Goal: Task Accomplishment & Management: Use online tool/utility

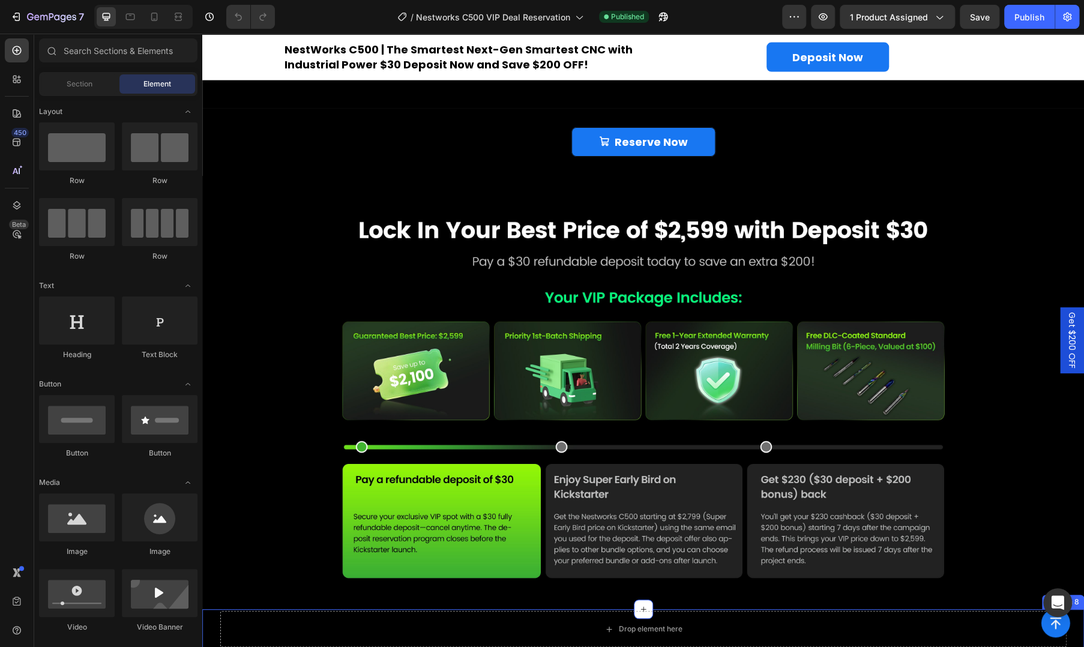
scroll to position [1523, 0]
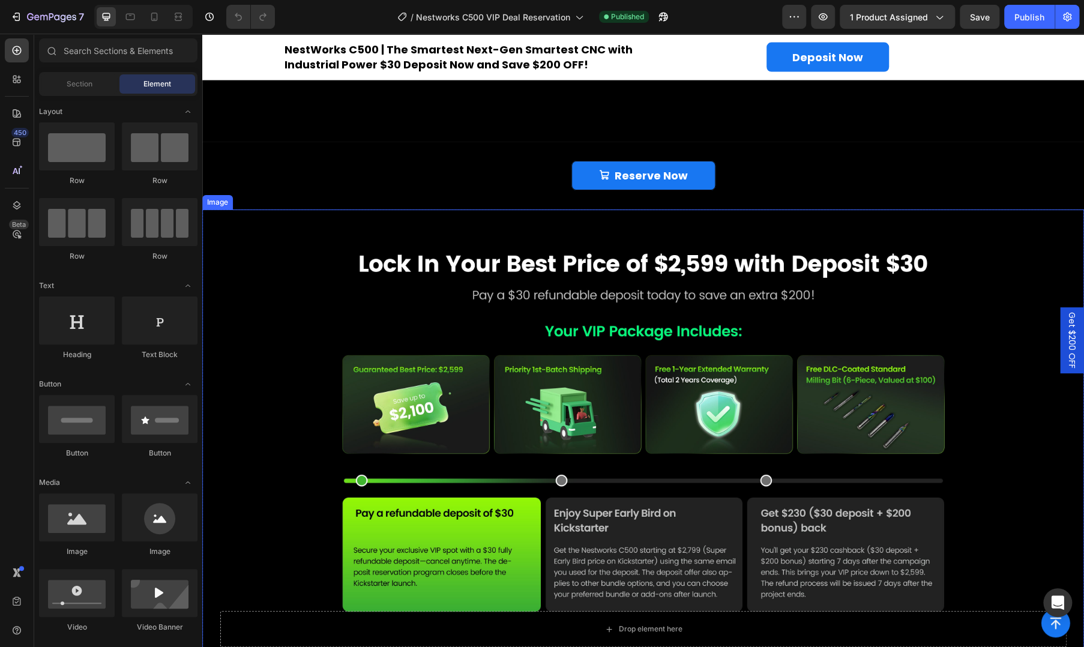
click at [298, 307] on img at bounding box center [642, 428] width 881 height 438
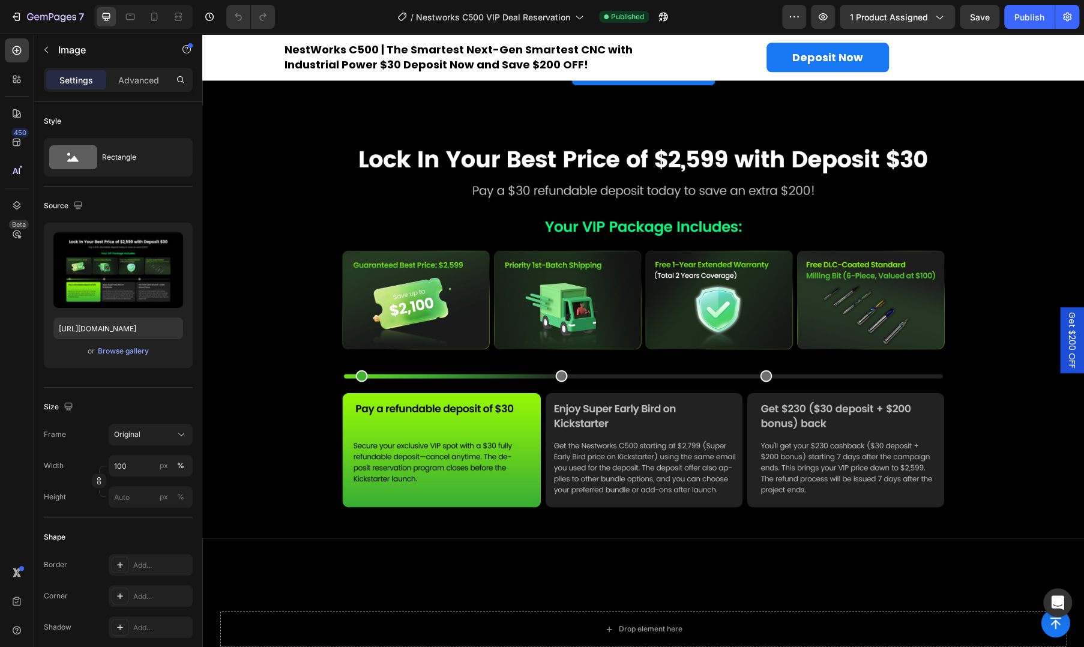
scroll to position [1723, 0]
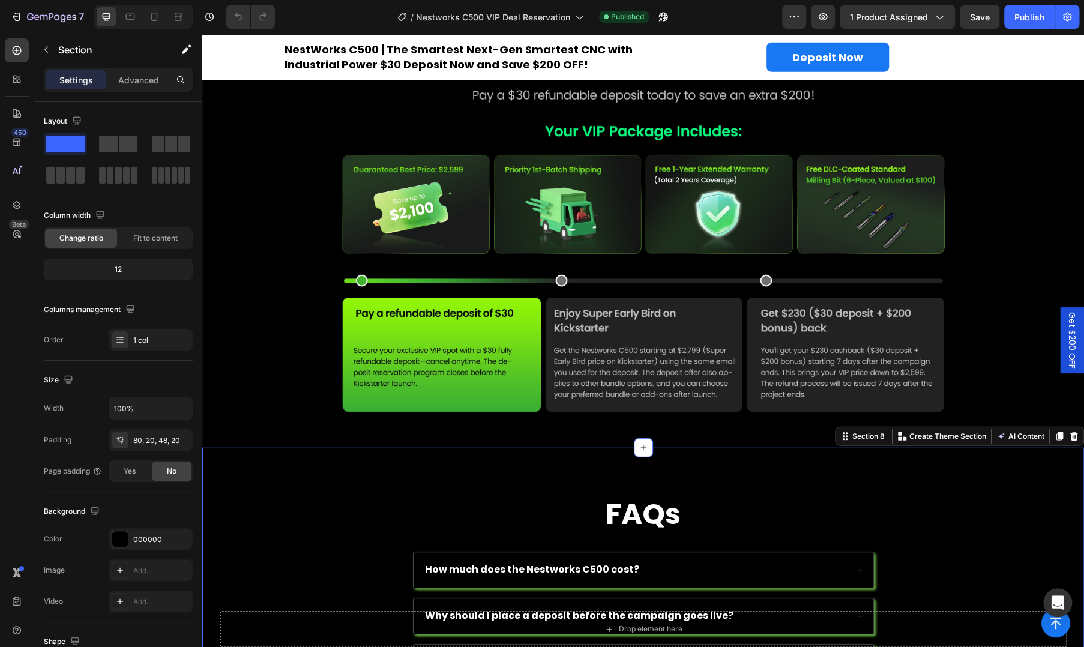
scroll to position [1924, 0]
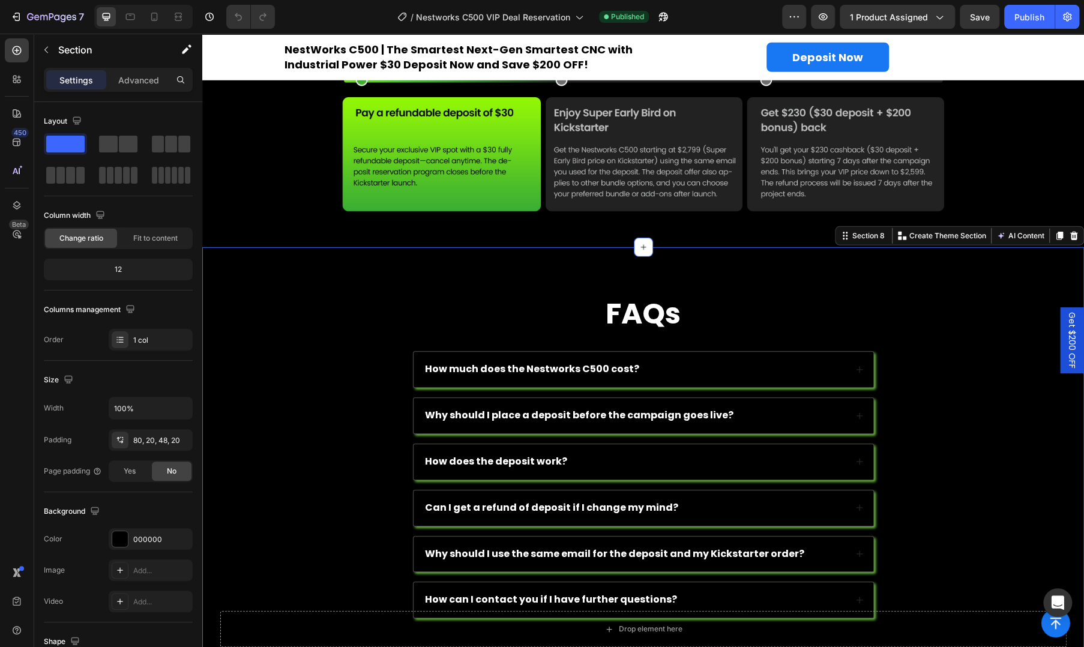
click at [533, 280] on div "FAQs Heading How much does the Nestworks C500 cost? Accordion Why should I plac…" at bounding box center [642, 451] width 881 height 409
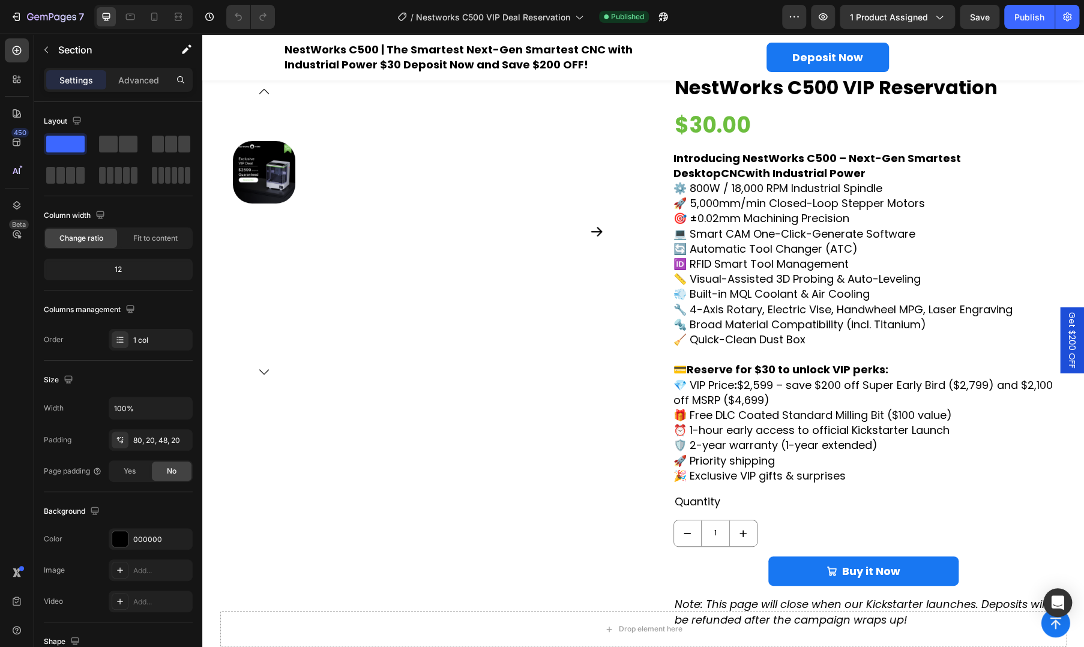
scroll to position [0, 0]
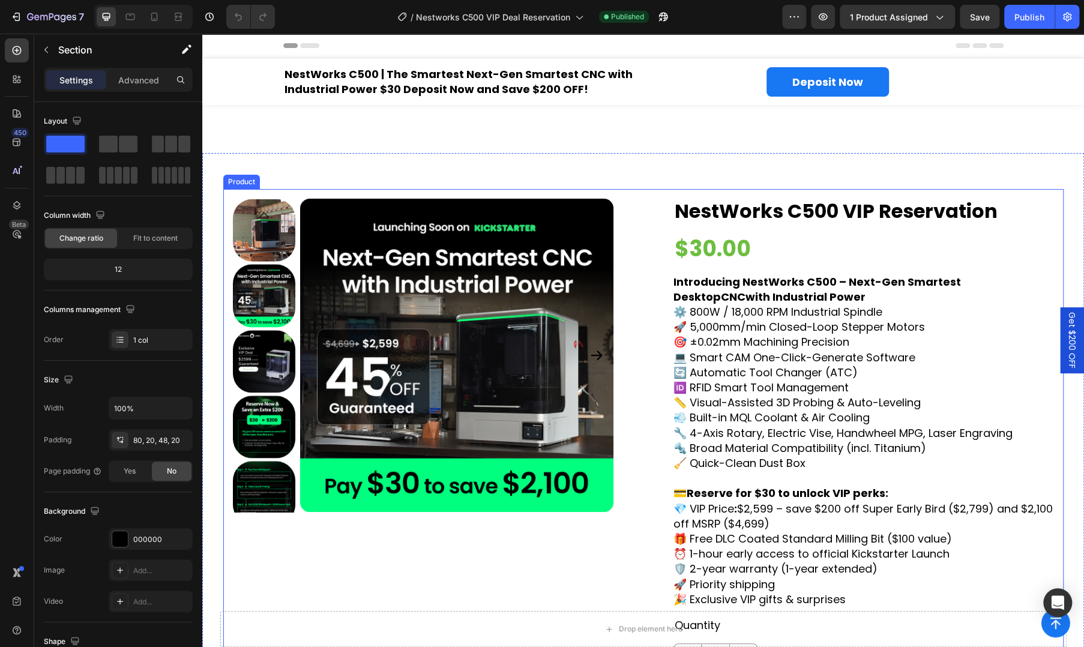
click at [651, 329] on div "Product Images NestWorks C500 VIP Reservation Product Title $30.00 Product Pric…" at bounding box center [643, 475] width 840 height 572
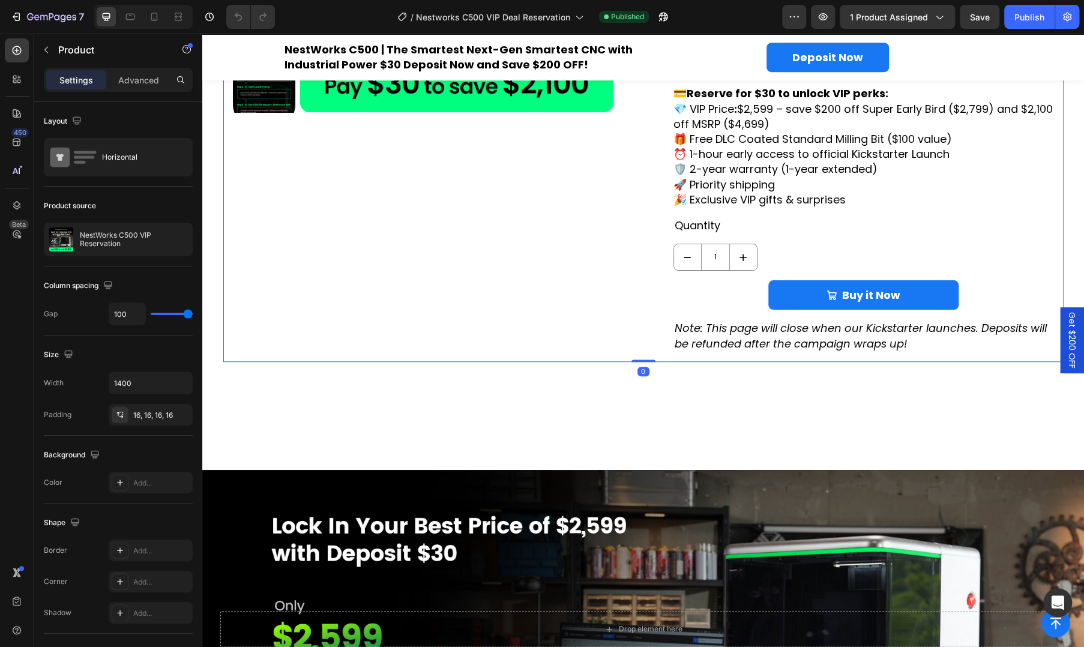
scroll to position [600, 0]
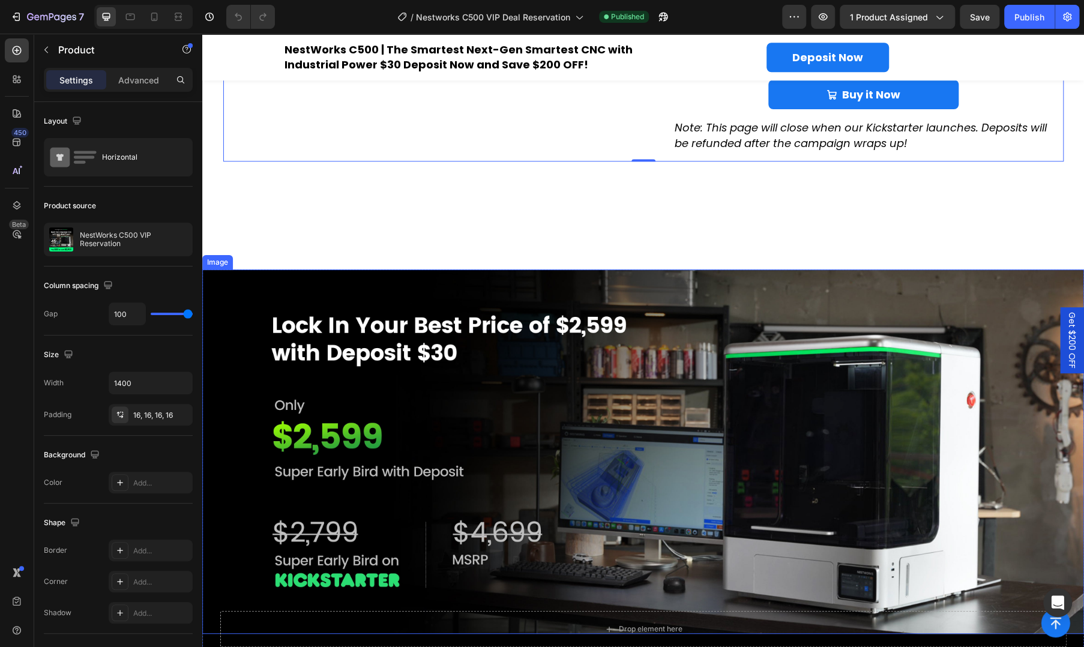
click at [560, 317] on img at bounding box center [642, 451] width 881 height 364
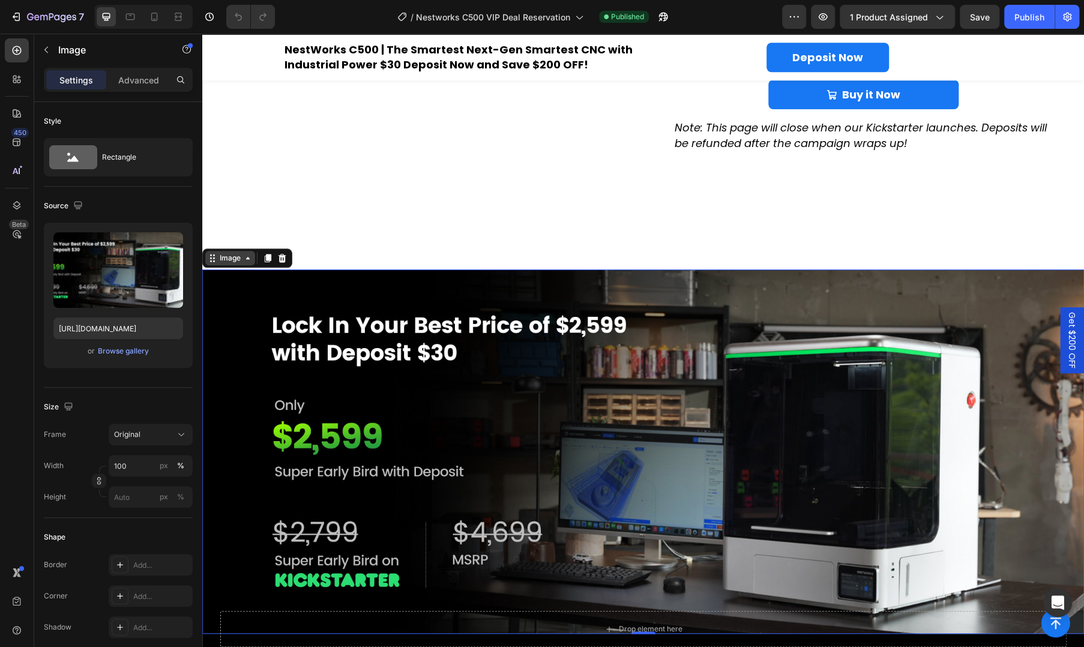
click at [231, 259] on div "Image" at bounding box center [230, 258] width 26 height 11
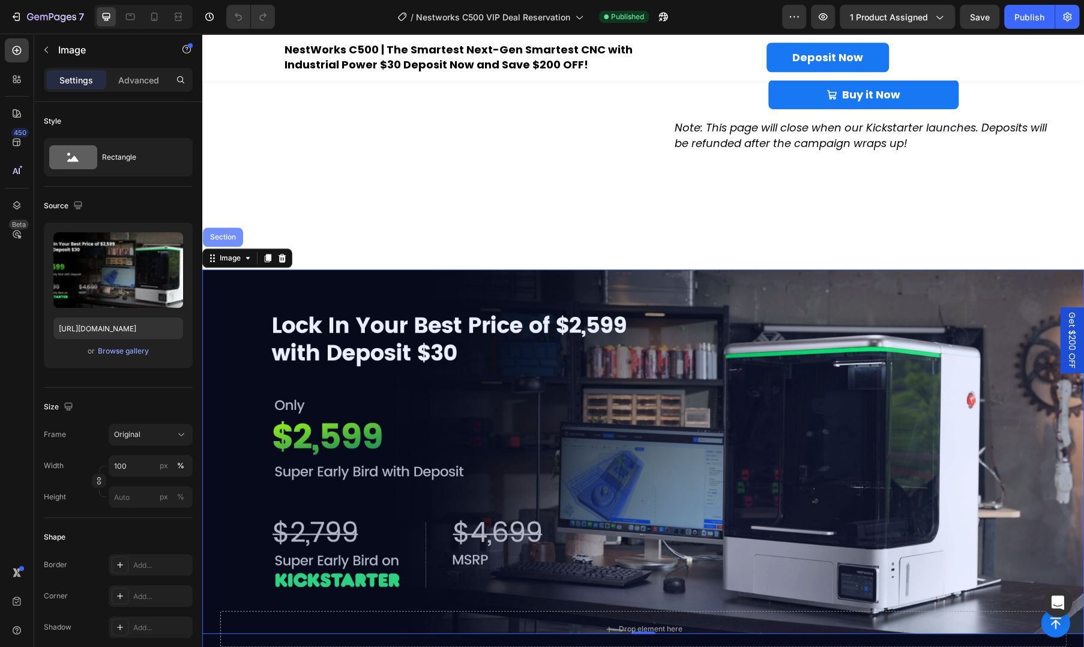
click at [230, 243] on div "Section" at bounding box center [223, 236] width 40 height 19
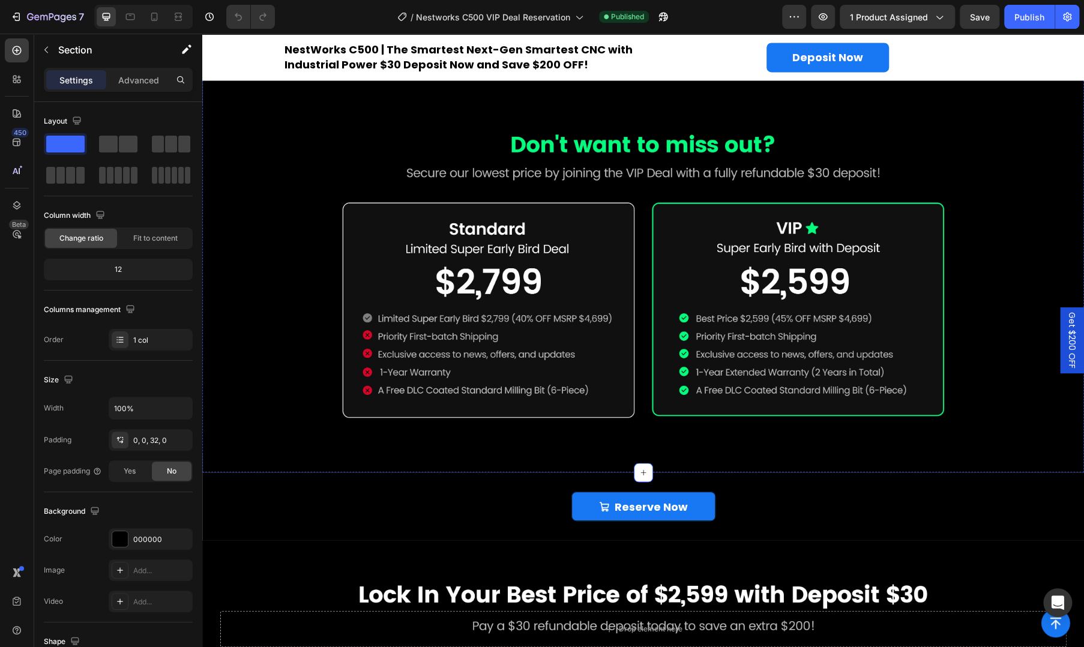
scroll to position [1400, 0]
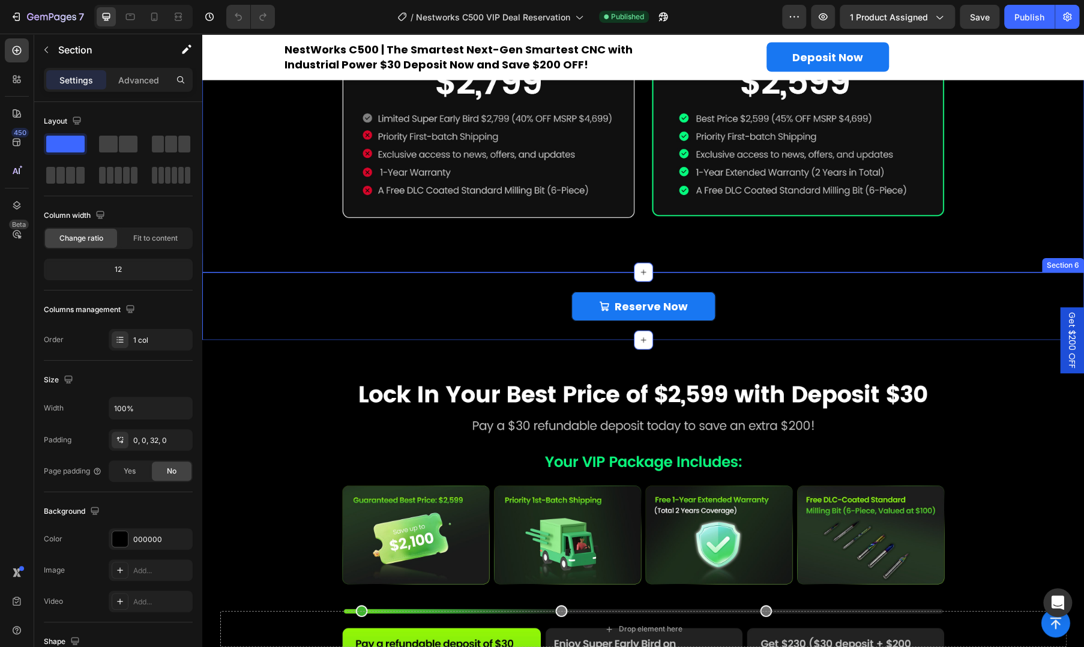
click at [477, 316] on div "Reserve Now Add to Cart Product Section 6" at bounding box center [642, 306] width 881 height 68
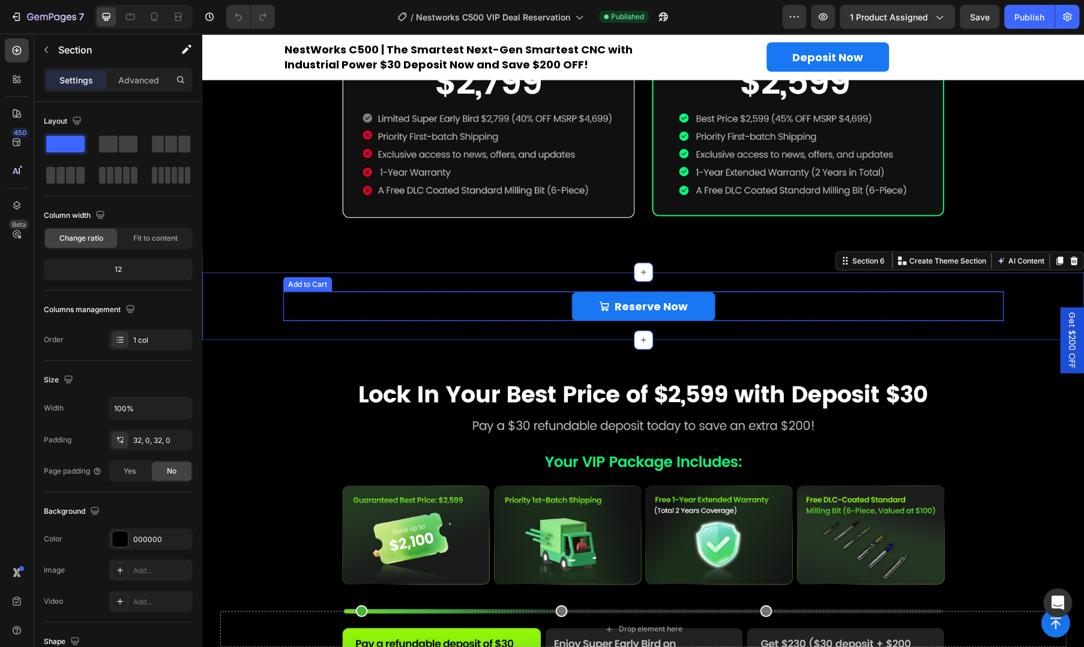
click at [410, 292] on div "Reserve Now Add to Cart" at bounding box center [643, 306] width 720 height 29
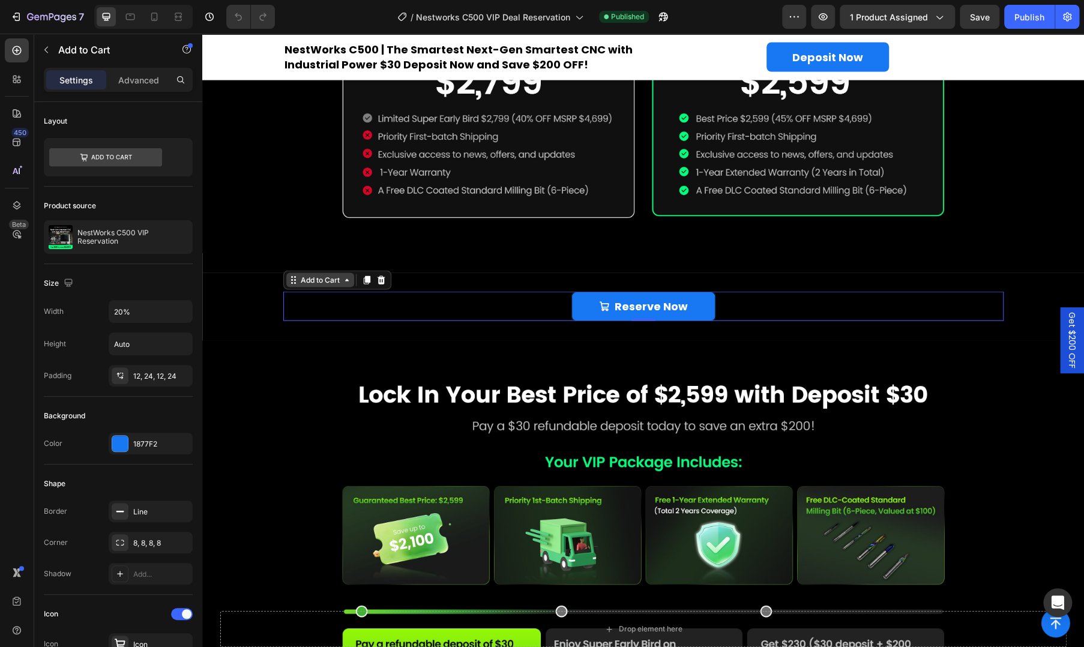
click at [315, 275] on div "Add to Cart" at bounding box center [320, 280] width 44 height 11
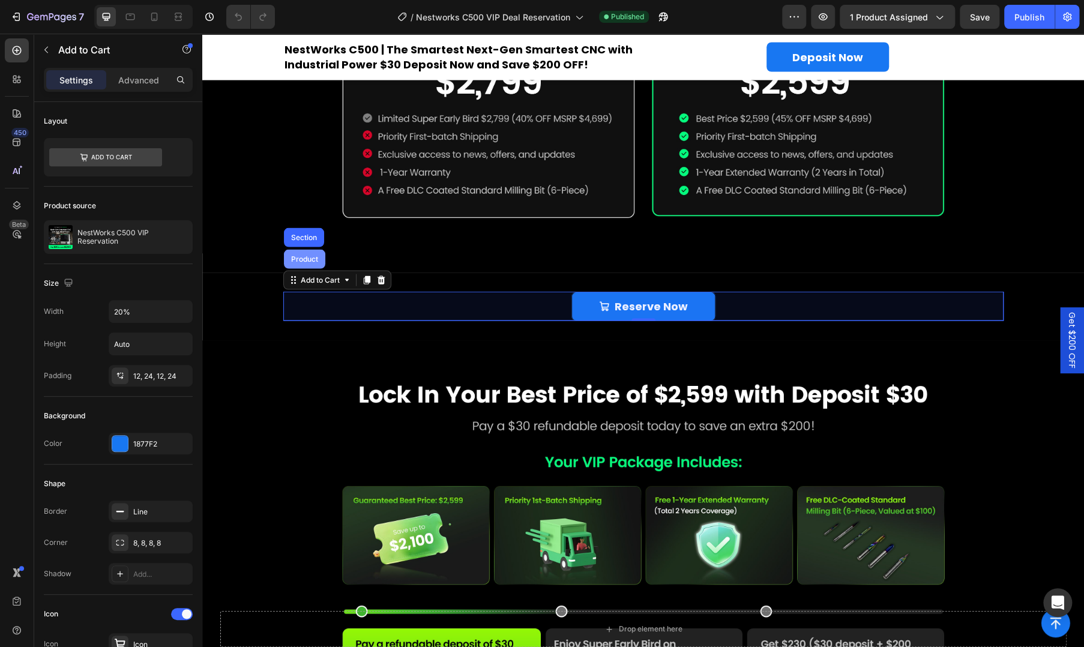
click at [301, 260] on div "Product" at bounding box center [304, 259] width 41 height 19
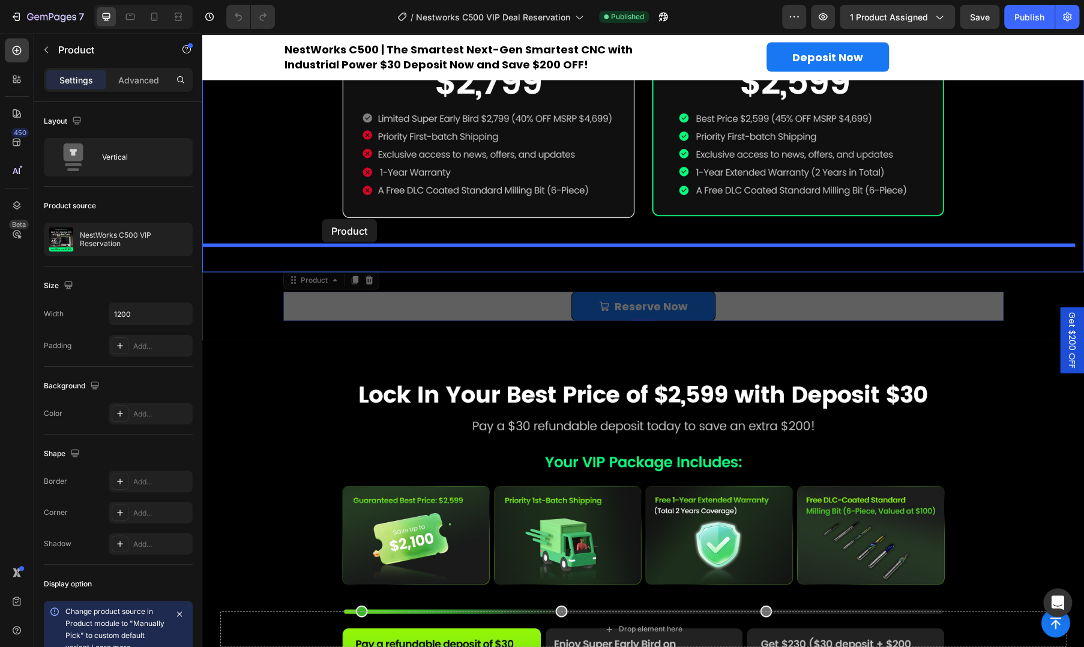
drag, startPoint x: 287, startPoint y: 273, endPoint x: 322, endPoint y: 219, distance: 64.2
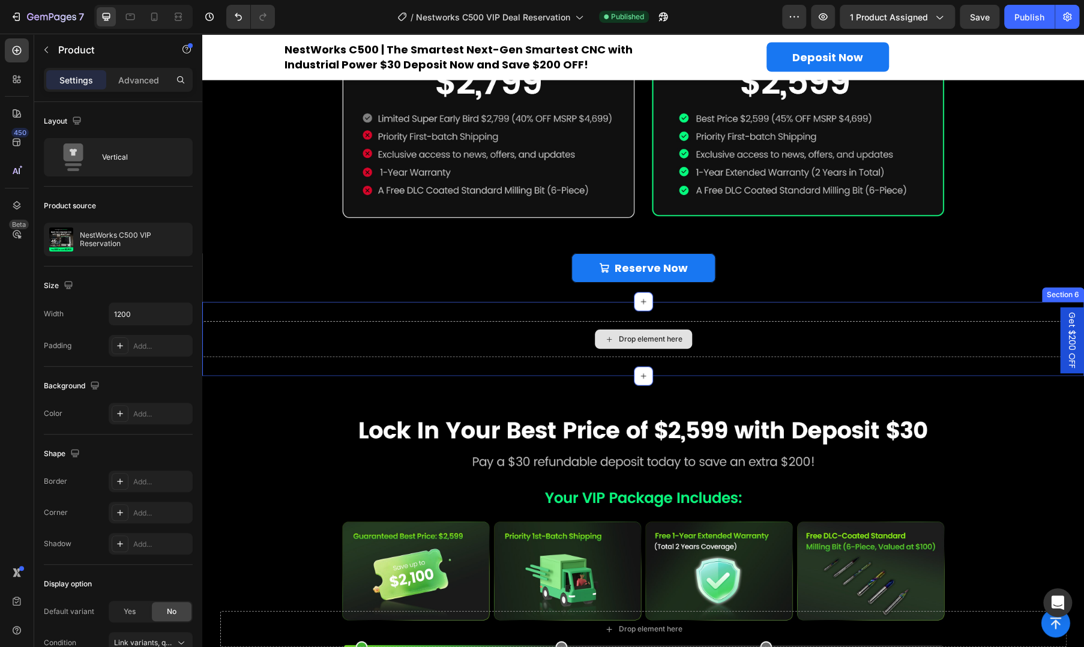
click at [397, 339] on div "Drop element here" at bounding box center [642, 339] width 881 height 36
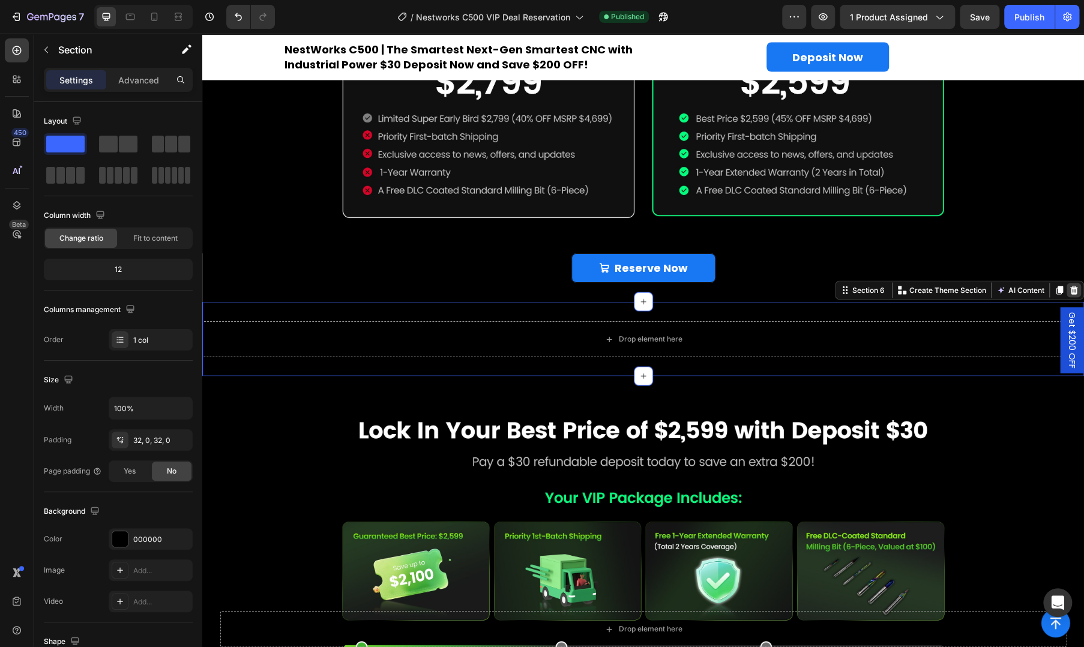
click at [1069, 286] on icon at bounding box center [1074, 291] width 10 height 10
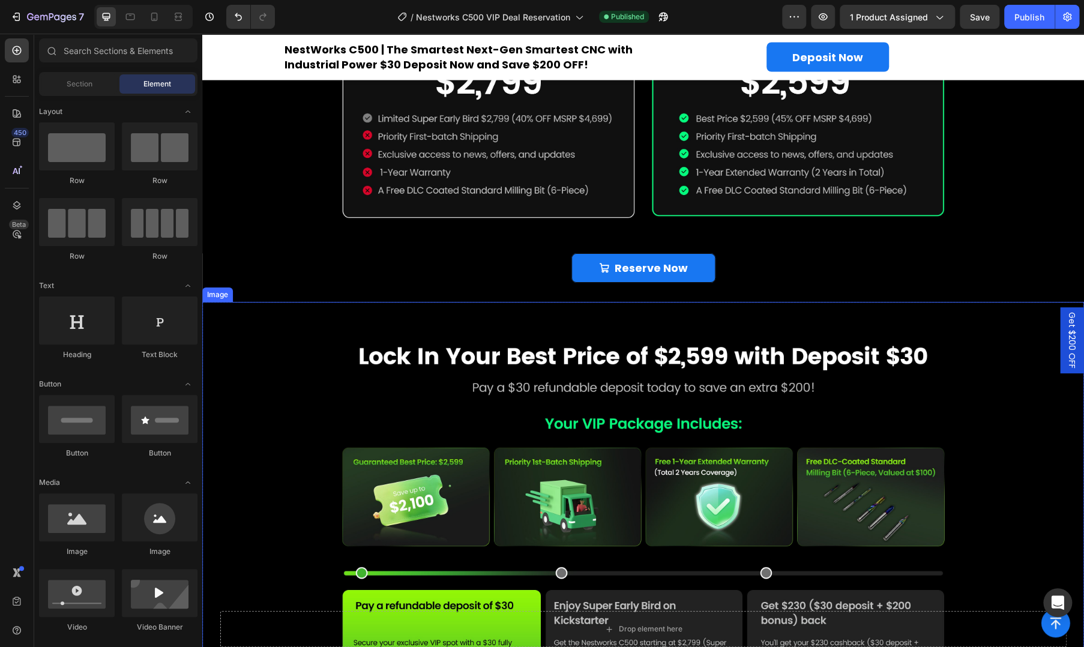
click at [595, 328] on img at bounding box center [642, 521] width 881 height 438
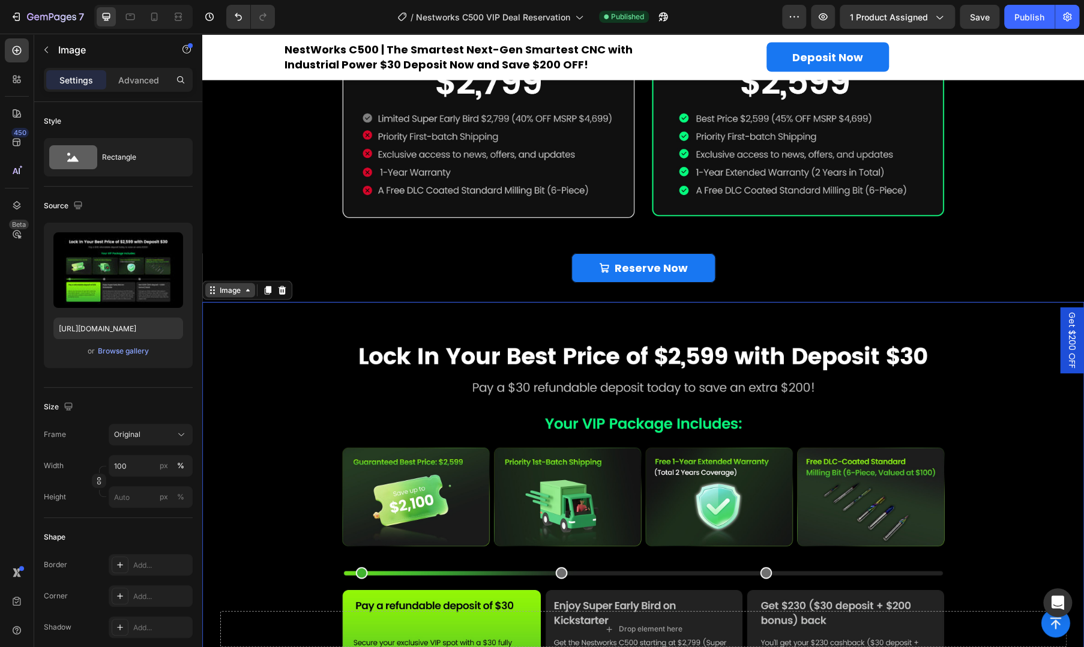
click at [245, 287] on icon at bounding box center [248, 291] width 10 height 10
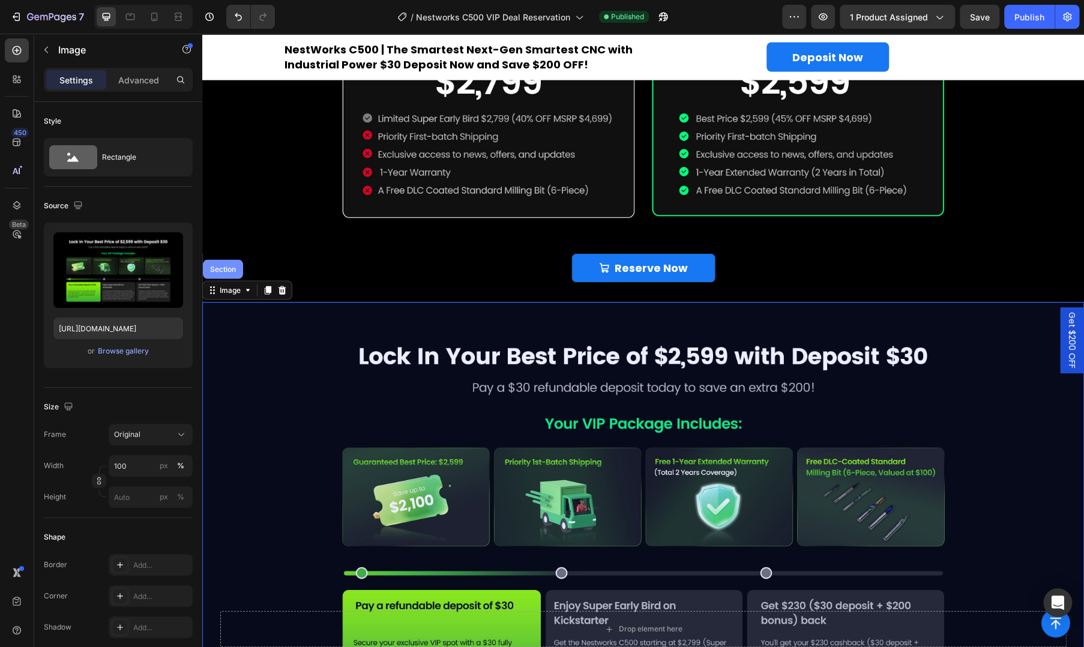
click at [231, 267] on div "Section" at bounding box center [223, 269] width 40 height 19
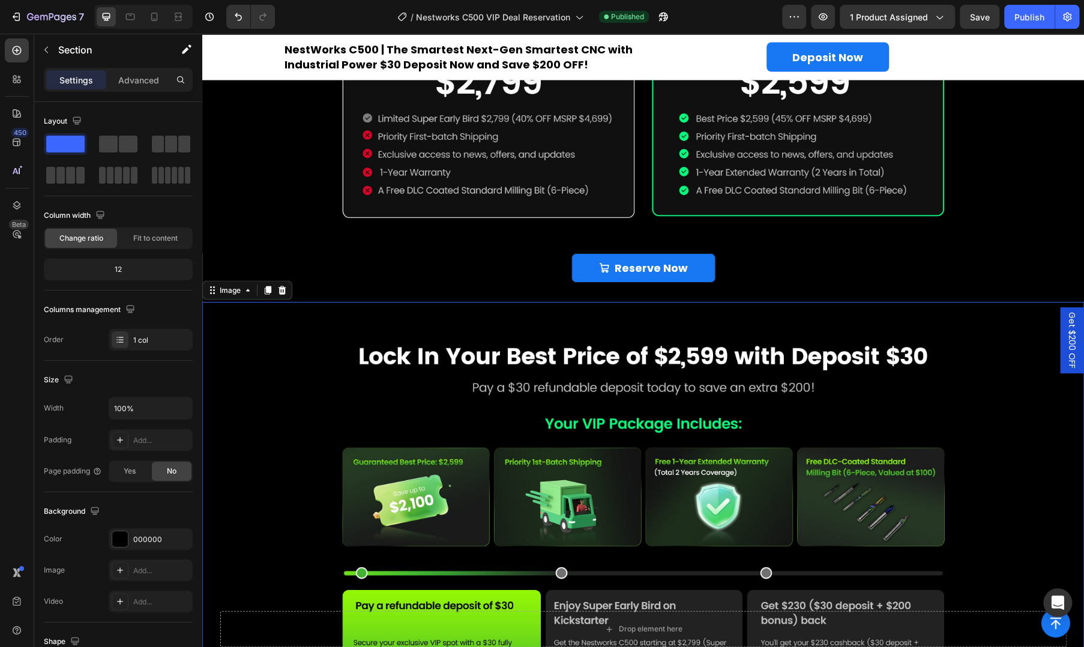
click at [347, 360] on img at bounding box center [642, 521] width 881 height 438
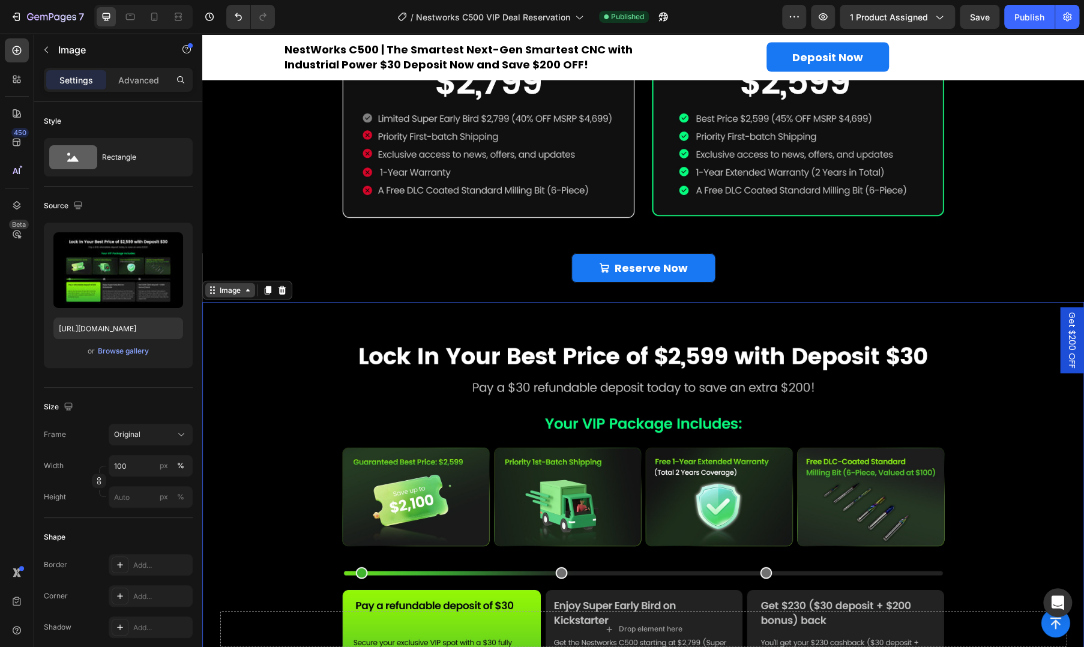
click at [230, 285] on div "Image" at bounding box center [230, 290] width 26 height 11
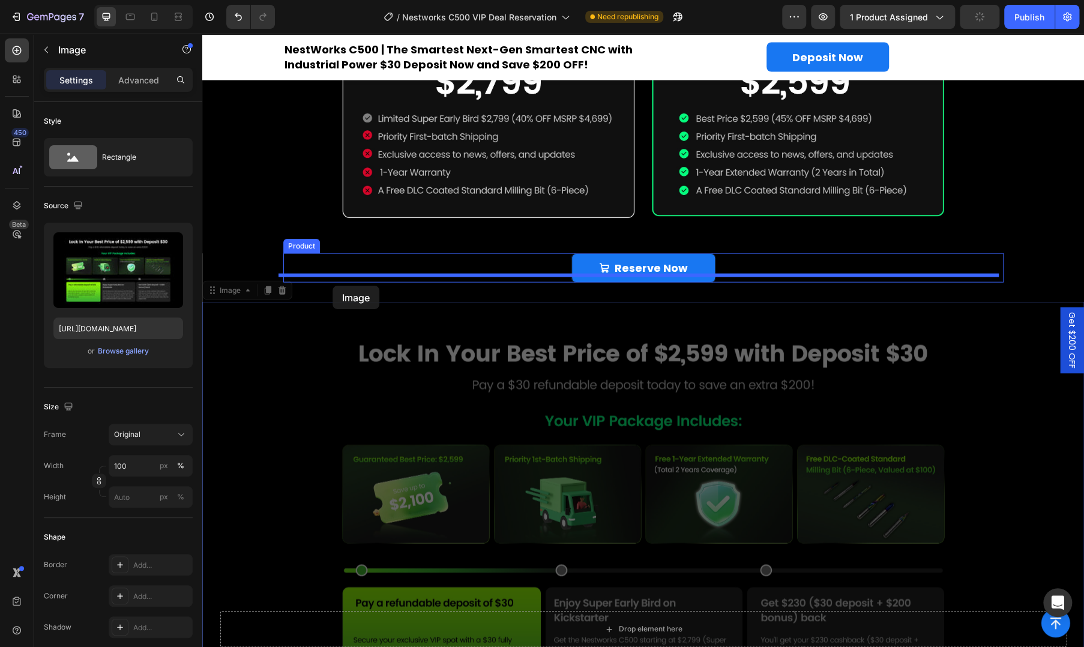
drag, startPoint x: 213, startPoint y: 288, endPoint x: 332, endPoint y: 286, distance: 119.4
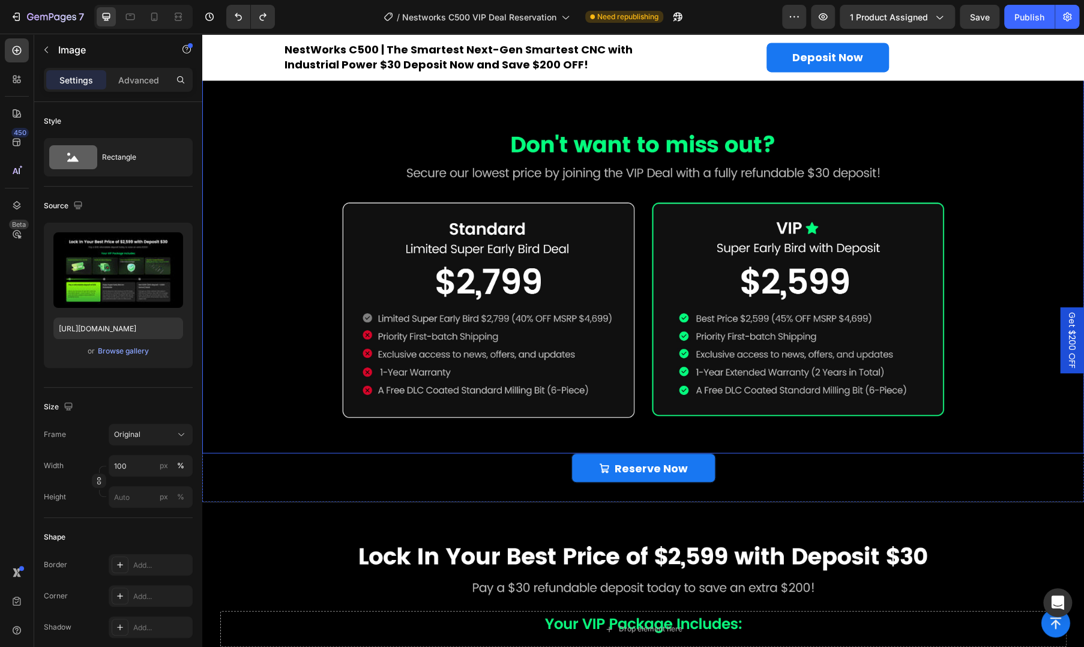
scroll to position [1600, 0]
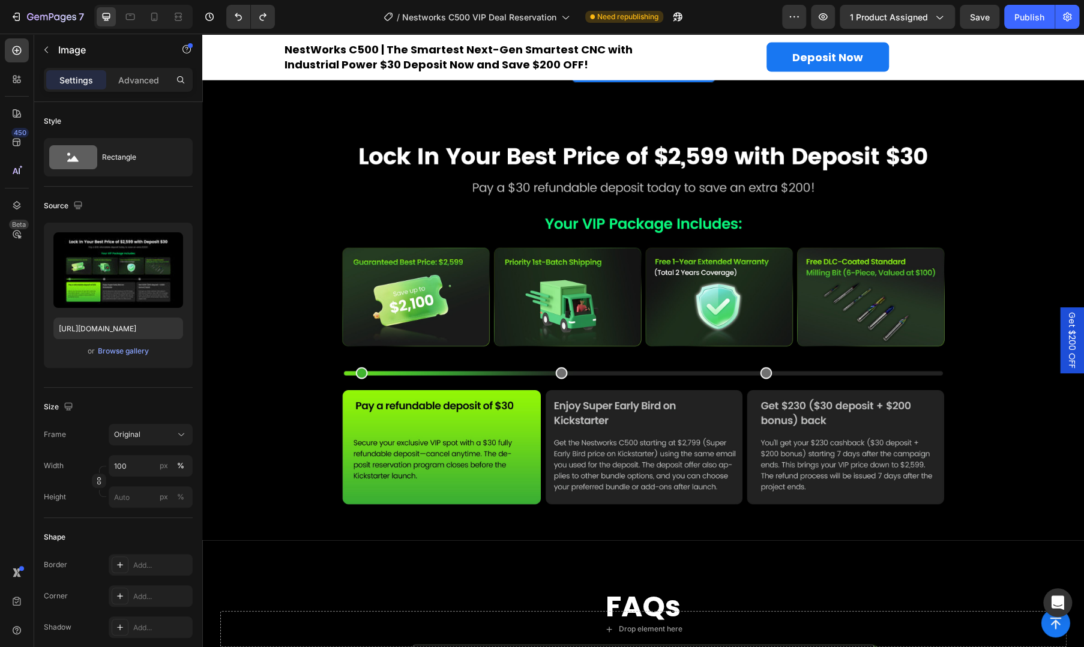
click at [499, 317] on img at bounding box center [642, 321] width 881 height 438
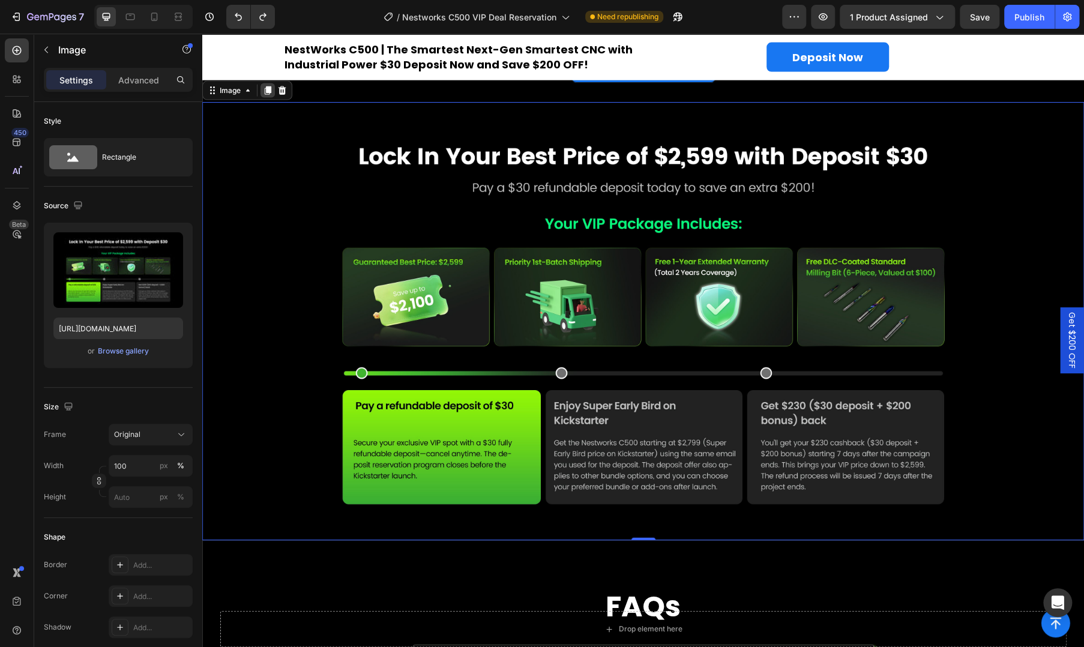
click at [269, 86] on icon at bounding box center [268, 90] width 7 height 8
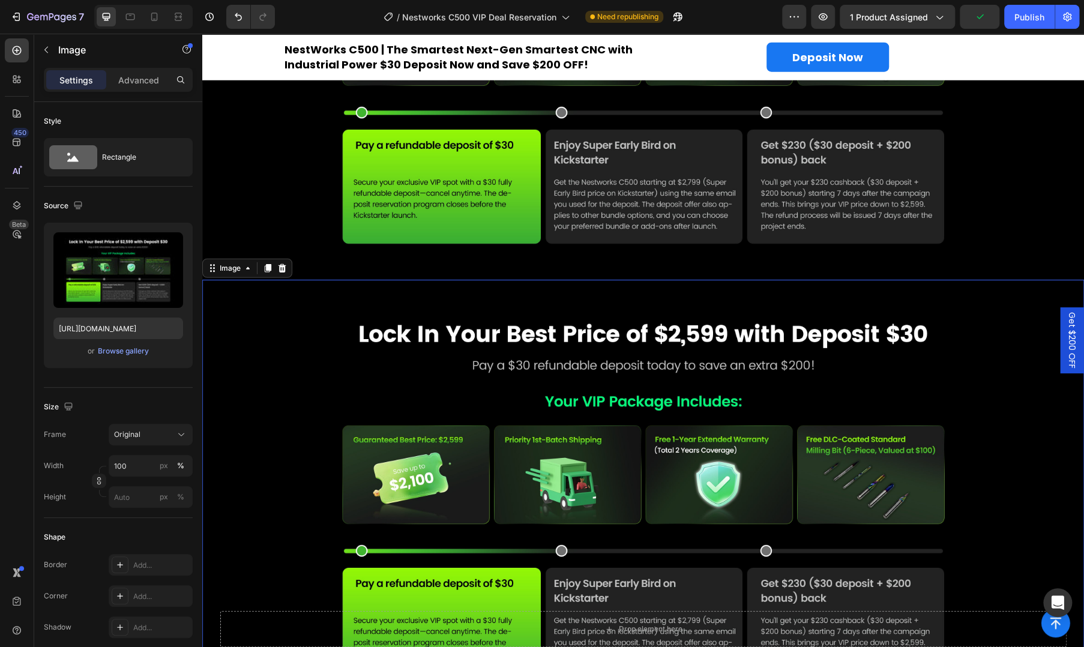
scroll to position [1852, 0]
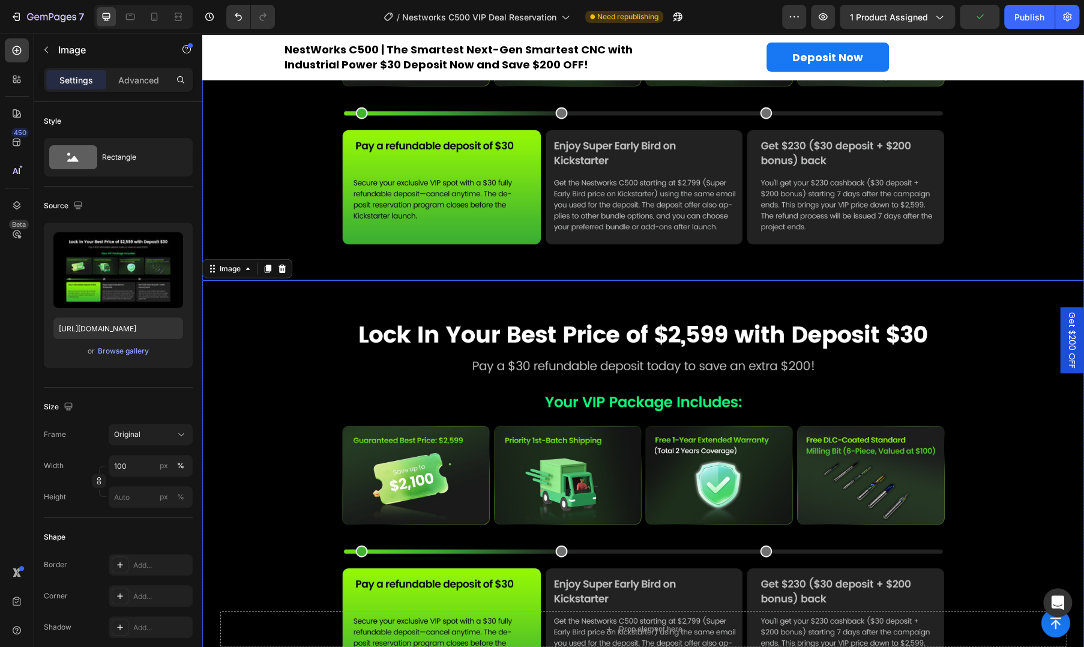
click at [358, 234] on img at bounding box center [642, 61] width 881 height 438
click at [469, 362] on img at bounding box center [642, 499] width 881 height 438
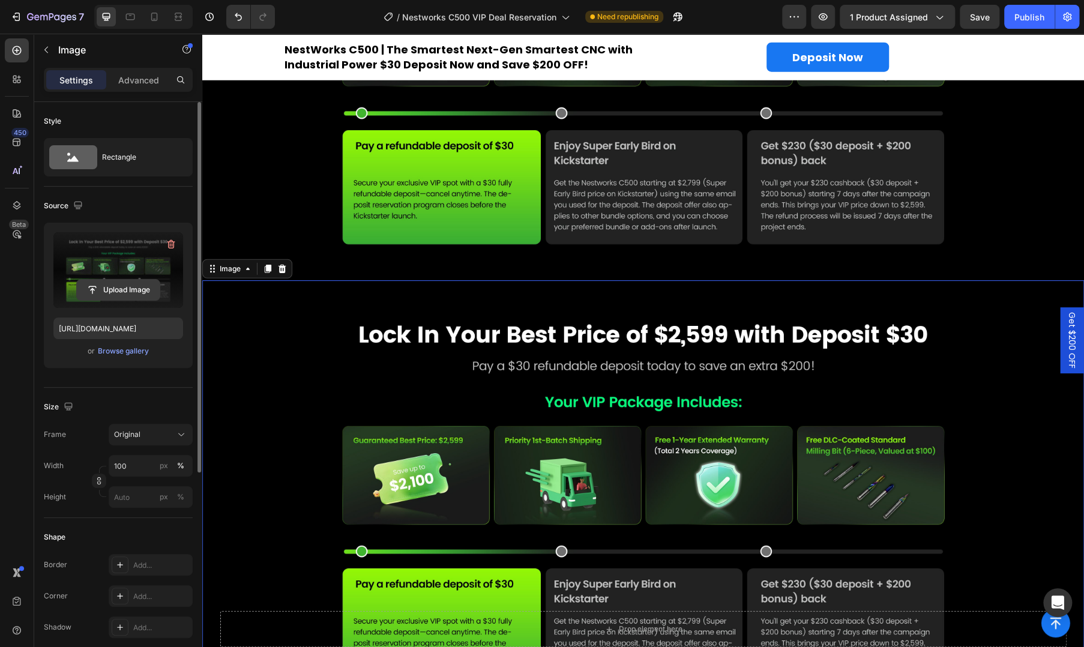
click at [116, 289] on input "file" at bounding box center [118, 290] width 83 height 20
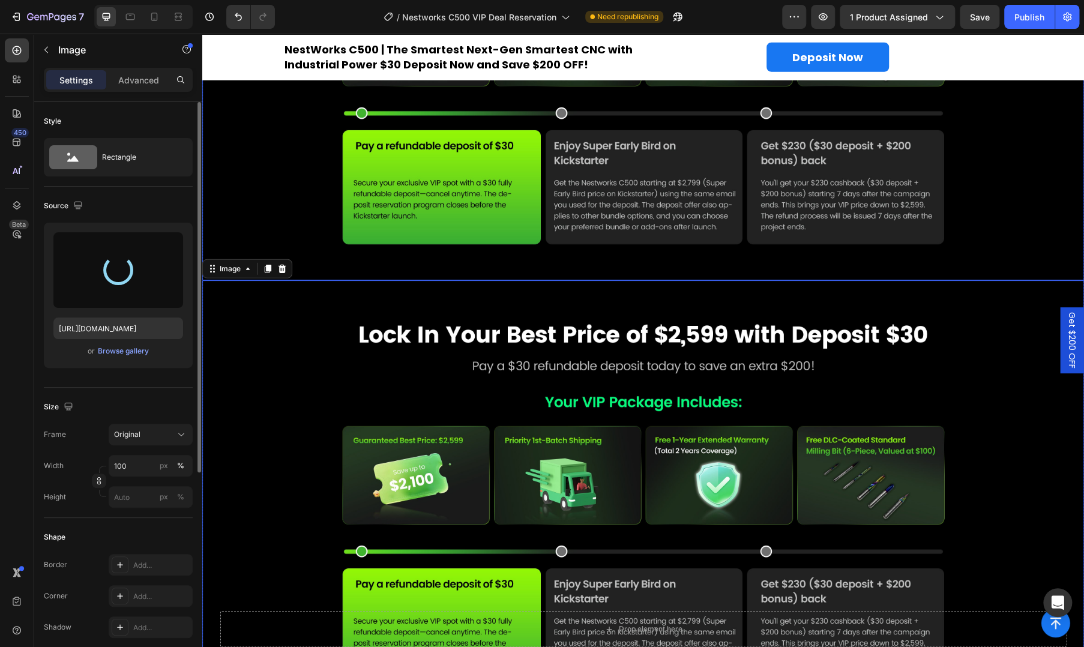
click at [447, 233] on img at bounding box center [642, 61] width 881 height 438
click at [413, 387] on img at bounding box center [642, 499] width 881 height 438
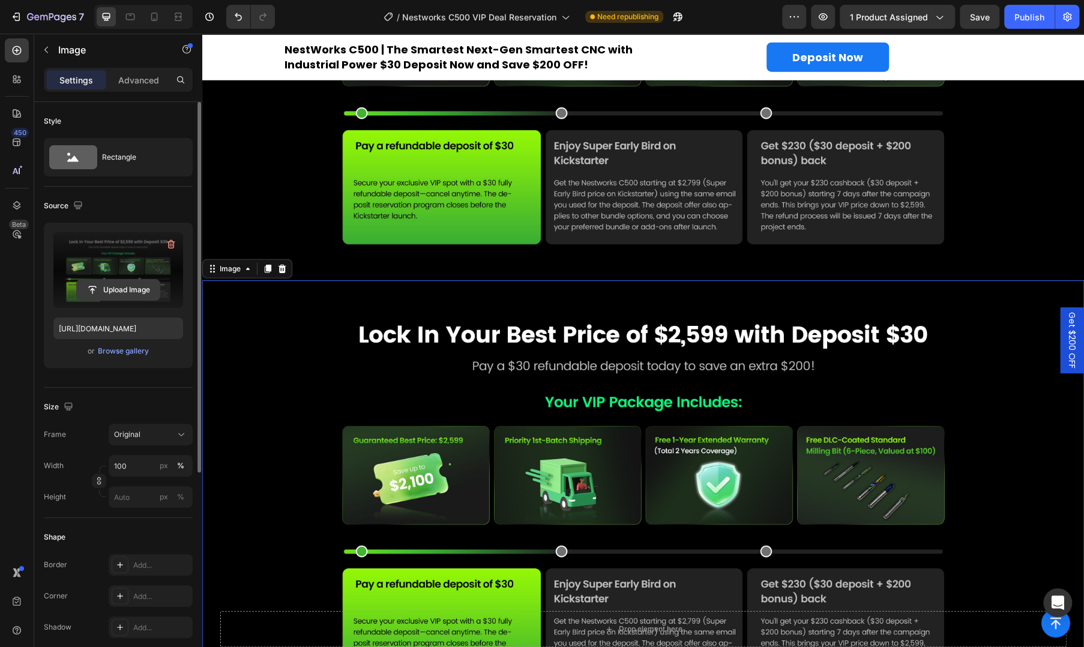
click at [117, 286] on input "file" at bounding box center [118, 290] width 83 height 20
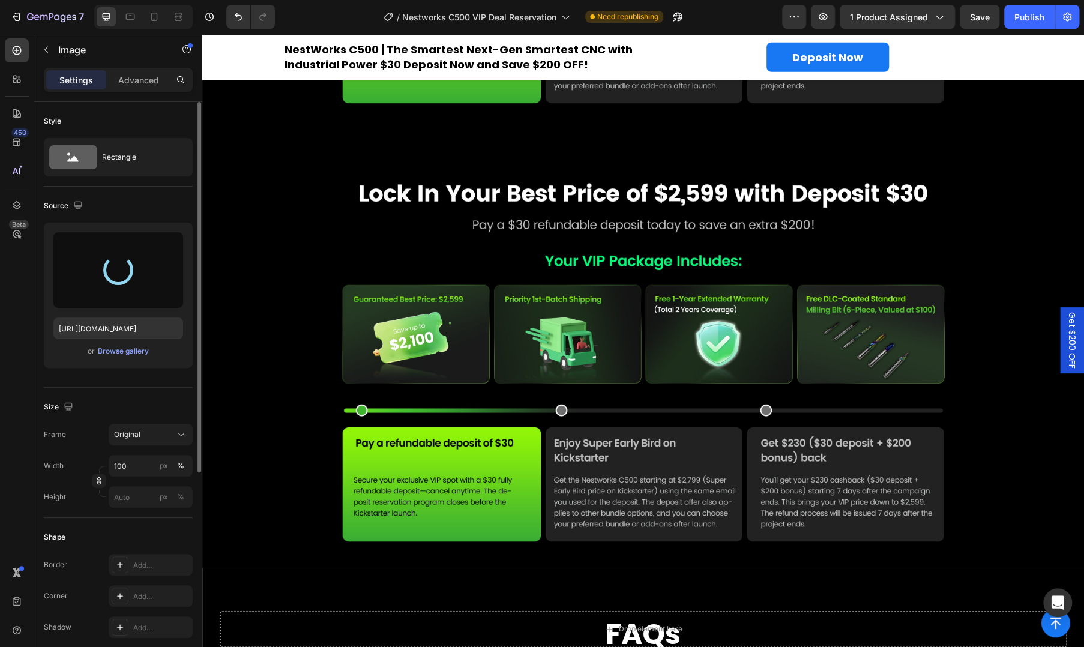
scroll to position [2052, 0]
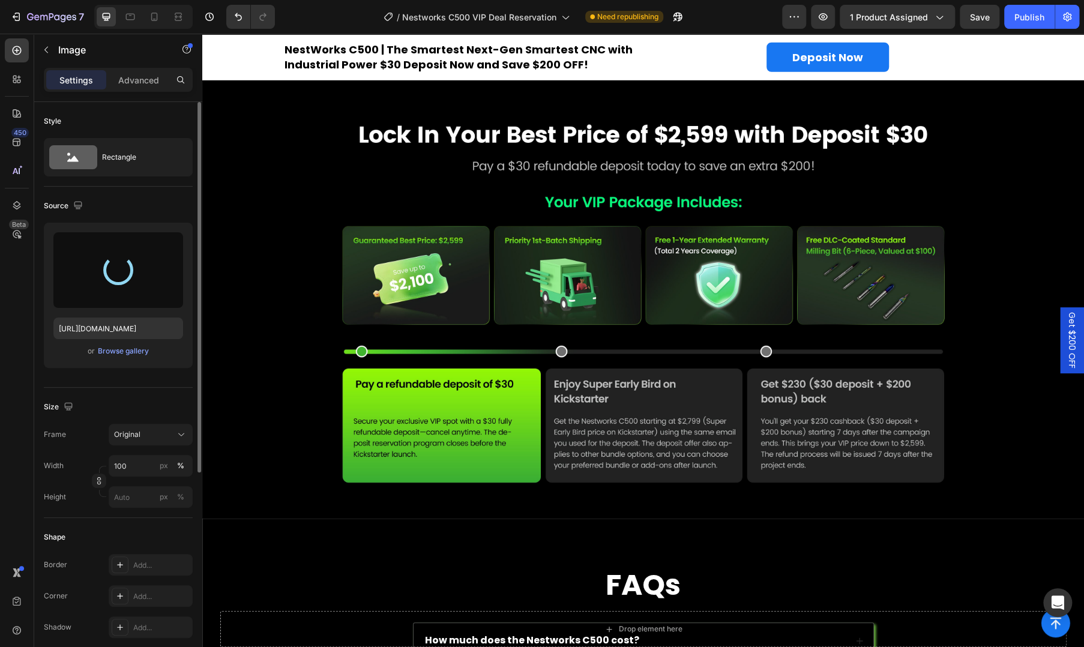
type input "https://cdn.shopify.com/s/files/1/0782/8098/2763/files/gempages_585064152054104…"
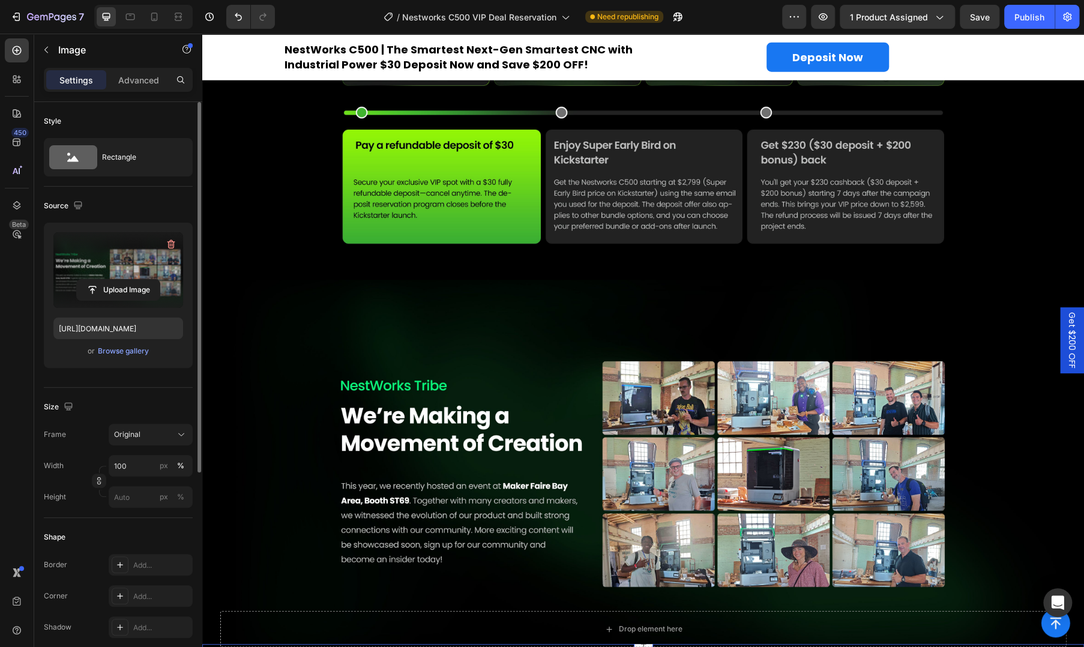
scroll to position [1852, 0]
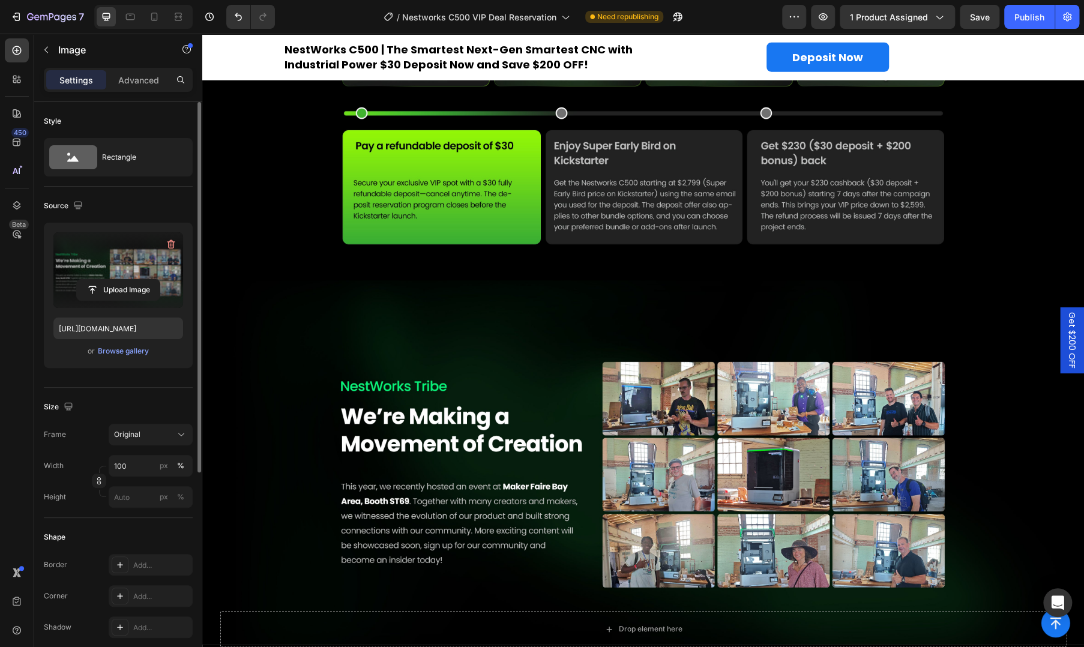
click at [411, 407] on img at bounding box center [642, 462] width 881 height 364
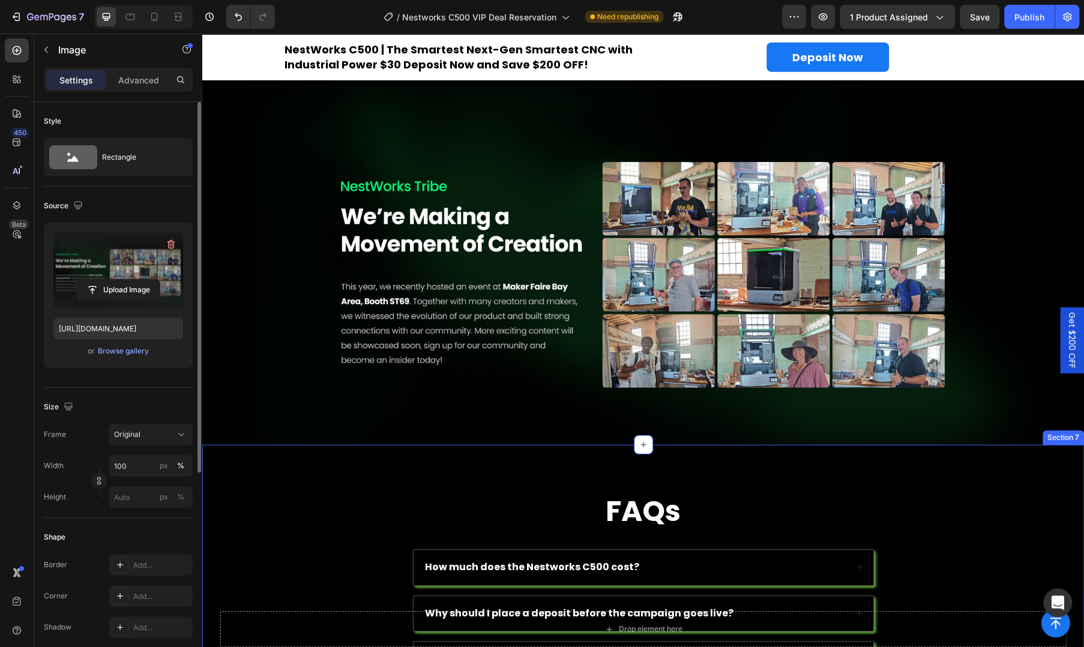
click at [374, 469] on div "FAQs Heading How much does the Nestworks C500 cost? Accordion Why should I plac…" at bounding box center [642, 649] width 881 height 409
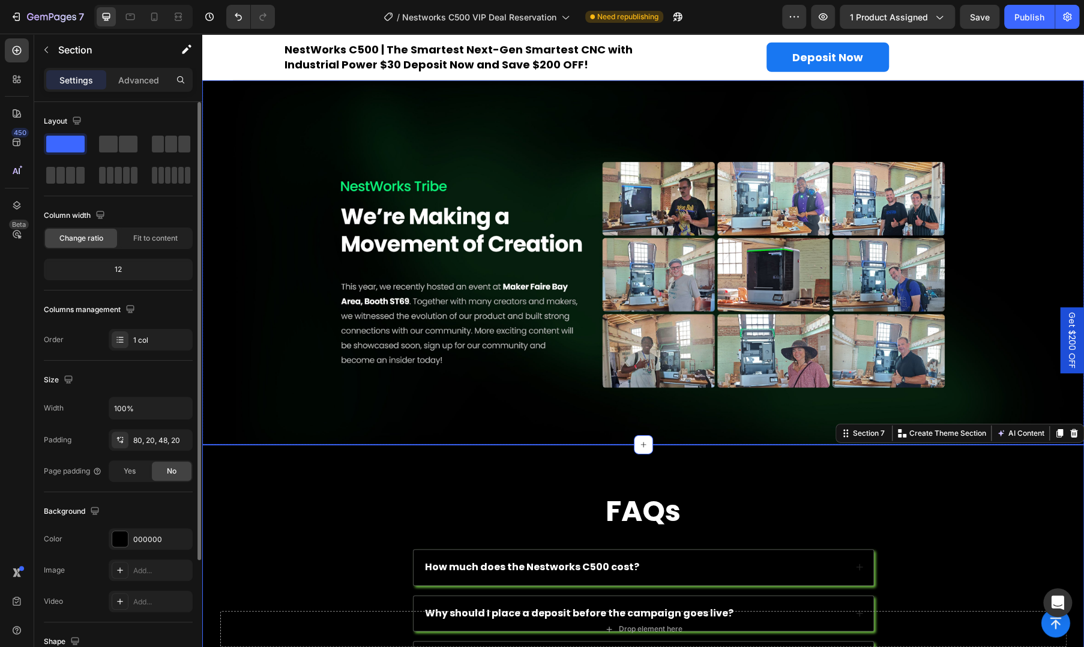
click at [433, 314] on img at bounding box center [642, 262] width 881 height 364
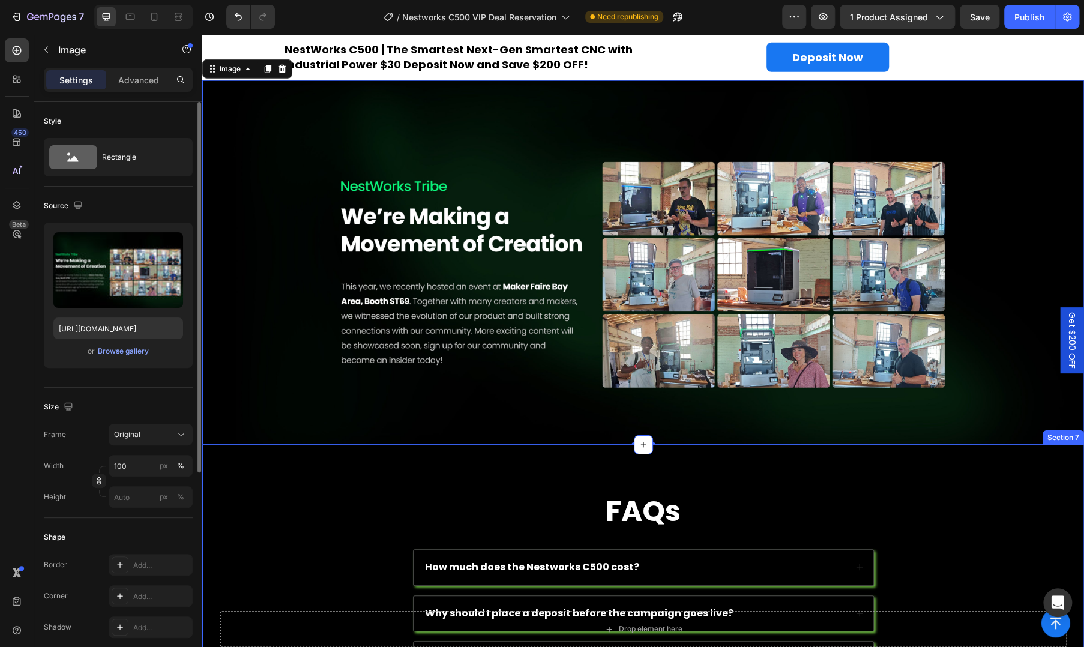
click at [358, 493] on div "FAQs Heading How much does the Nestworks C500 cost? Accordion Why should I plac…" at bounding box center [642, 659] width 857 height 332
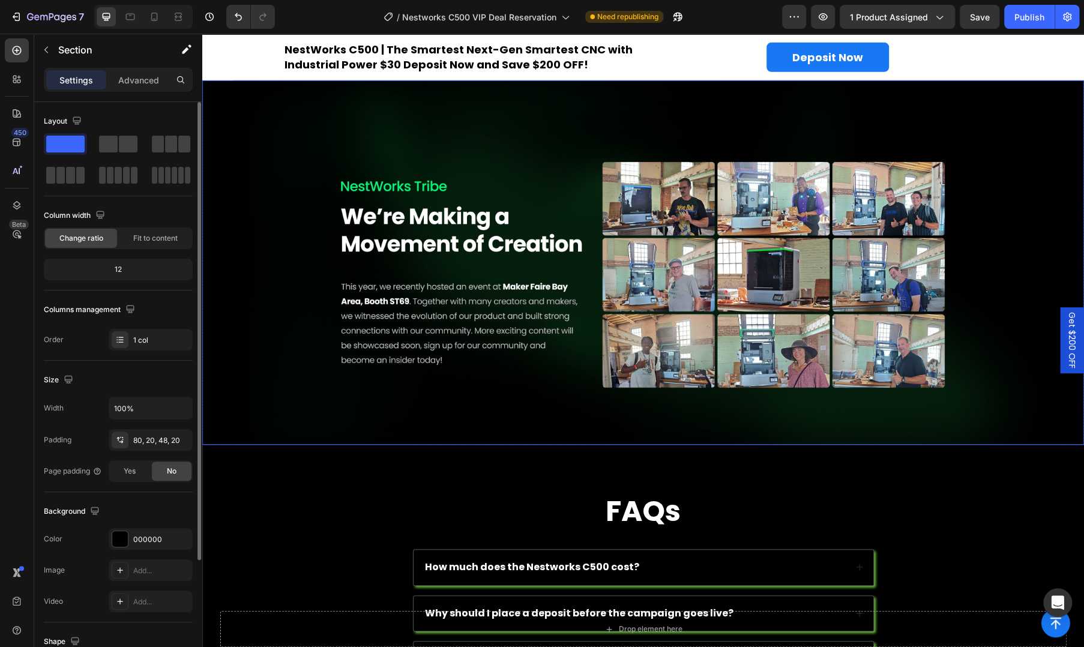
click at [459, 348] on img at bounding box center [642, 262] width 881 height 364
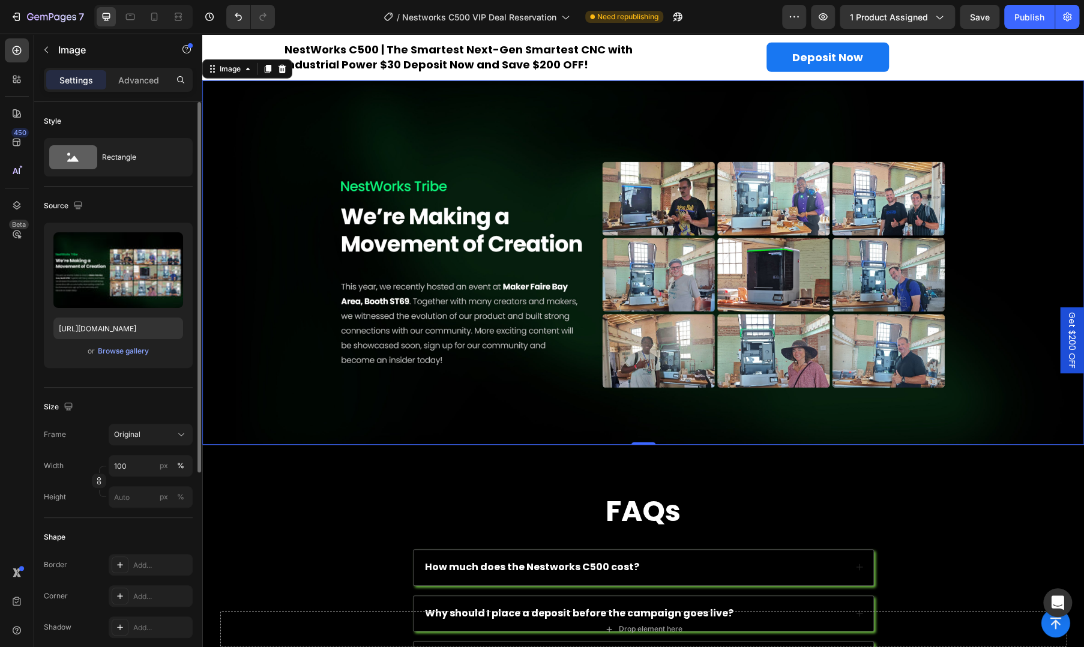
scroll to position [1852, 0]
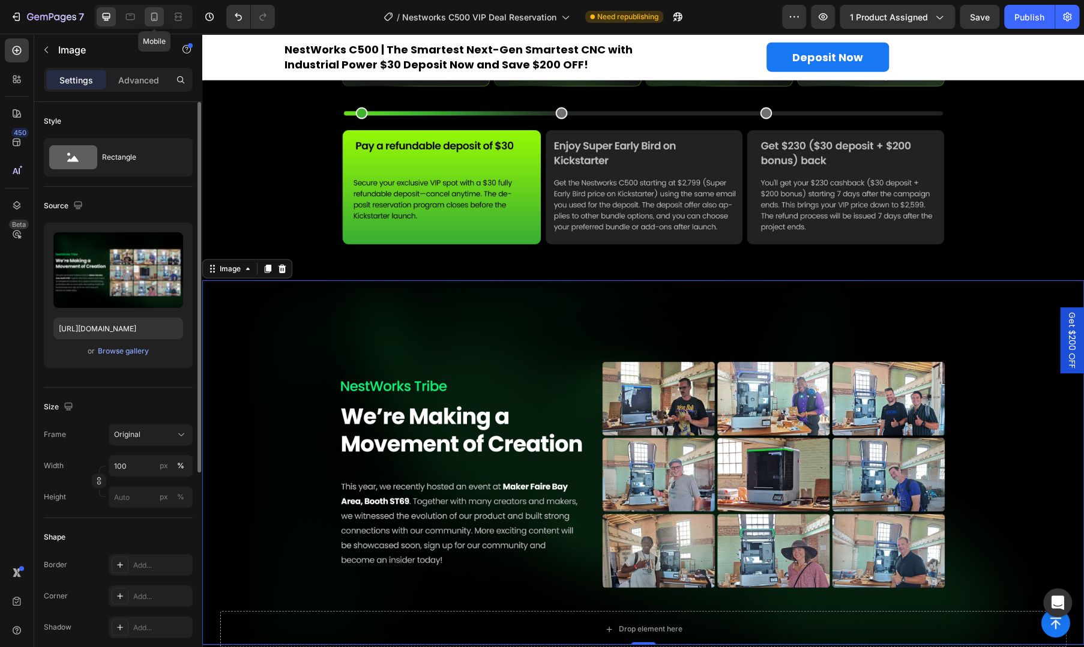
click at [154, 17] on icon at bounding box center [154, 17] width 12 height 12
type input "https://cdn.shopify.com/s/files/1/0782/8098/2763/files/gempages_585064152054104…"
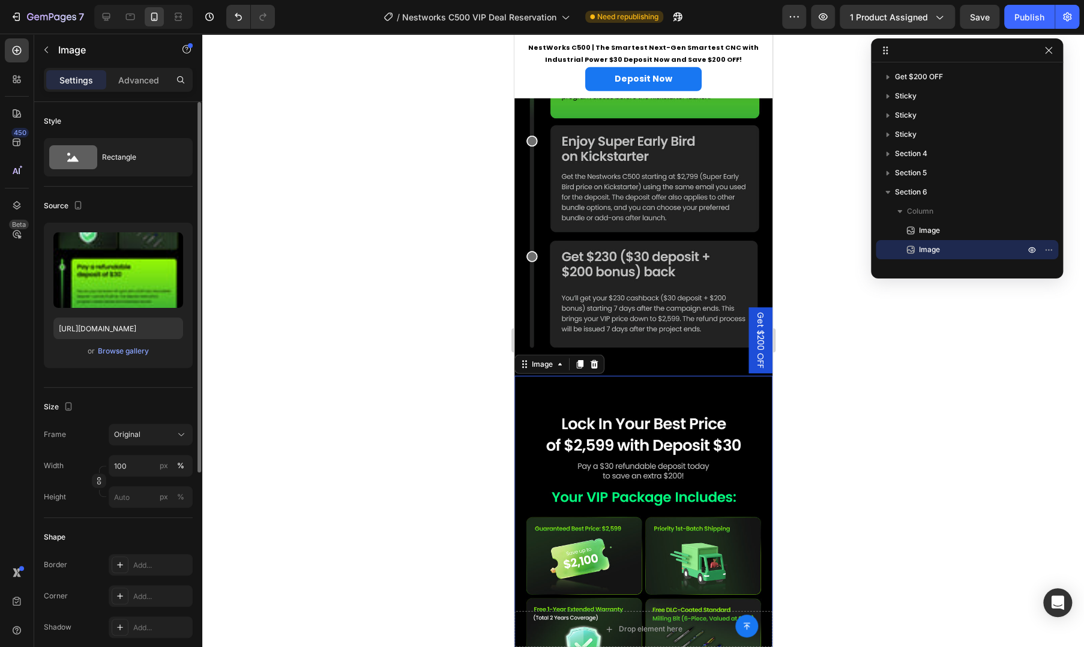
scroll to position [2095, 0]
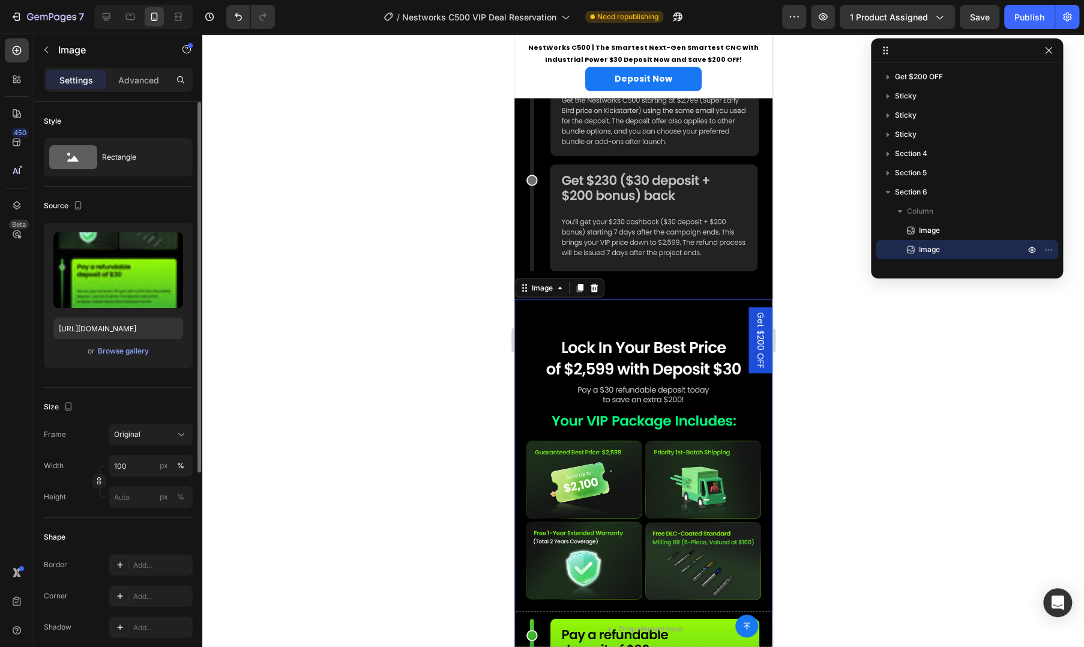
click at [608, 395] on img at bounding box center [643, 640] width 258 height 683
click at [112, 291] on input "file" at bounding box center [118, 290] width 83 height 20
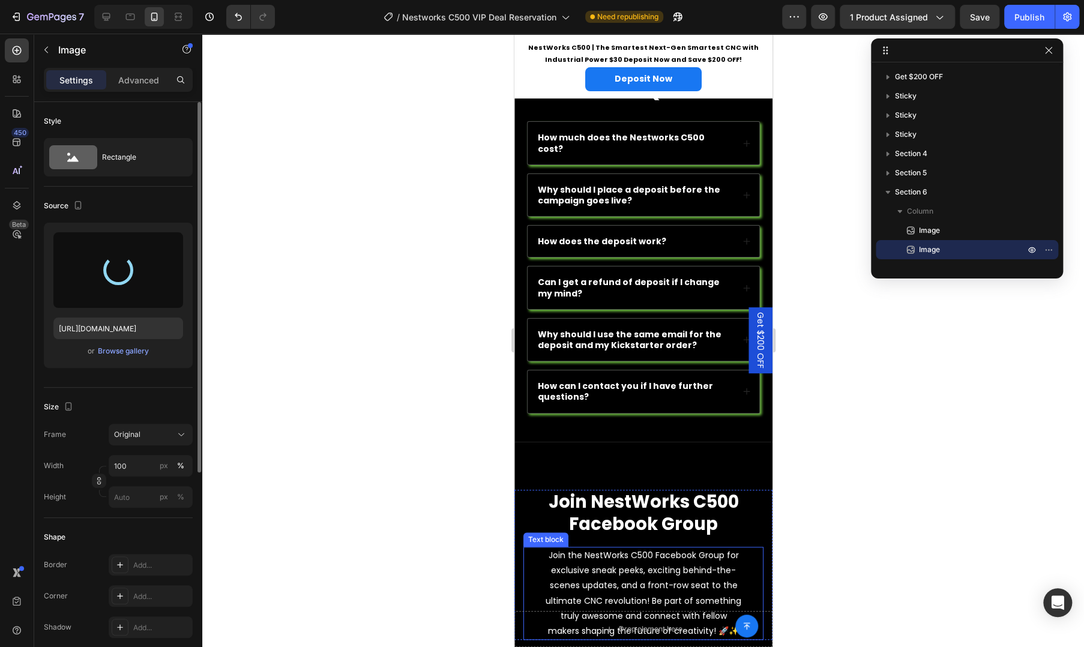
scroll to position [2974, 0]
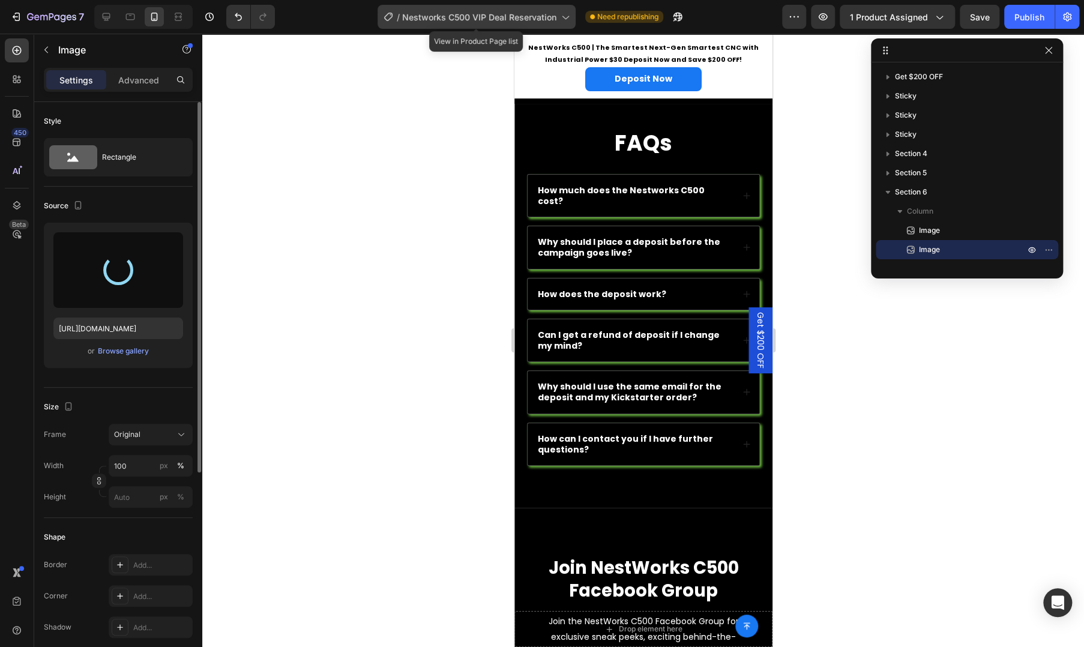
click at [458, 20] on span "Nestworks C500 VIP Deal Reservation" at bounding box center [479, 17] width 154 height 13
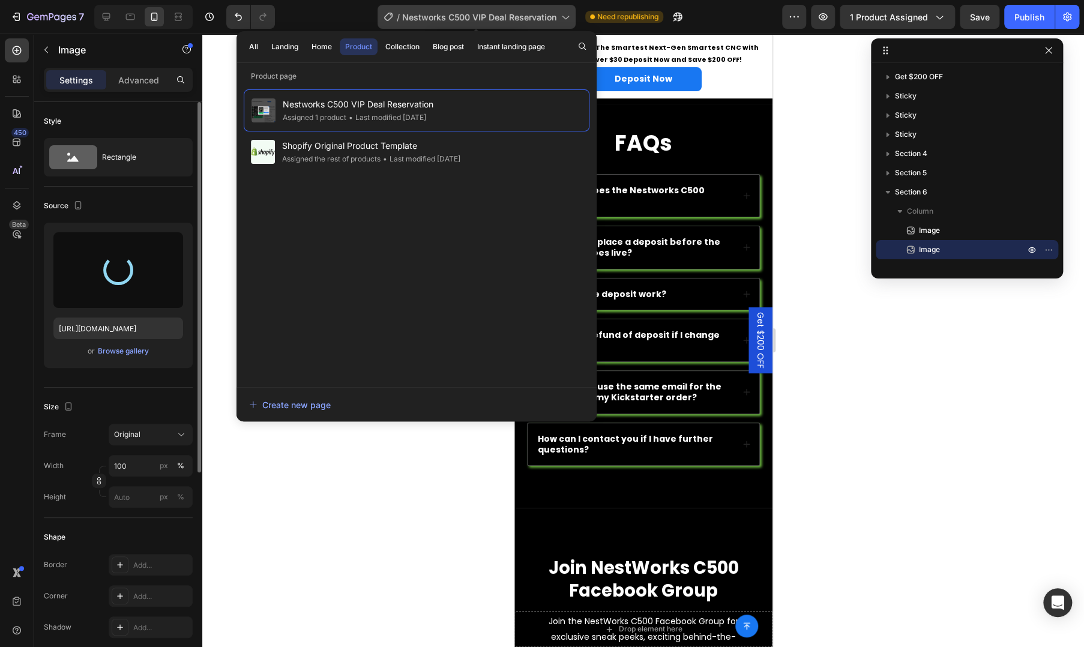
click at [458, 20] on span "Nestworks C500 VIP Deal Reservation" at bounding box center [479, 17] width 154 height 13
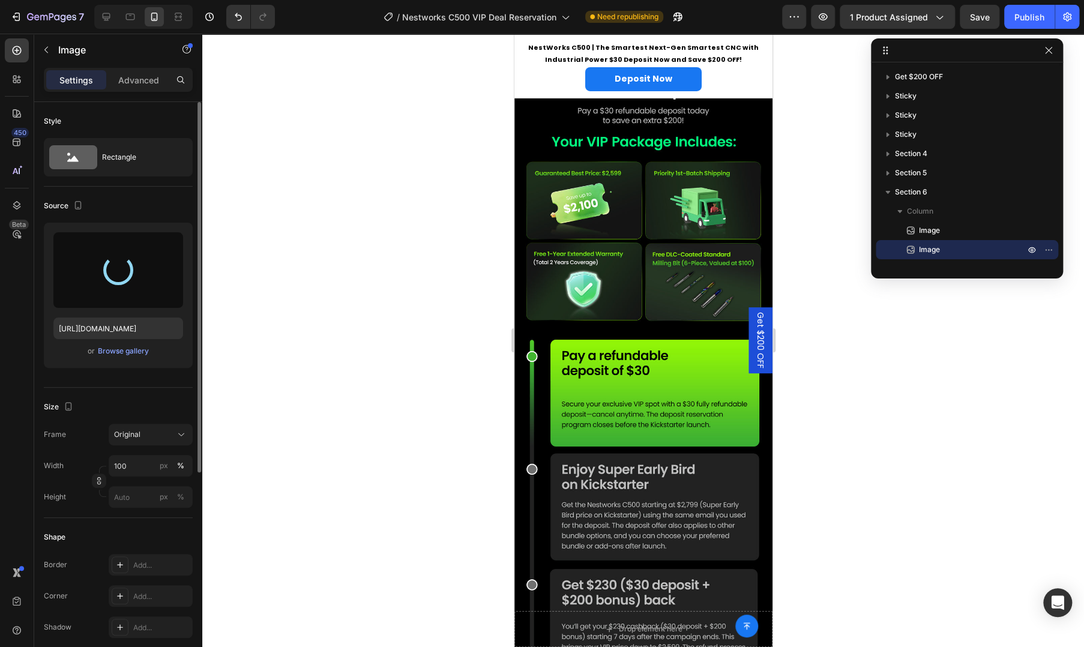
scroll to position [2774, 0]
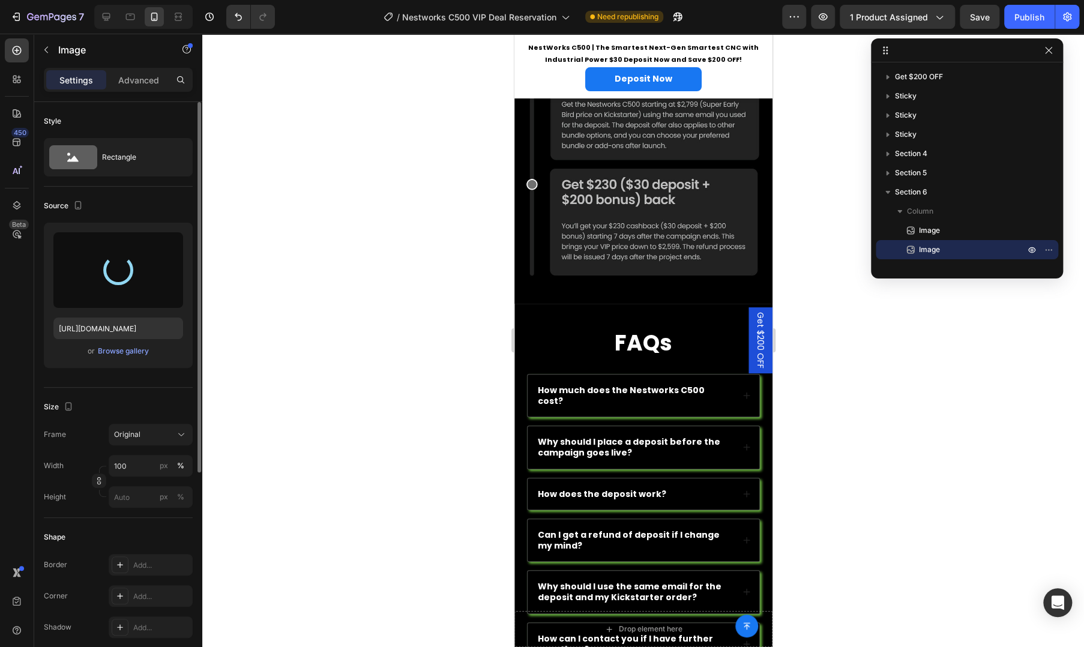
click at [593, 304] on div "FAQs Heading How much does the Nestworks C500 cost? Accordion Why should I plac…" at bounding box center [643, 499] width 258 height 390
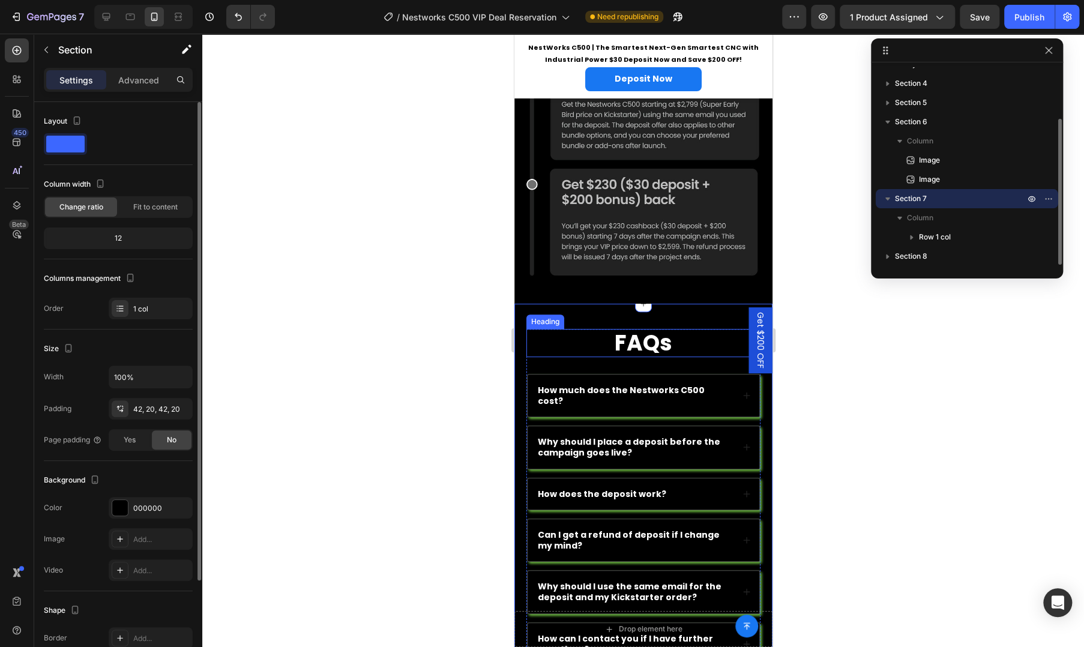
click at [581, 384] on strong "How much does the Nestworks C500 cost?" at bounding box center [620, 395] width 167 height 23
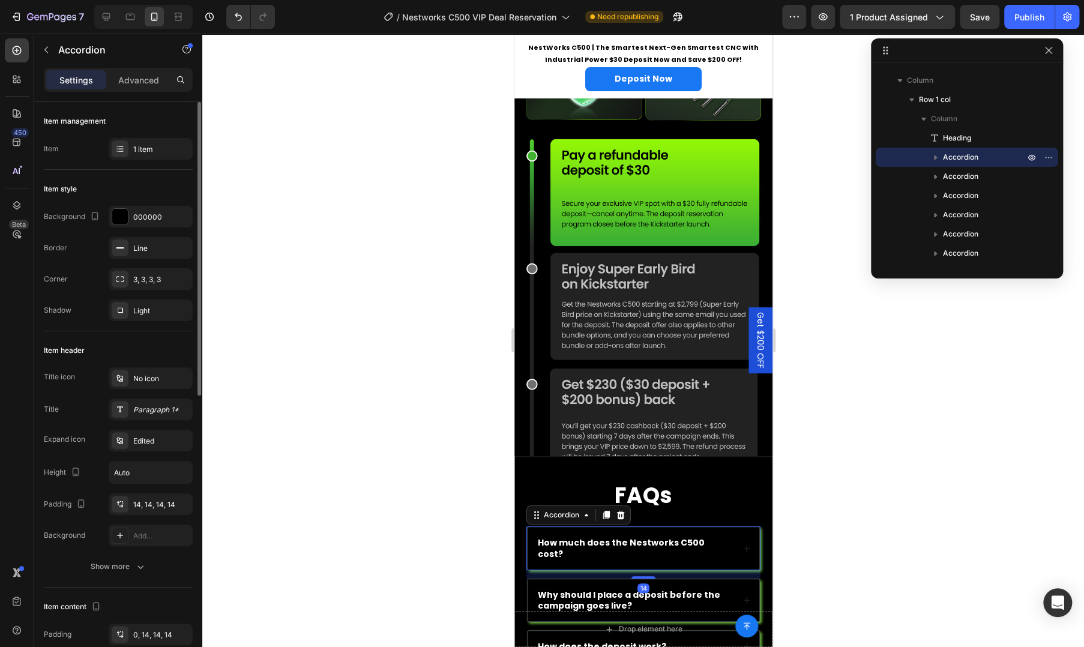
scroll to position [2374, 0]
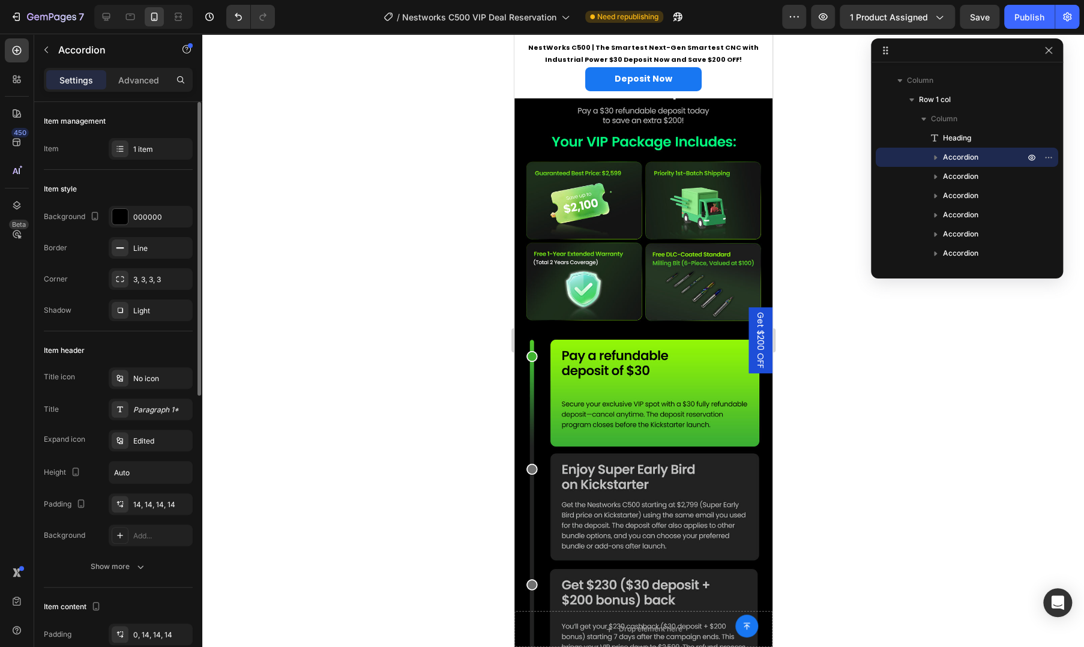
click at [587, 353] on img at bounding box center [643, 361] width 258 height 683
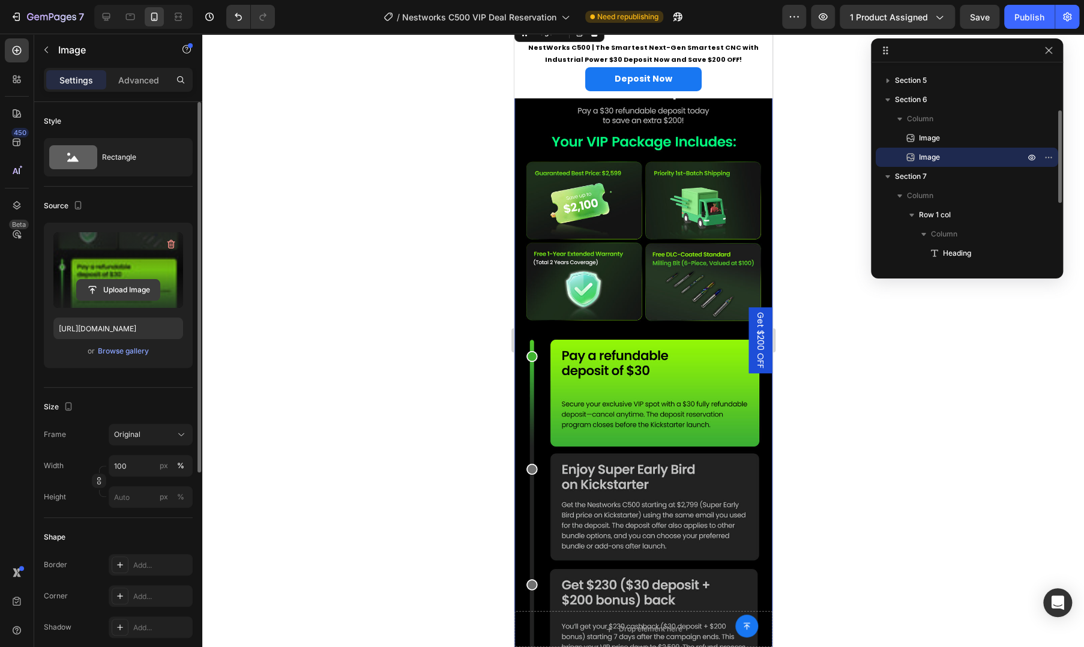
click at [110, 286] on input "file" at bounding box center [118, 290] width 83 height 20
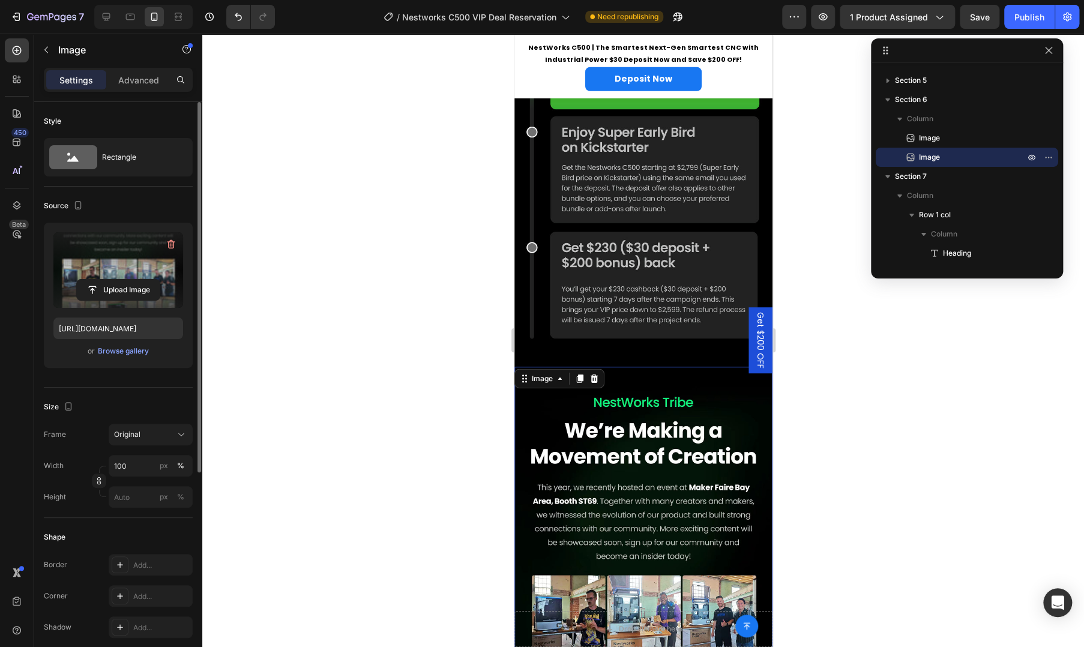
scroll to position [1975, 0]
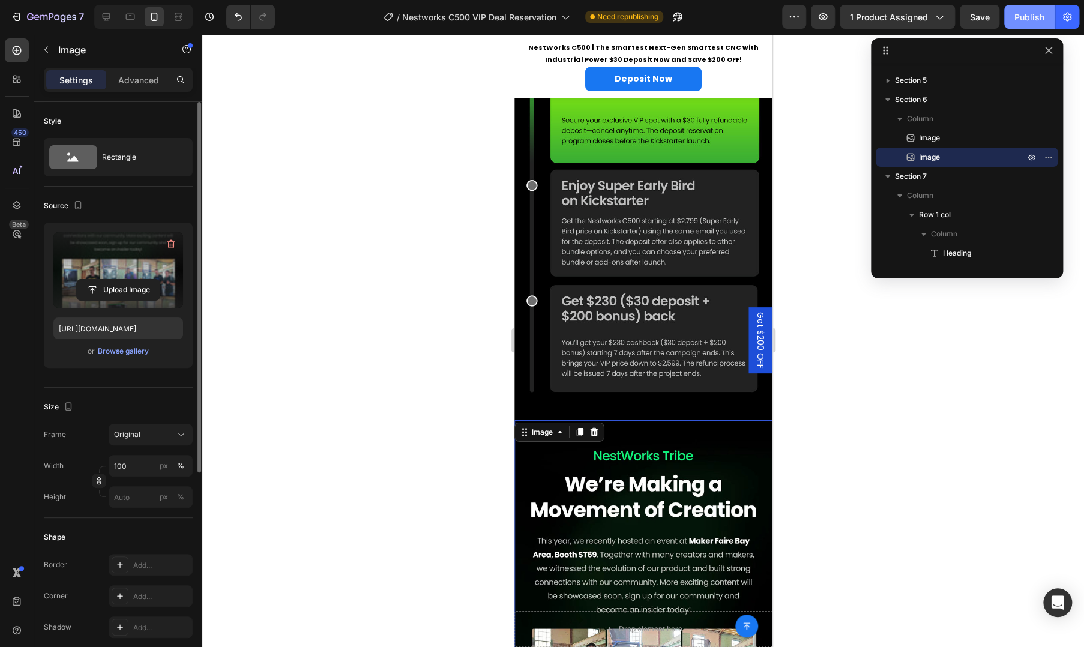
click at [1012, 18] on button "Publish" at bounding box center [1029, 17] width 50 height 24
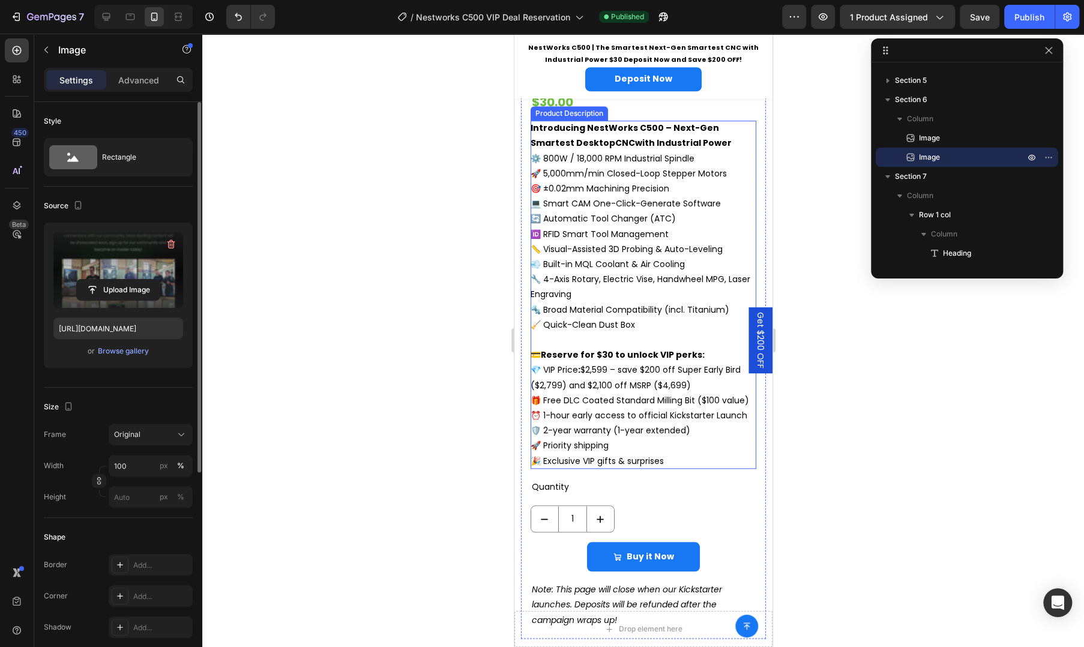
scroll to position [1200, 0]
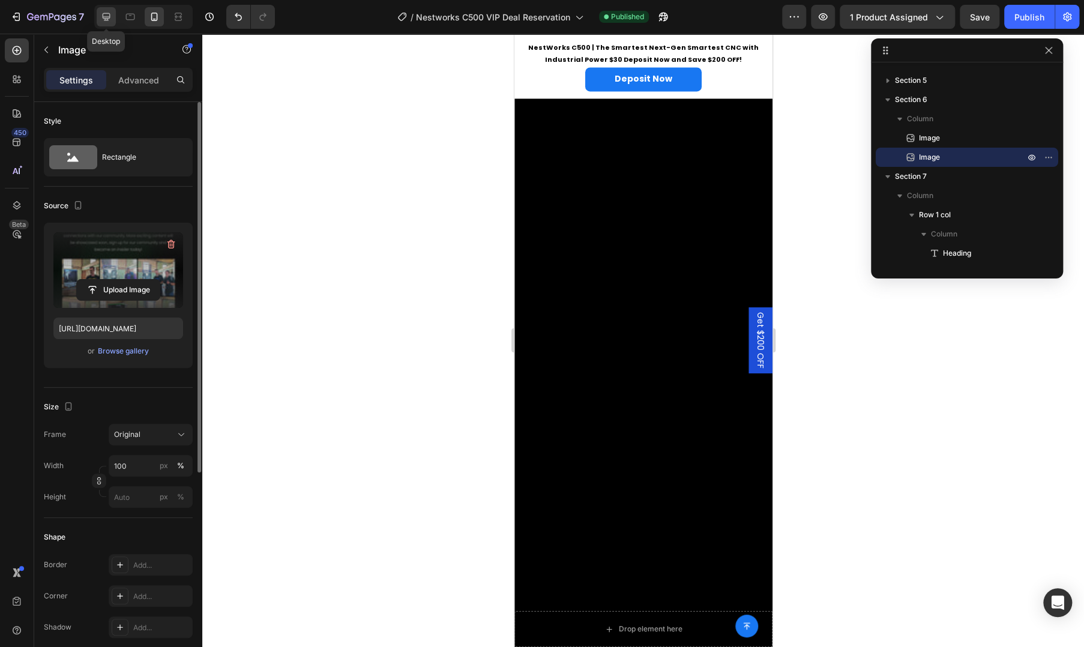
click at [110, 20] on icon at bounding box center [106, 17] width 12 height 12
type input "https://cdn.shopify.com/s/files/1/0782/8098/2763/files/gempages_585064152054104…"
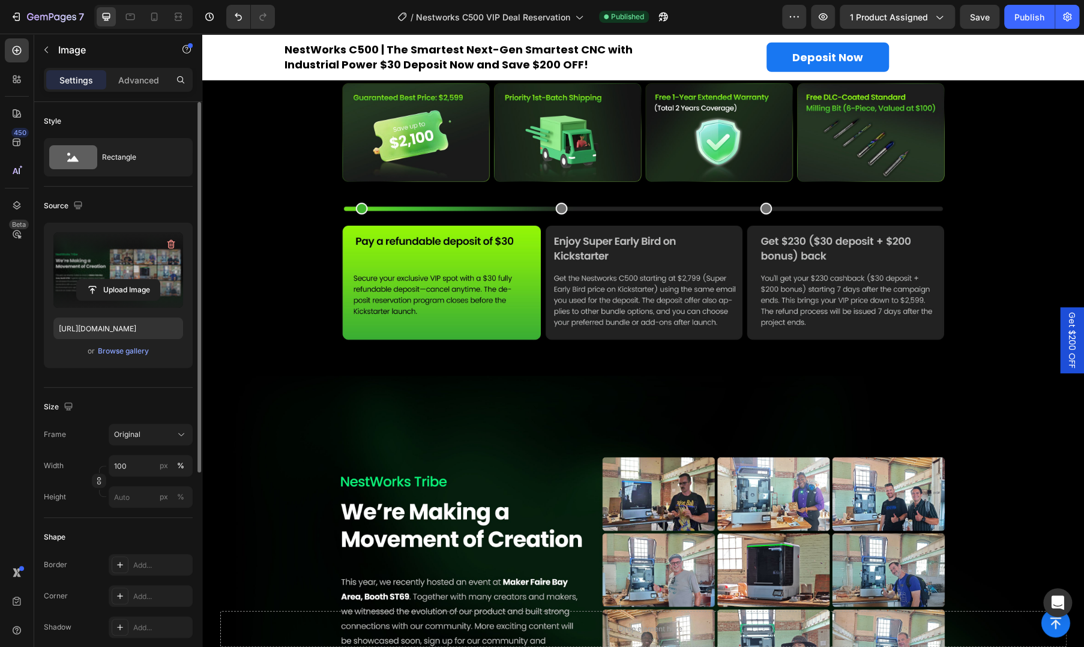
scroll to position [1260, 0]
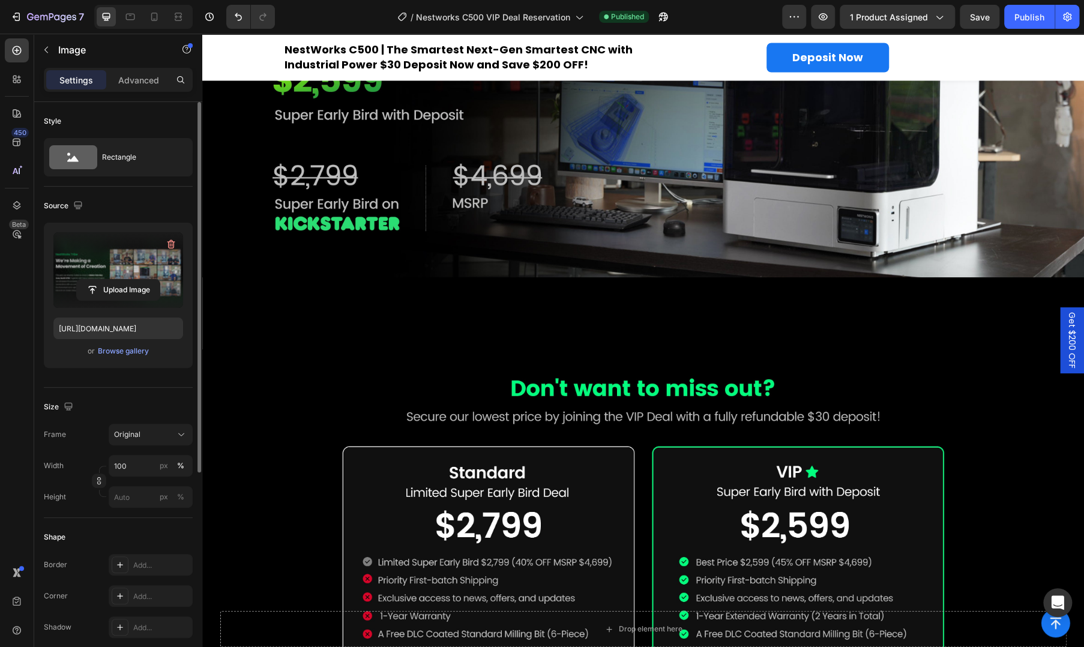
drag, startPoint x: 926, startPoint y: 352, endPoint x: 874, endPoint y: 372, distance: 56.6
click at [927, 352] on img at bounding box center [642, 522] width 881 height 347
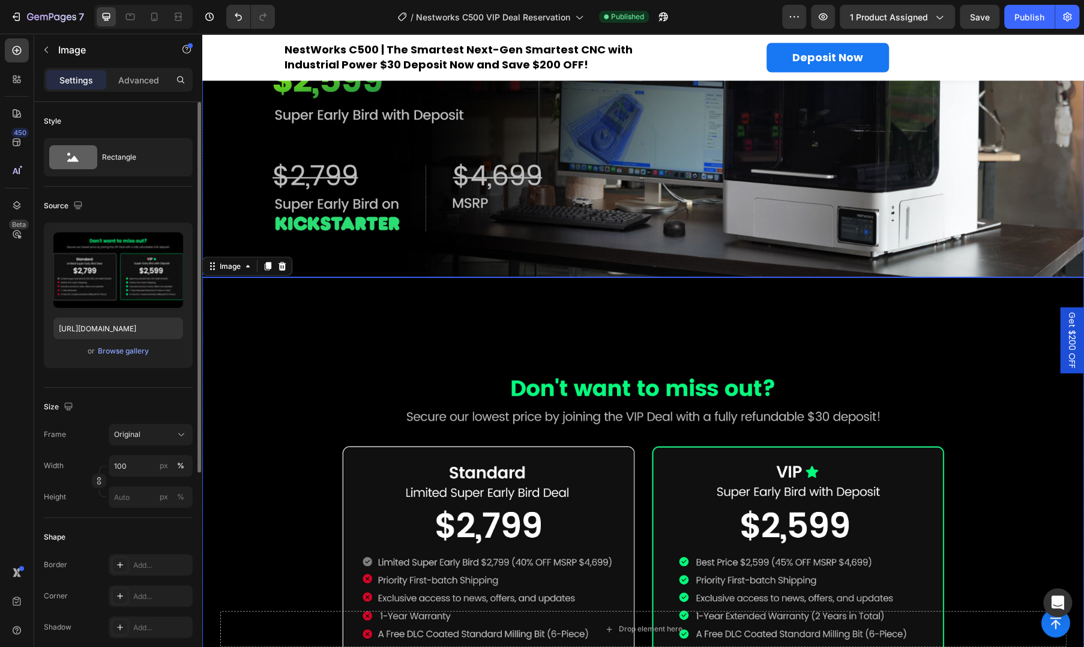
click at [714, 263] on img at bounding box center [642, 95] width 881 height 364
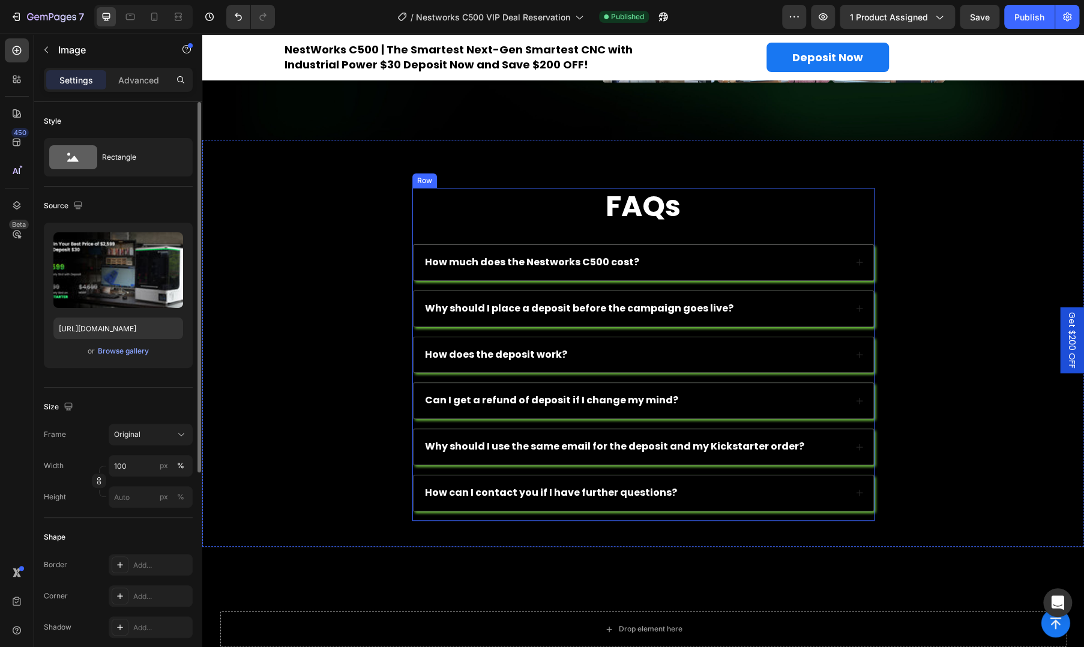
scroll to position [2261, 0]
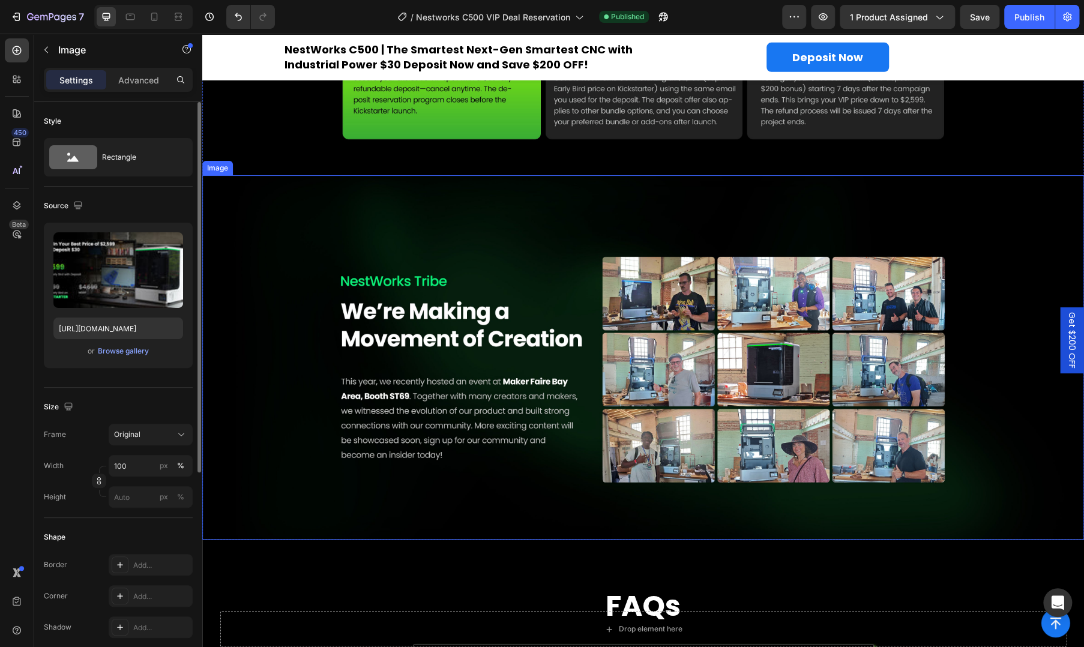
click at [679, 370] on img at bounding box center [642, 357] width 881 height 364
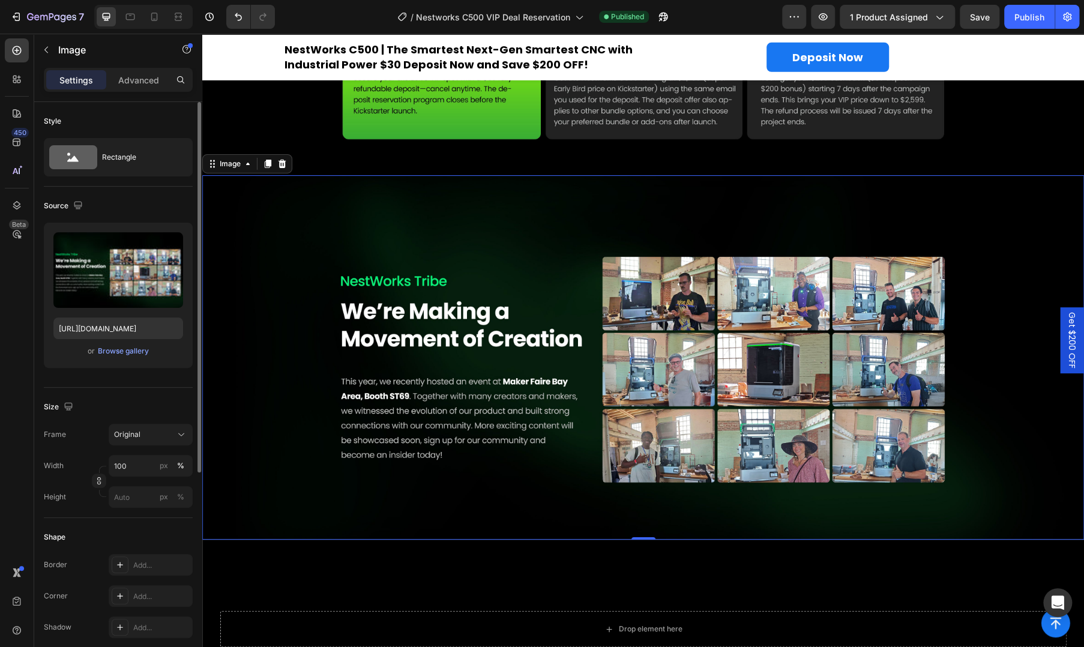
scroll to position [1860, 0]
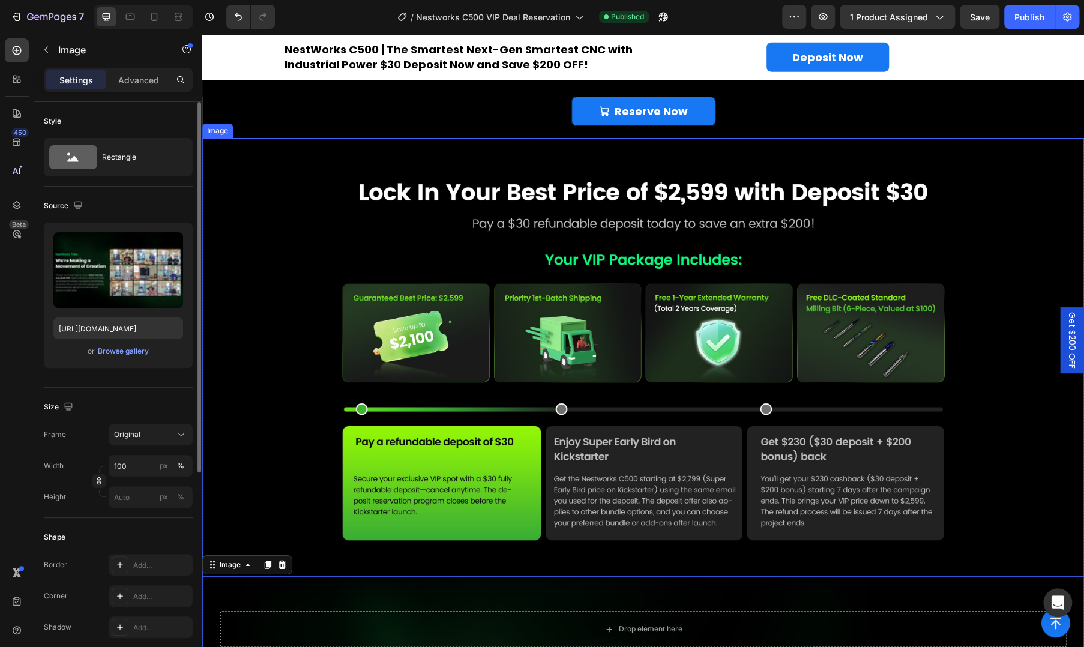
click at [685, 397] on img at bounding box center [642, 357] width 881 height 438
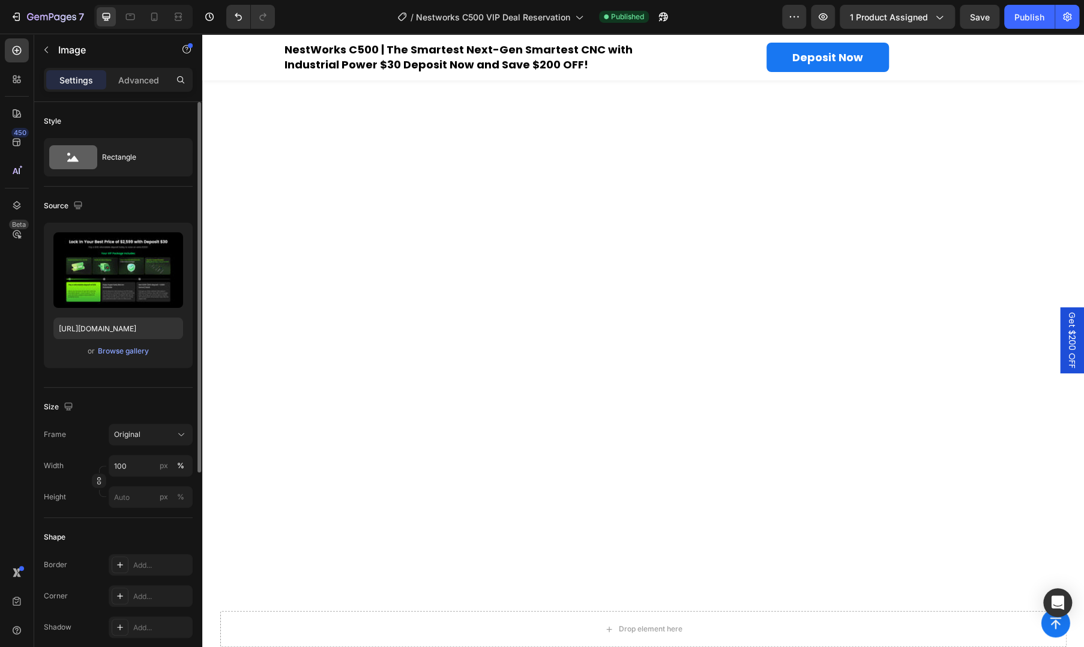
scroll to position [1000, 0]
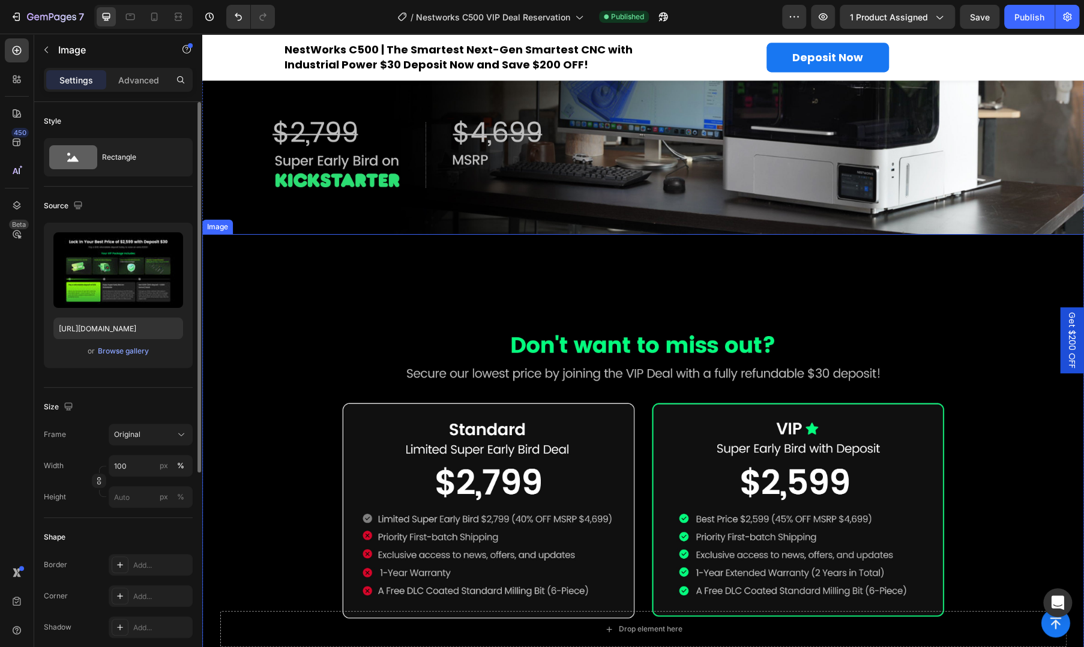
click at [680, 306] on img at bounding box center [642, 479] width 881 height 347
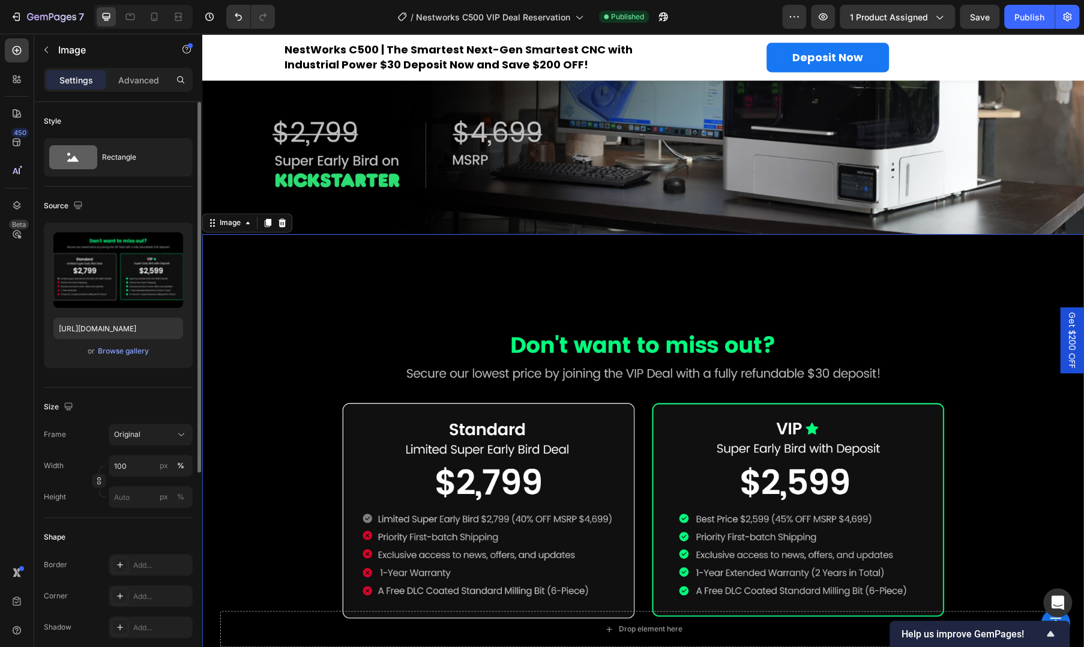
drag, startPoint x: 292, startPoint y: 573, endPoint x: 290, endPoint y: 591, distance: 18.2
click at [292, 573] on img at bounding box center [642, 479] width 881 height 347
click at [470, 372] on img at bounding box center [642, 479] width 881 height 347
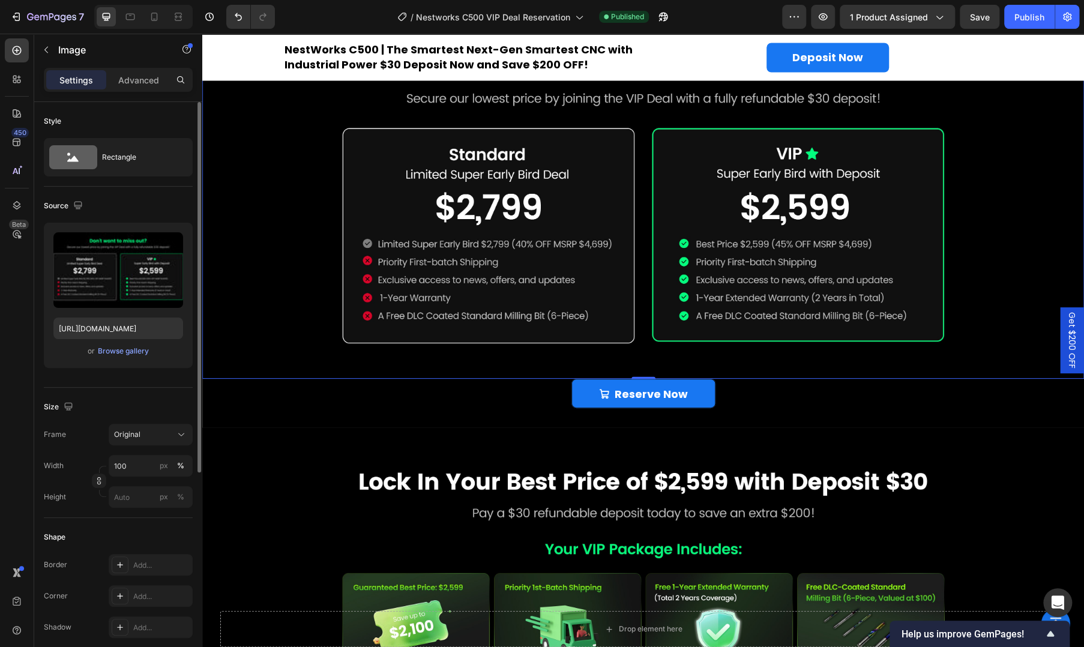
scroll to position [1400, 0]
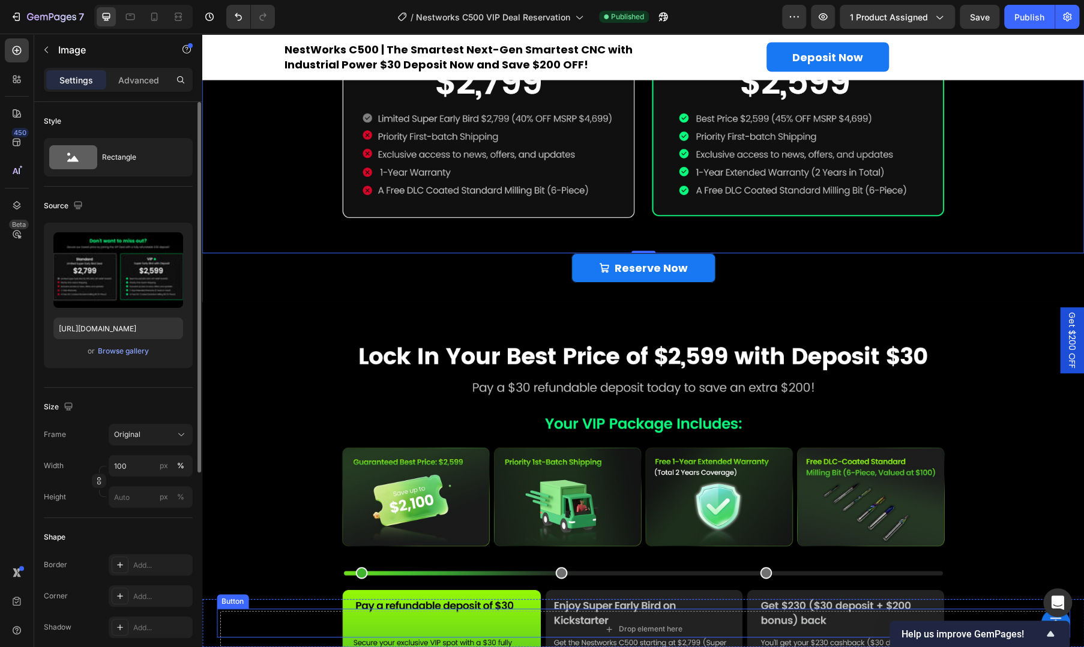
click at [397, 624] on div "Button" at bounding box center [643, 622] width 853 height 29
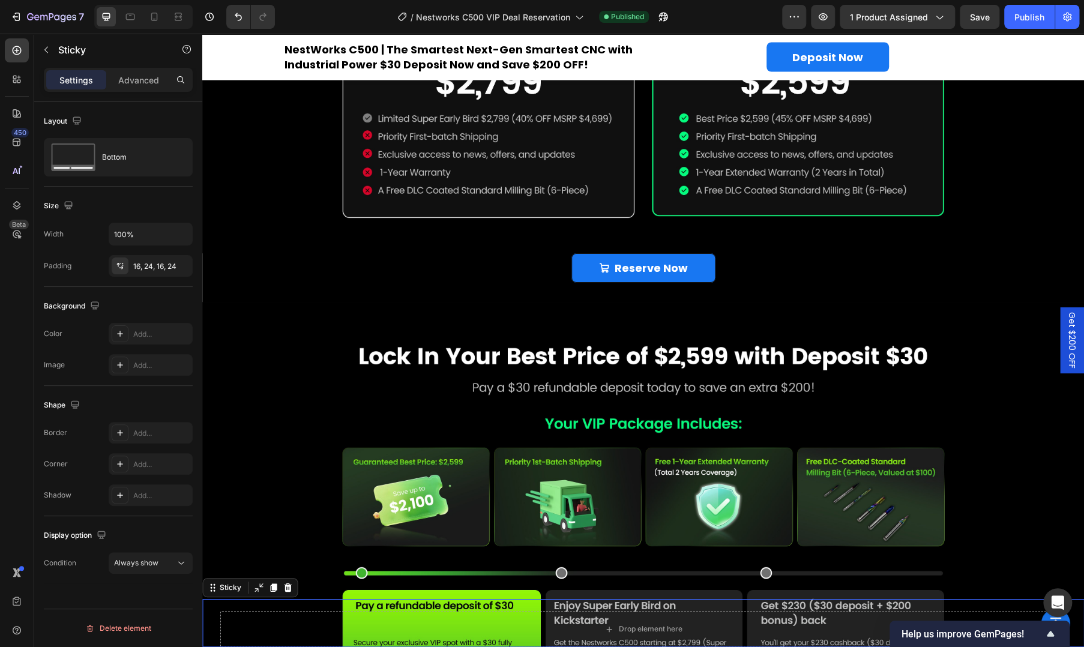
click at [236, 641] on div "Button Sticky 0" at bounding box center [642, 623] width 881 height 48
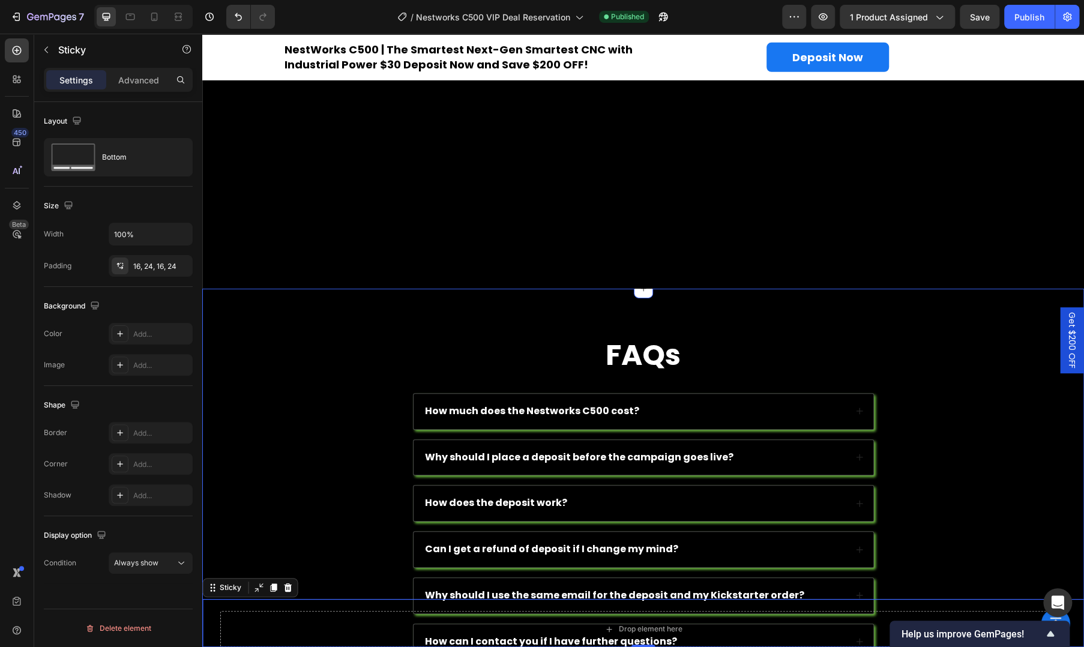
scroll to position [2646, 0]
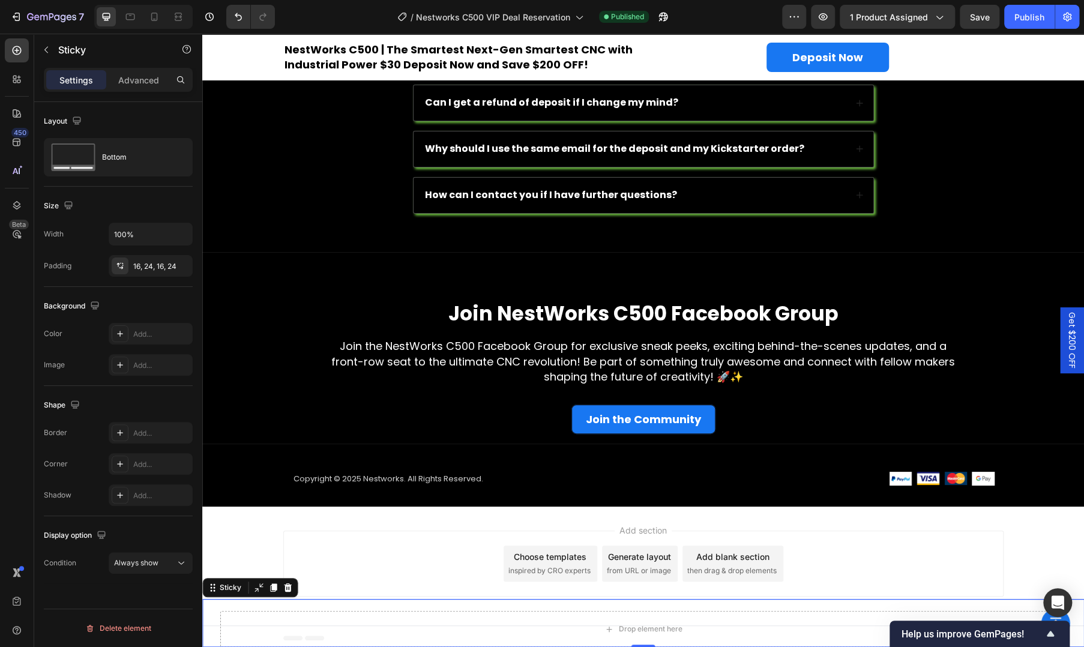
click at [339, 534] on div "Add section Choose templates inspired by CRO experts Generate layout from URL o…" at bounding box center [643, 563] width 720 height 66
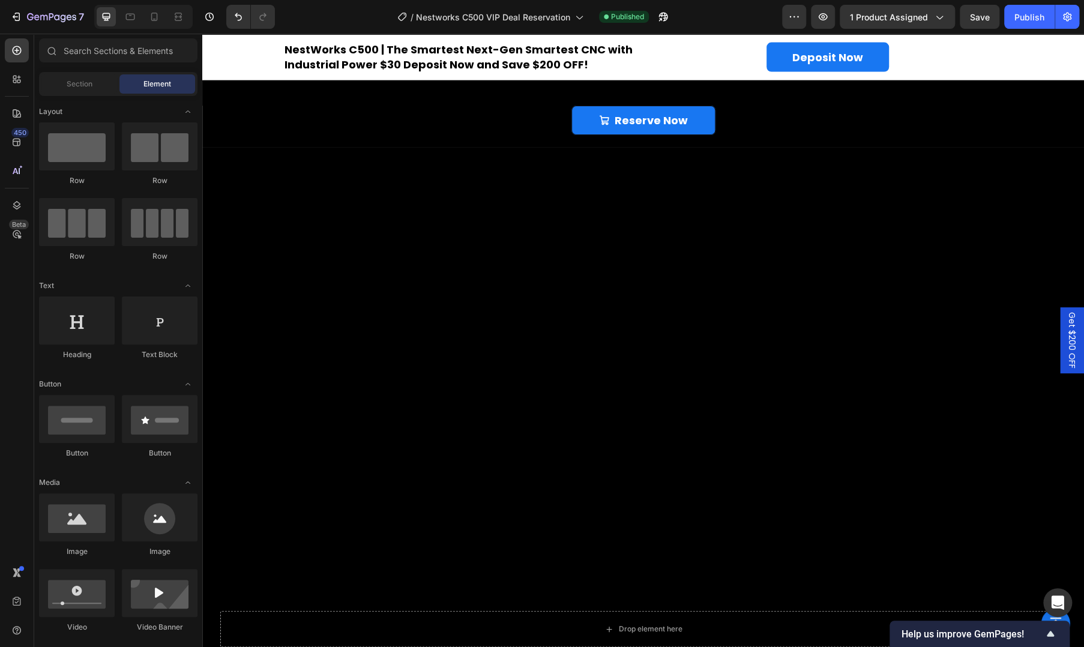
scroll to position [646, 0]
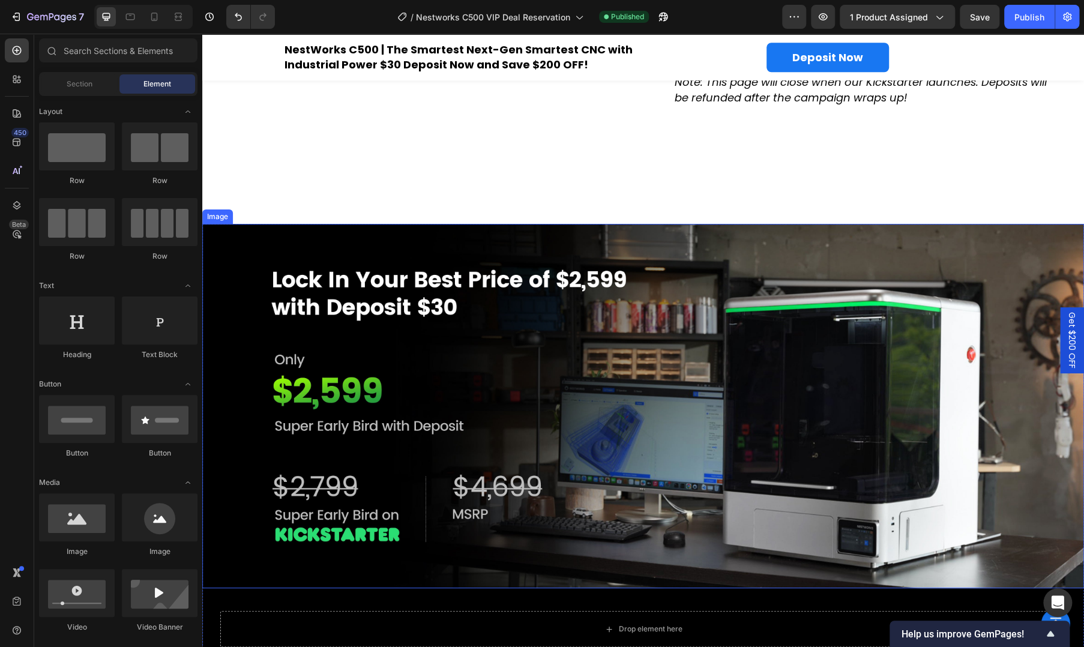
click at [752, 392] on img at bounding box center [642, 406] width 881 height 364
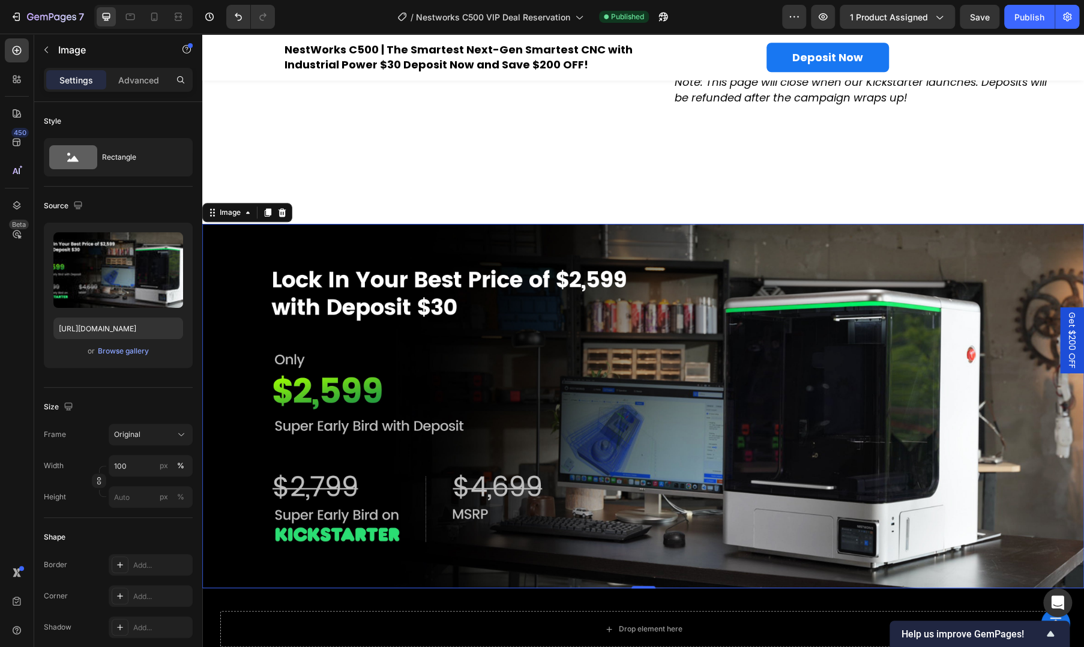
click at [758, 387] on img at bounding box center [642, 406] width 881 height 364
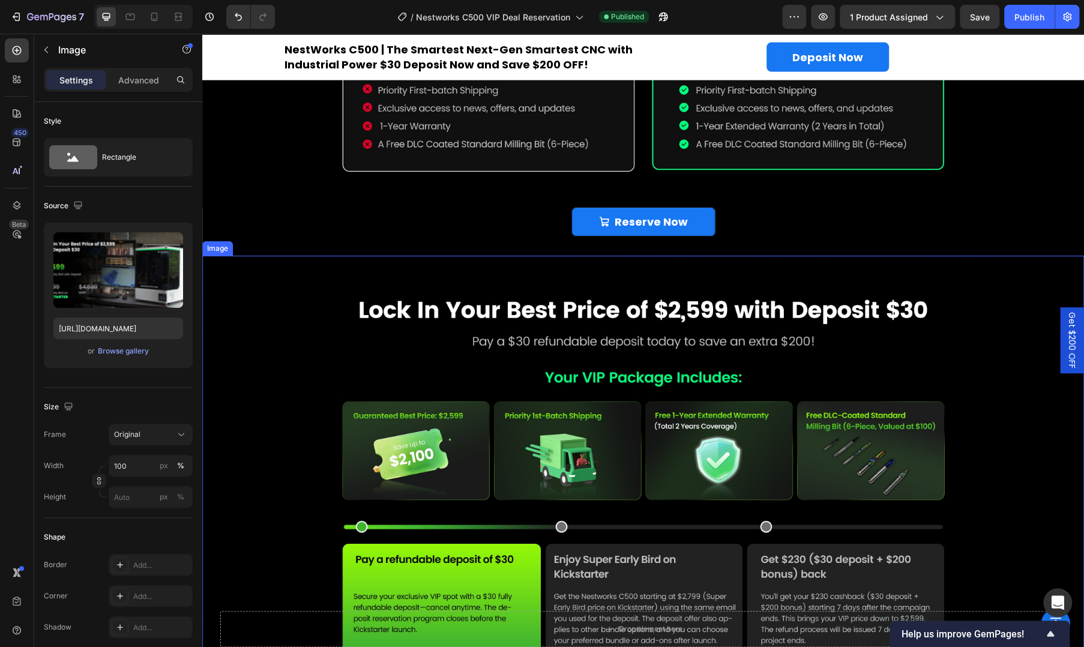
click at [950, 392] on img at bounding box center [642, 475] width 881 height 438
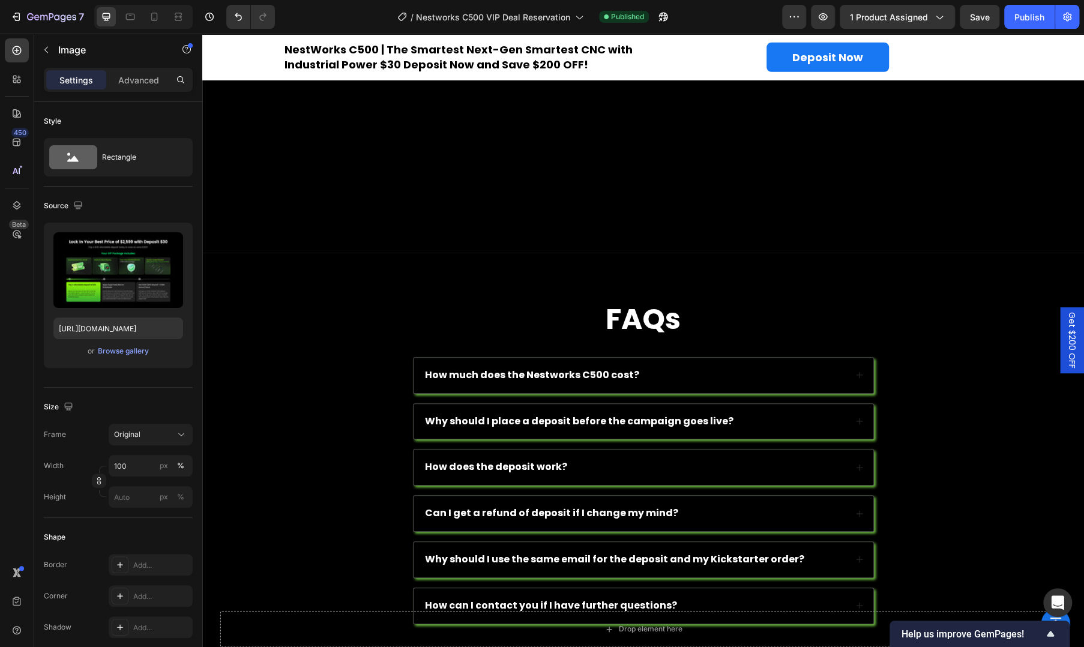
scroll to position [2646, 0]
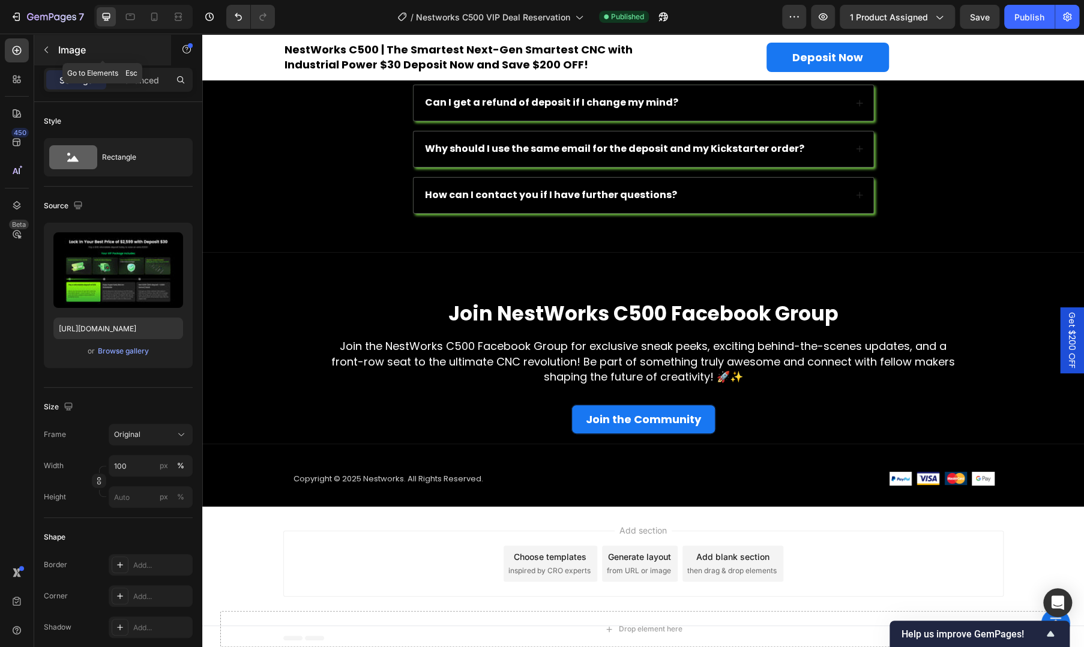
click at [51, 54] on button "button" at bounding box center [46, 49] width 19 height 19
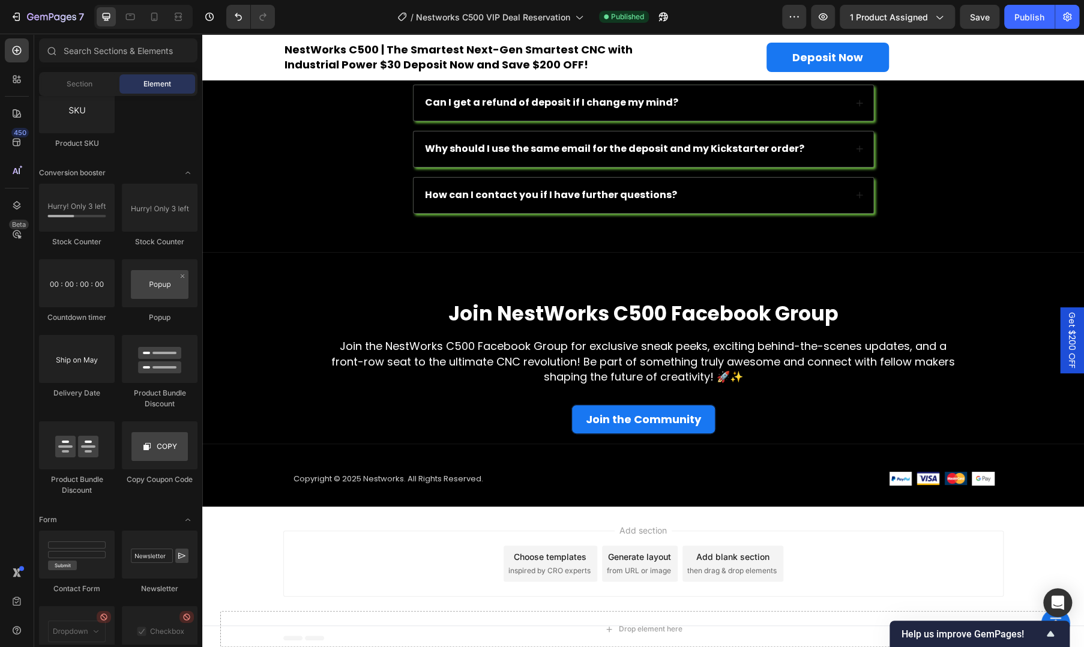
scroll to position [3087, 0]
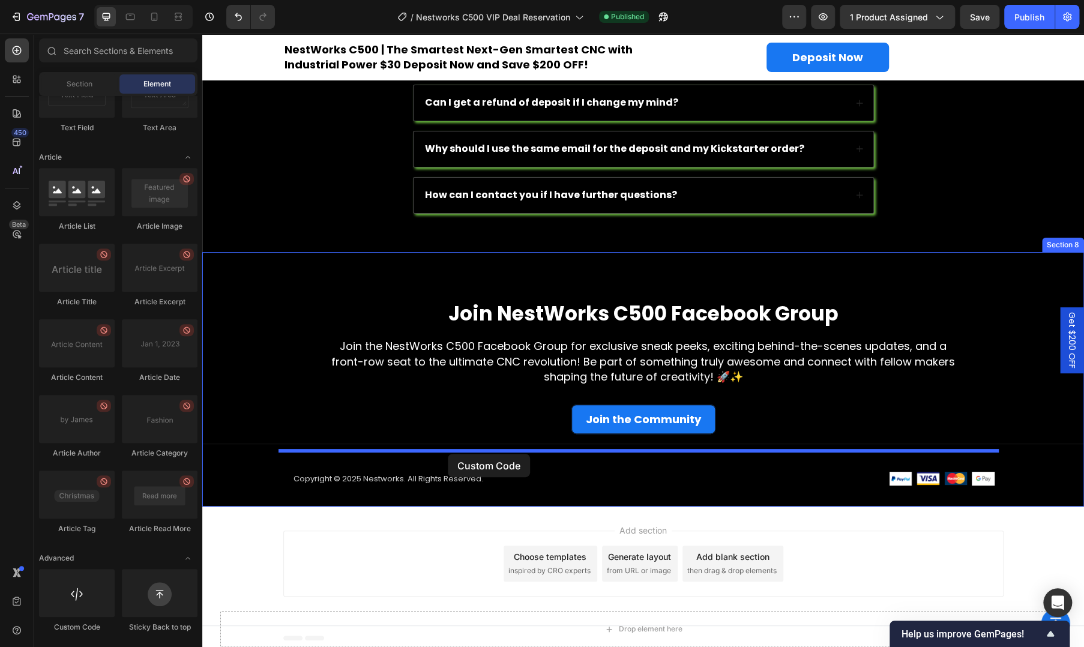
drag, startPoint x: 377, startPoint y: 587, endPoint x: 448, endPoint y: 454, distance: 150.6
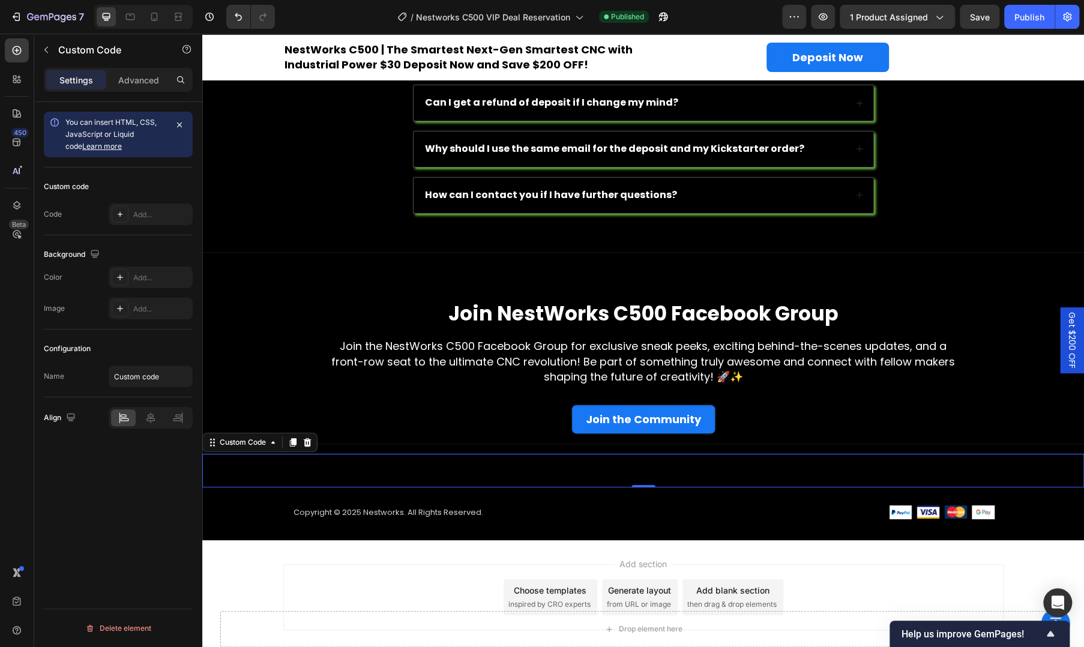
click at [478, 471] on span "Custom code" at bounding box center [642, 470] width 881 height 14
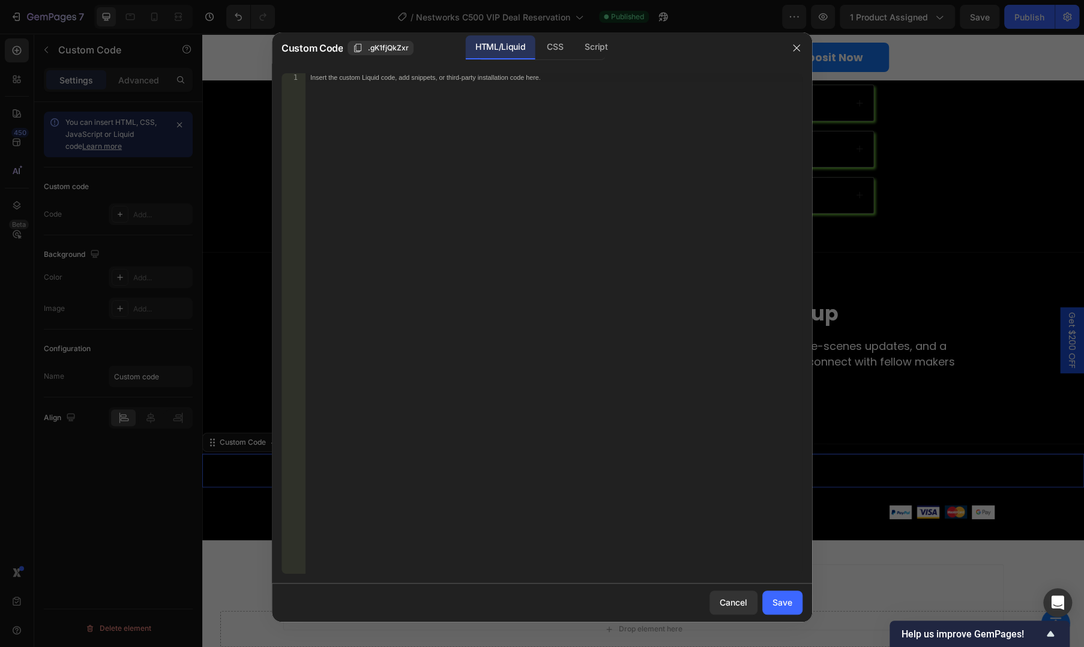
click at [497, 148] on div "Insert the custom Liquid code, add snippets, or third-party installation code h…" at bounding box center [553, 331] width 497 height 517
paste textarea "</script>"
type textarea "</script>"
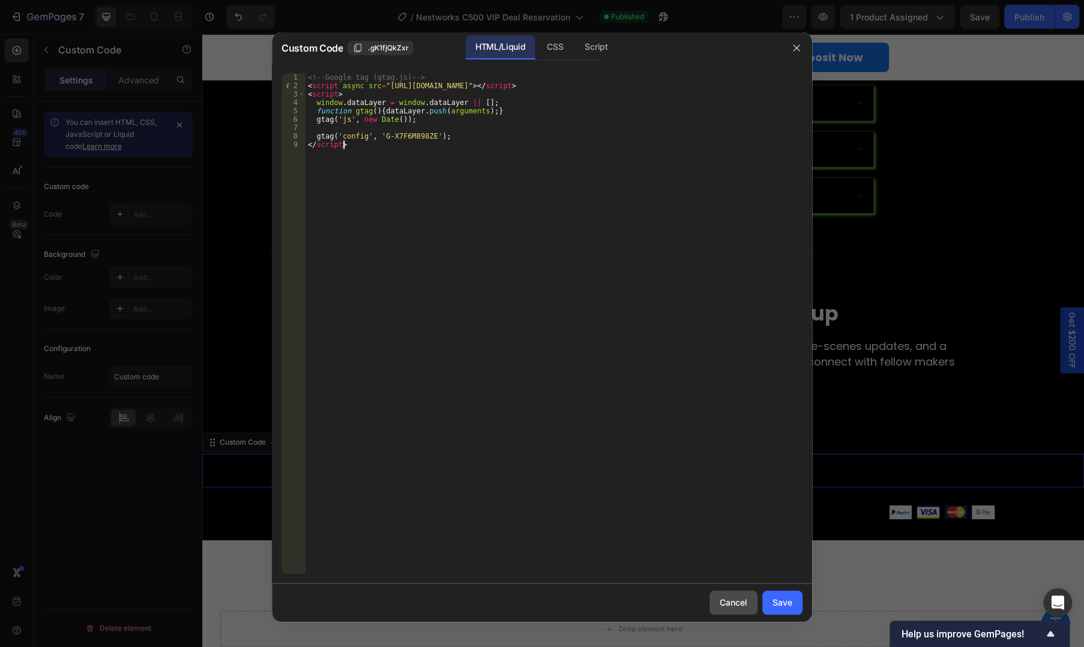
drag, startPoint x: 787, startPoint y: 603, endPoint x: 757, endPoint y: 596, distance: 30.9
click at [787, 603] on div "Save" at bounding box center [782, 602] width 20 height 13
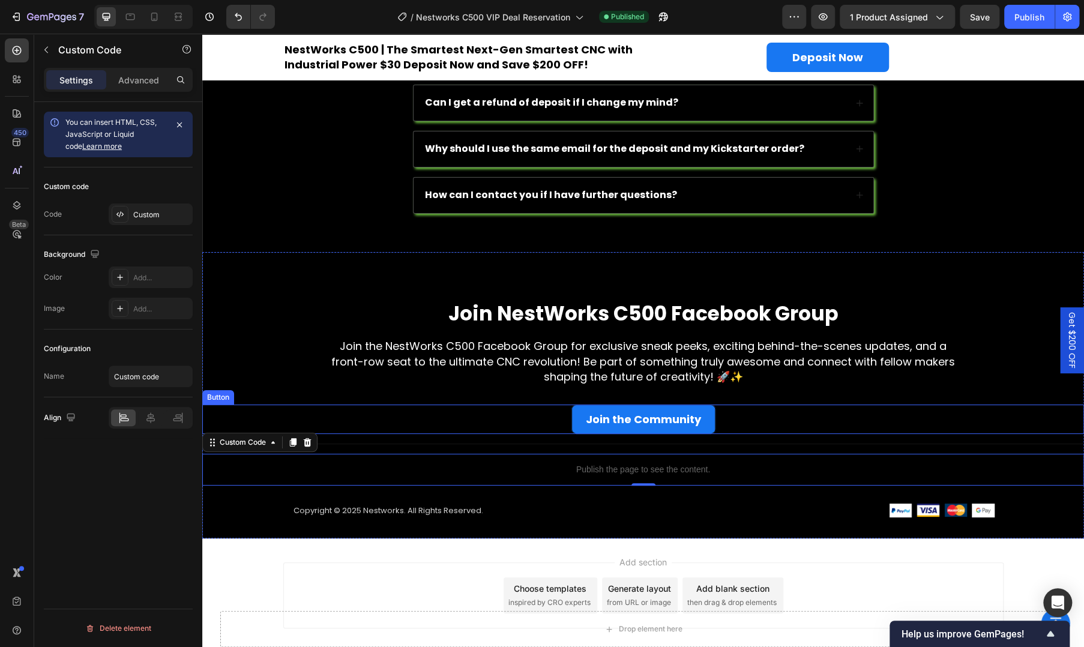
click at [404, 415] on div "Join the Community Button" at bounding box center [642, 418] width 881 height 29
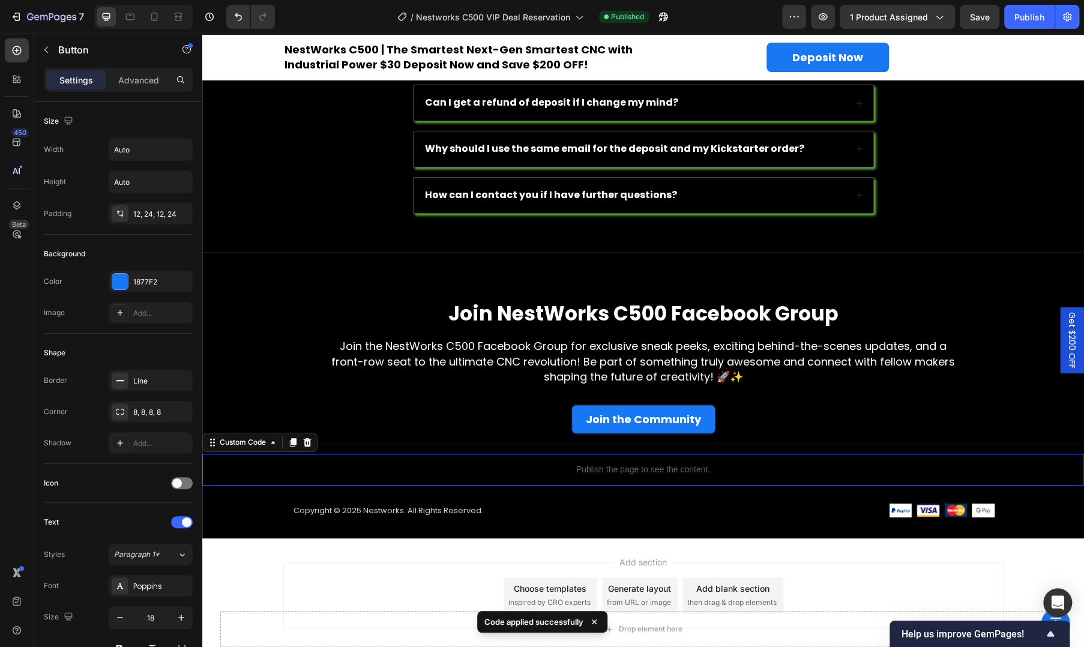
click at [383, 458] on div "Publish the page to see the content." at bounding box center [642, 470] width 881 height 32
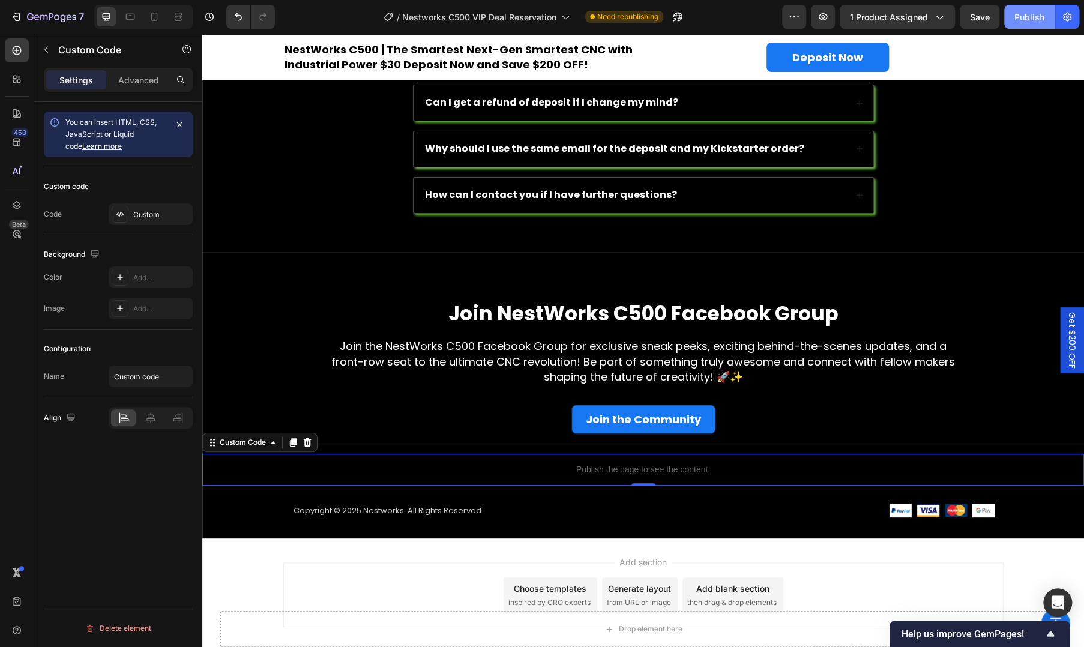
click at [1026, 17] on div "Publish" at bounding box center [1029, 17] width 30 height 13
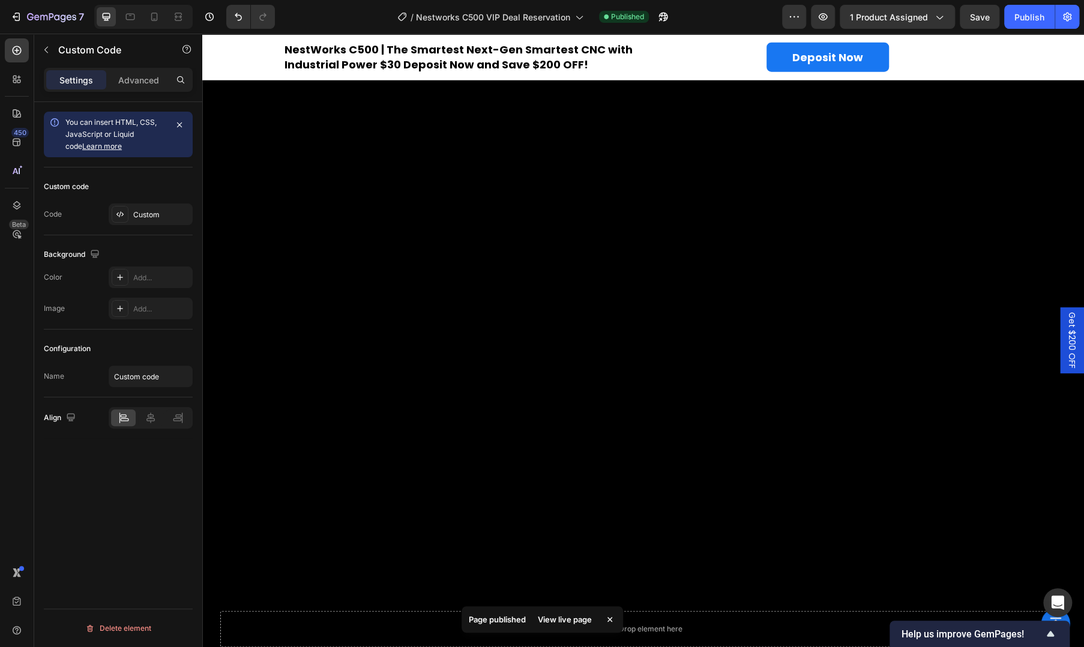
scroll to position [2678, 0]
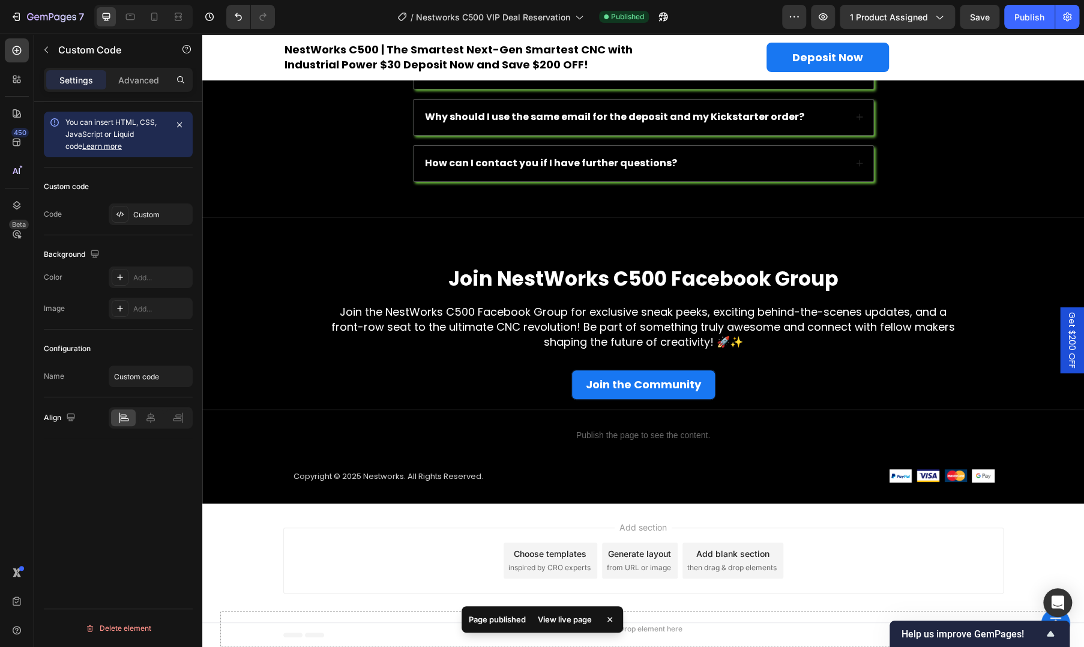
click at [535, 430] on p "Publish the page to see the content." at bounding box center [642, 435] width 881 height 13
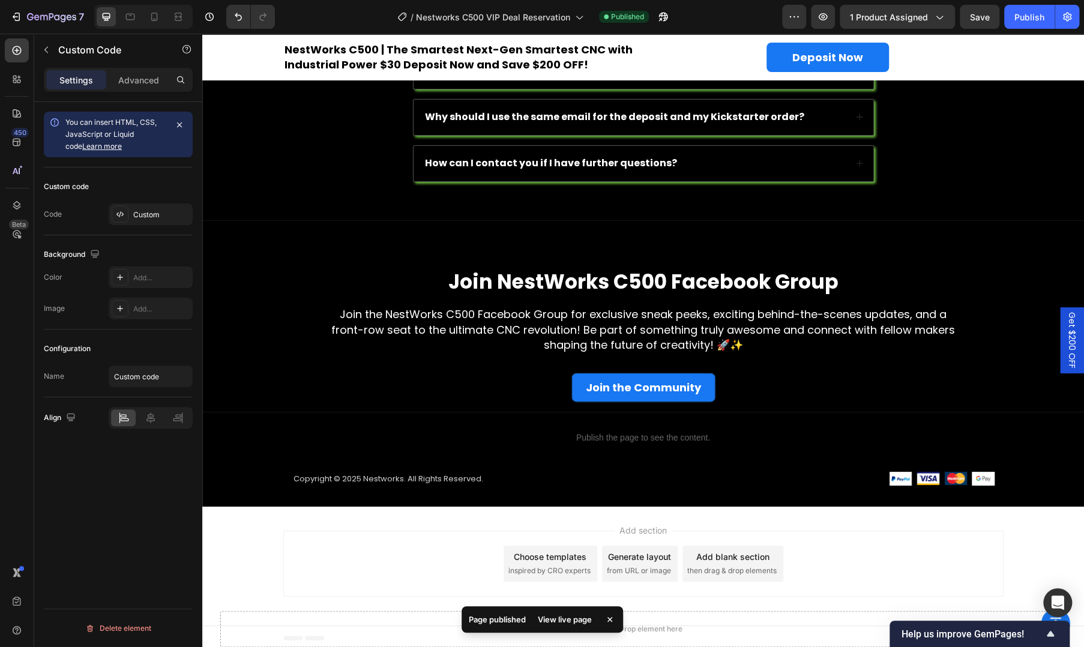
click at [571, 431] on p "Publish the page to see the content." at bounding box center [642, 437] width 881 height 13
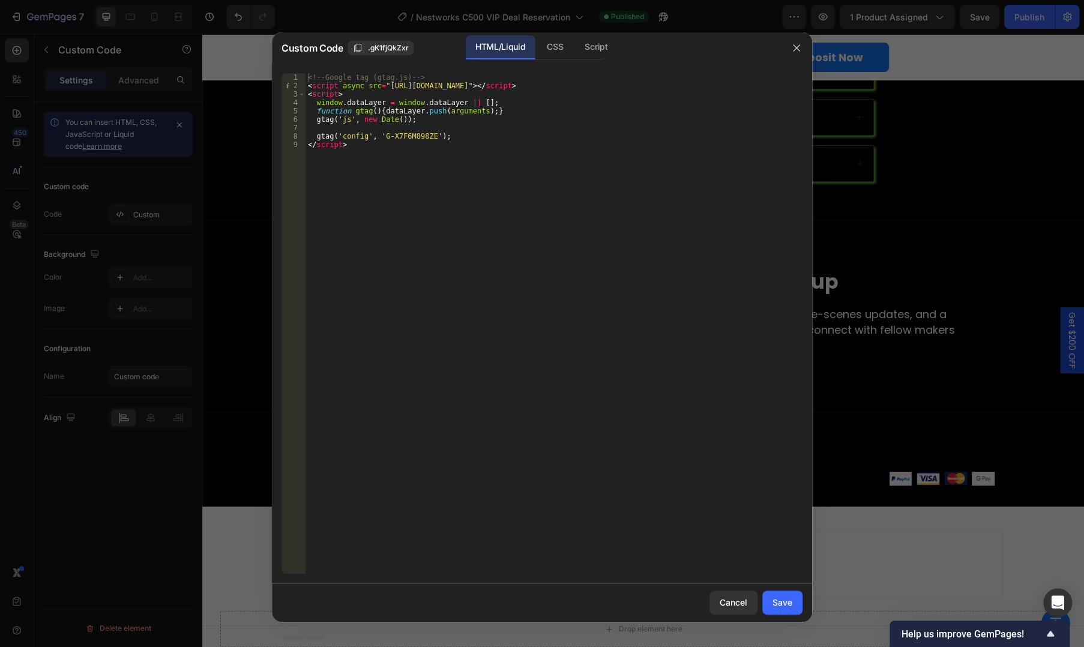
click at [912, 364] on div at bounding box center [542, 323] width 1084 height 647
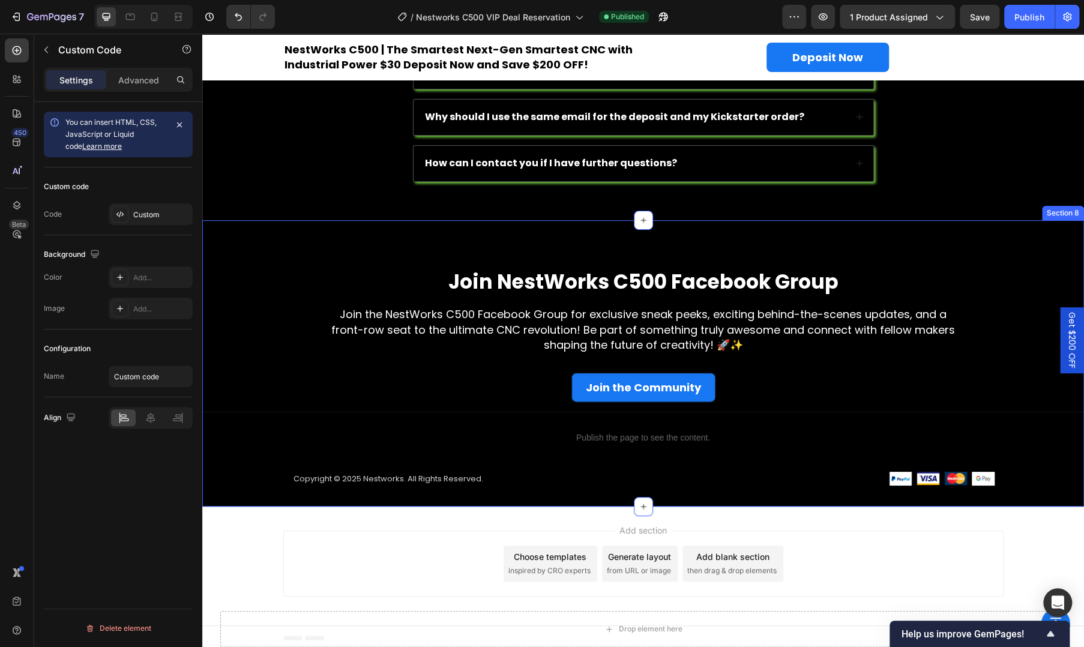
drag, startPoint x: 949, startPoint y: 223, endPoint x: 881, endPoint y: 227, distance: 67.4
click at [949, 223] on div "Join NestWorks C500 Facebook Group Heading Join the NestWorks C500 Facebook Gro…" at bounding box center [642, 363] width 881 height 286
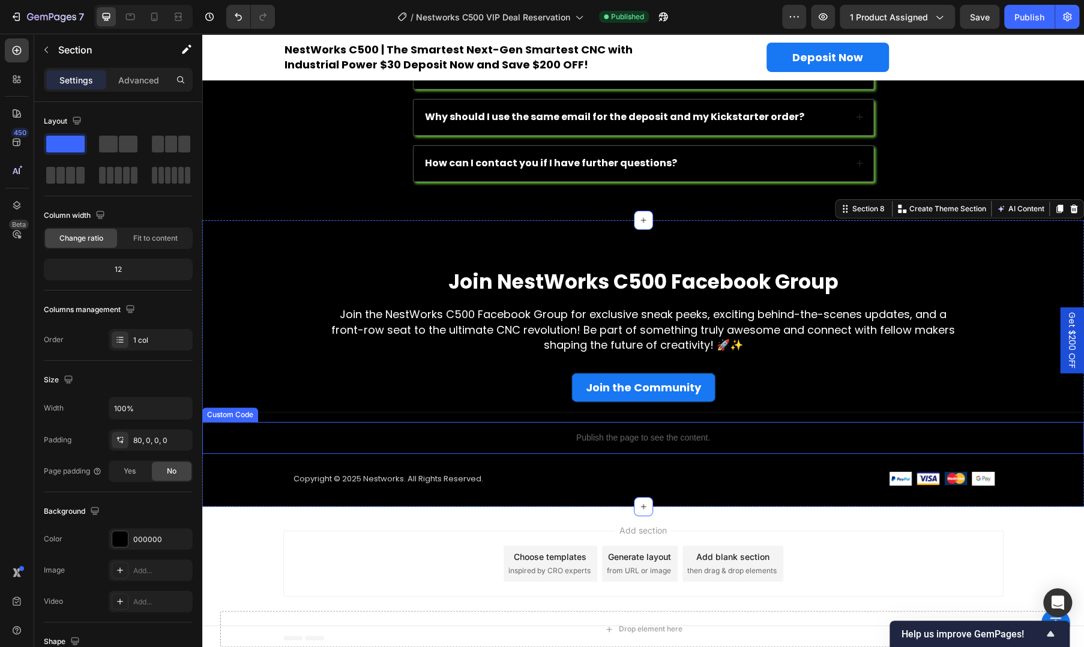
click at [477, 424] on div "Publish the page to see the content." at bounding box center [642, 438] width 881 height 32
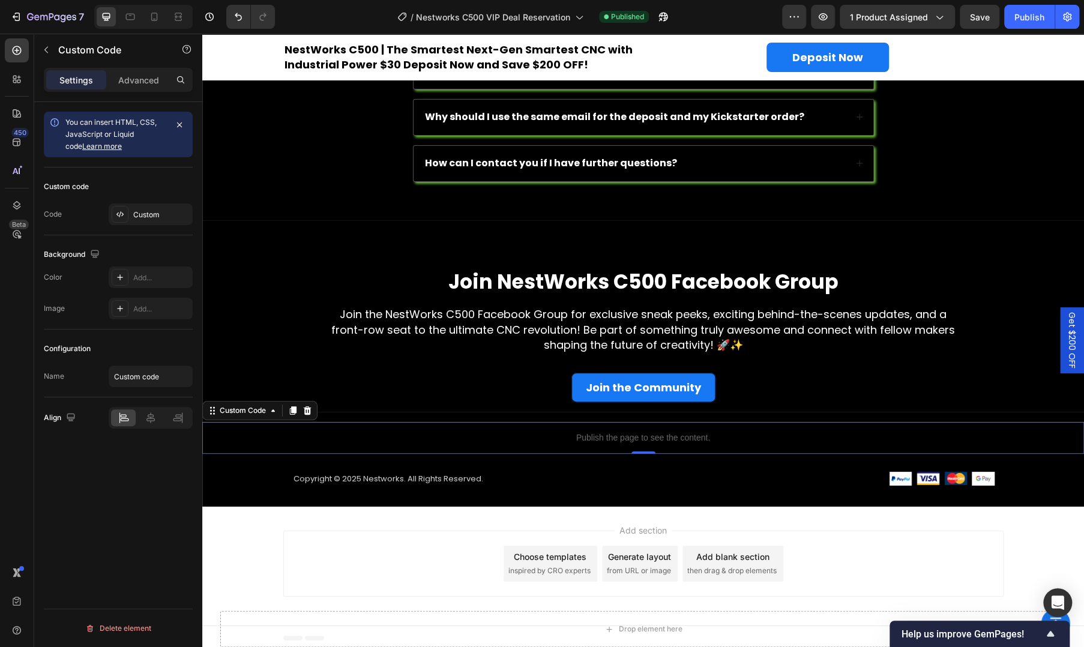
click at [477, 424] on div "Publish the page to see the content." at bounding box center [642, 438] width 881 height 32
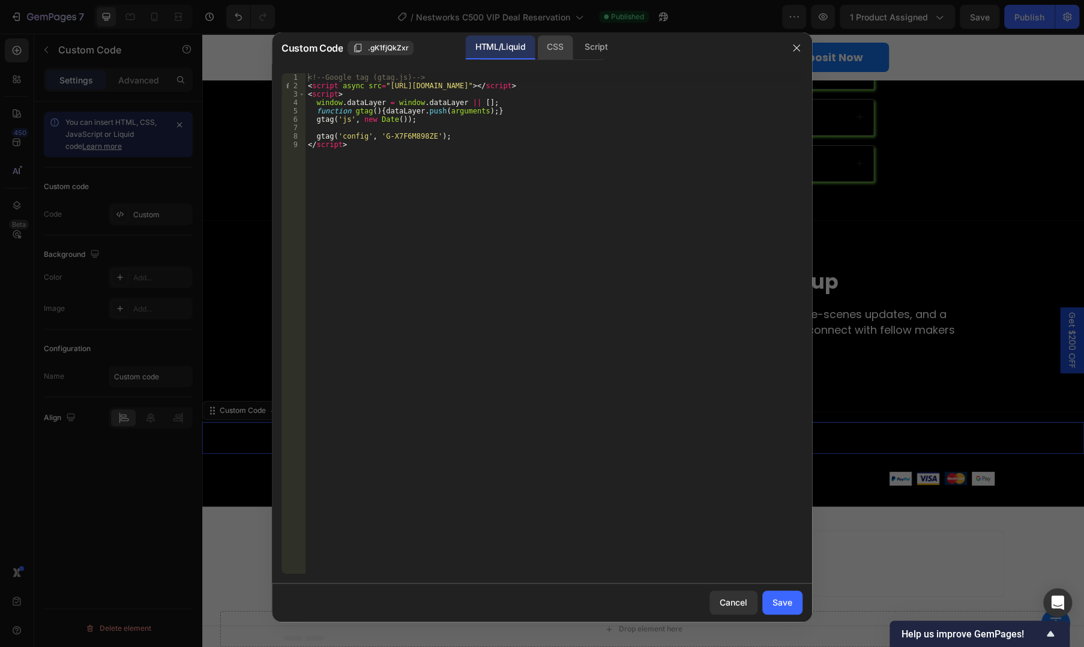
click at [556, 56] on div "CSS" at bounding box center [554, 47] width 35 height 24
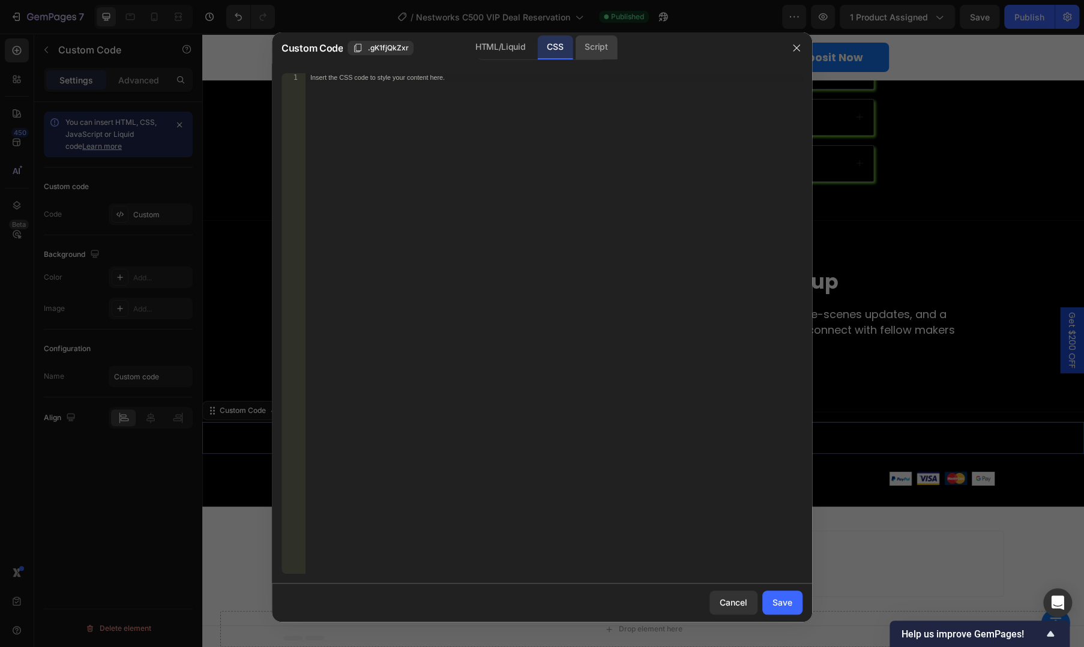
click at [600, 53] on div "Script" at bounding box center [596, 47] width 42 height 24
click at [512, 41] on div "HTML/Liquid" at bounding box center [500, 47] width 69 height 24
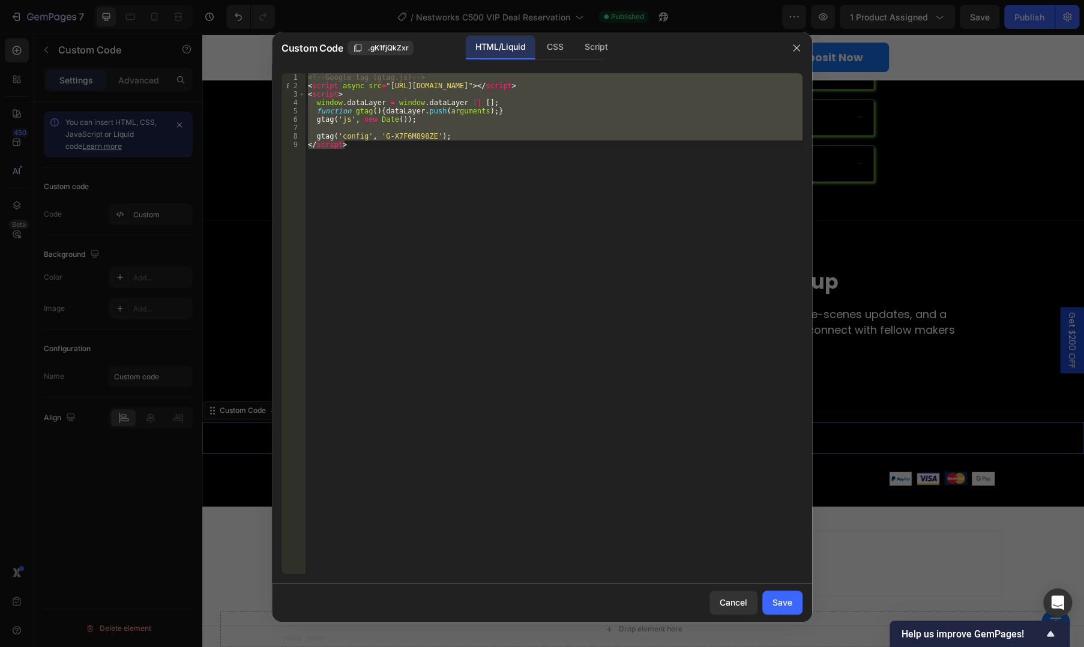
click at [539, 193] on div "<!-- Google tag (gtag.js) --> < script async src = "https://www.googletagmanage…" at bounding box center [553, 323] width 497 height 500
type textarea "</script>"
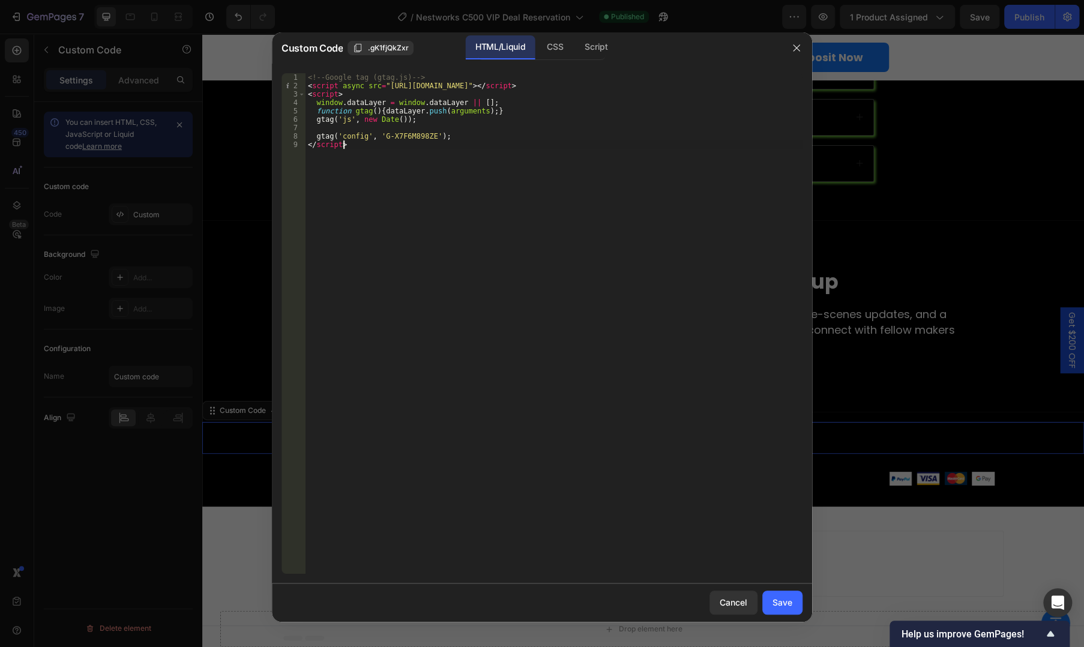
click at [902, 220] on div at bounding box center [542, 323] width 1084 height 647
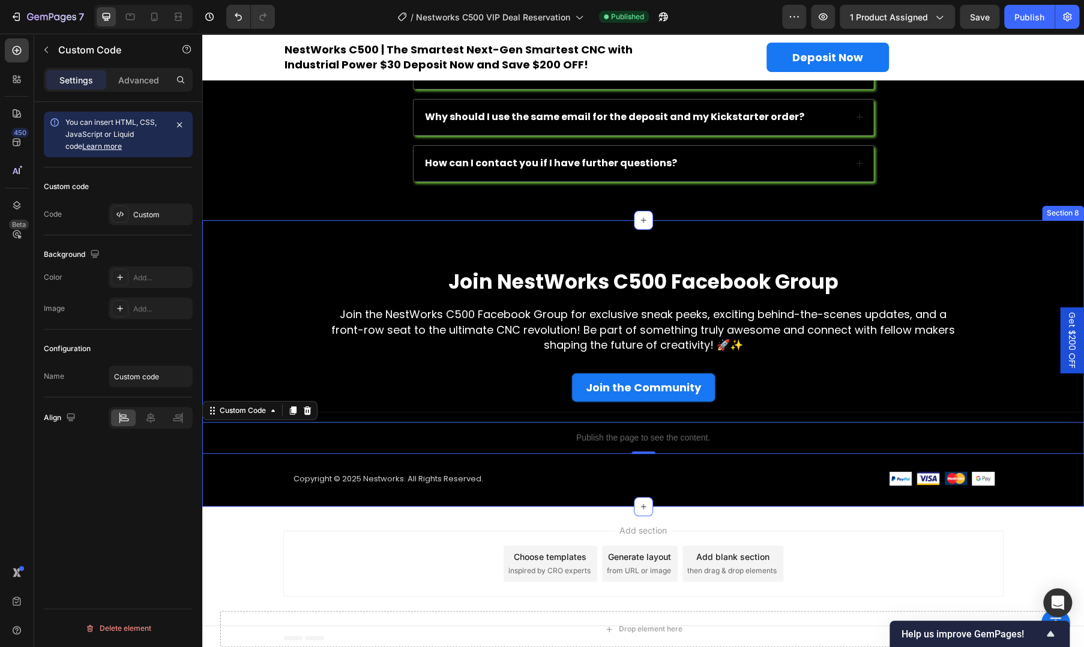
click at [963, 238] on div "Join NestWorks C500 Facebook Group Heading Join the NestWorks C500 Facebook Gro…" at bounding box center [642, 363] width 881 height 286
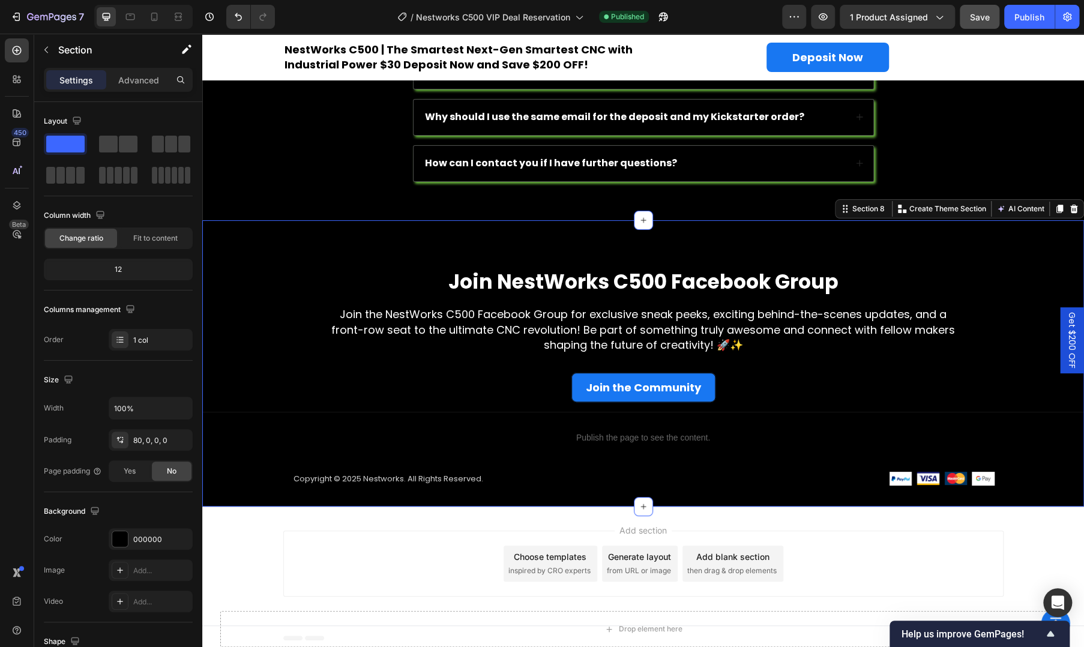
click at [979, 16] on span "Save" at bounding box center [980, 17] width 20 height 10
click at [1019, 13] on div "Publish" at bounding box center [1029, 17] width 30 height 13
